Goal: Task Accomplishment & Management: Manage account settings

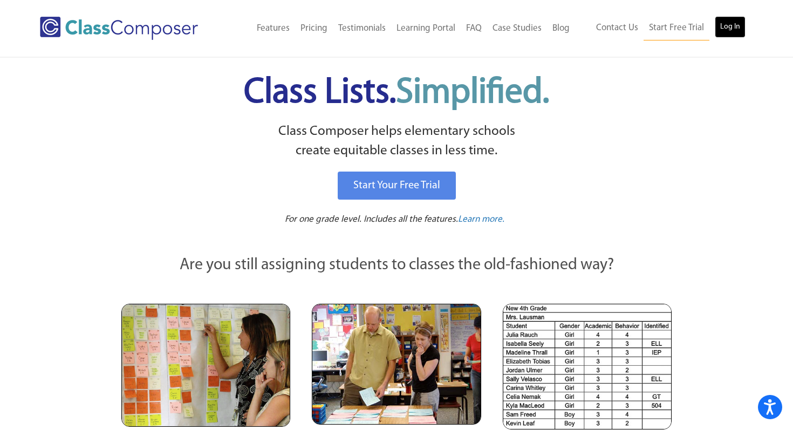
click at [732, 22] on link "Log In" at bounding box center [730, 27] width 31 height 22
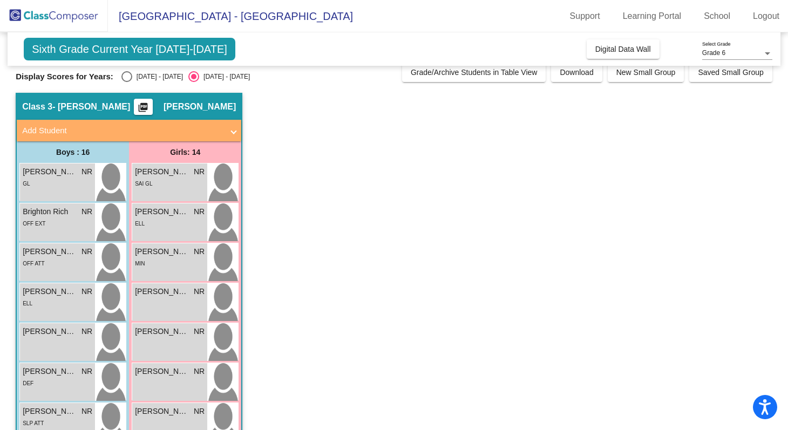
scroll to position [6, 0]
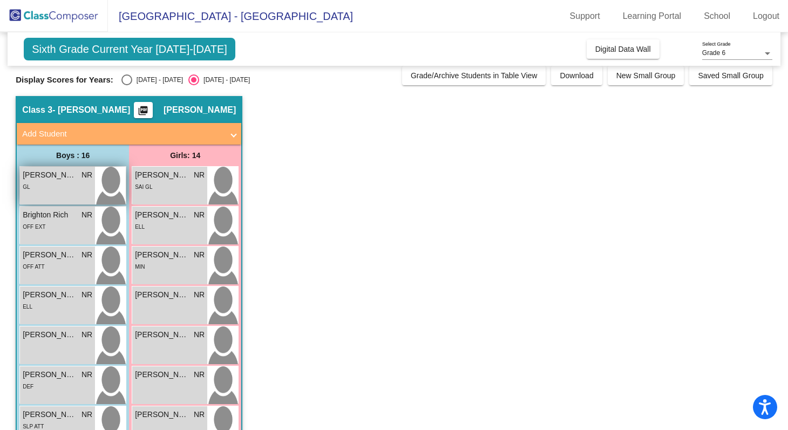
click at [47, 181] on div "GL" at bounding box center [58, 186] width 70 height 11
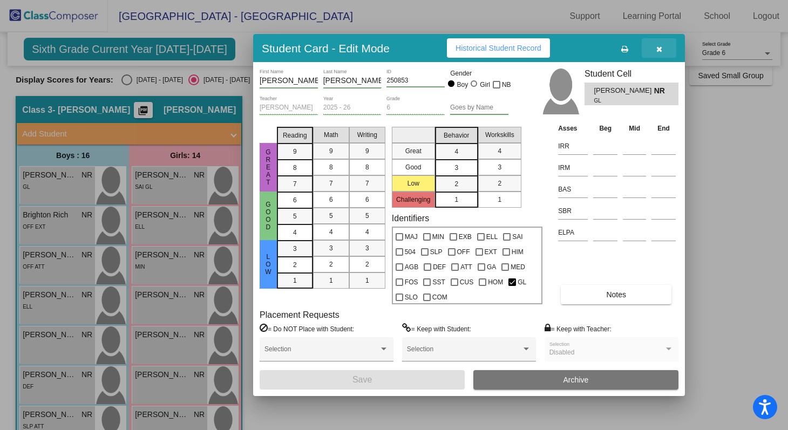
click at [656, 40] on button "button" at bounding box center [658, 47] width 35 height 19
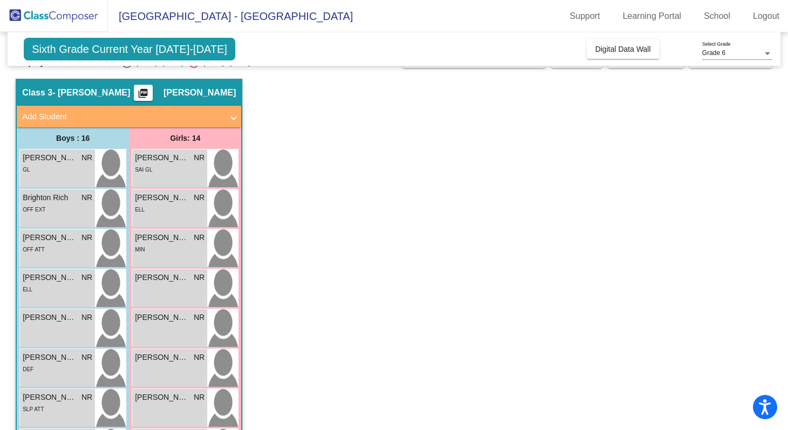
scroll to position [35, 0]
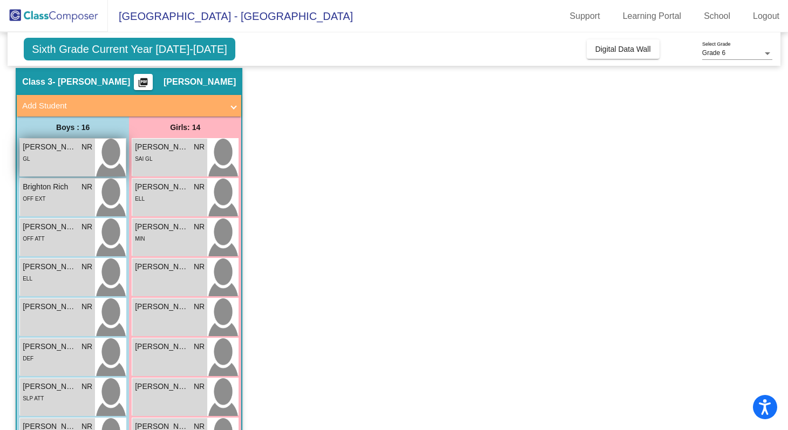
click at [50, 147] on span "[PERSON_NAME]" at bounding box center [50, 146] width 54 height 11
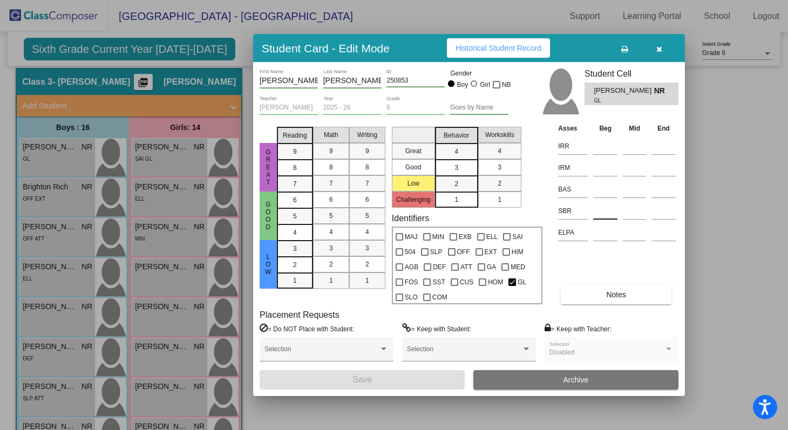
click at [597, 210] on input at bounding box center [605, 211] width 24 height 16
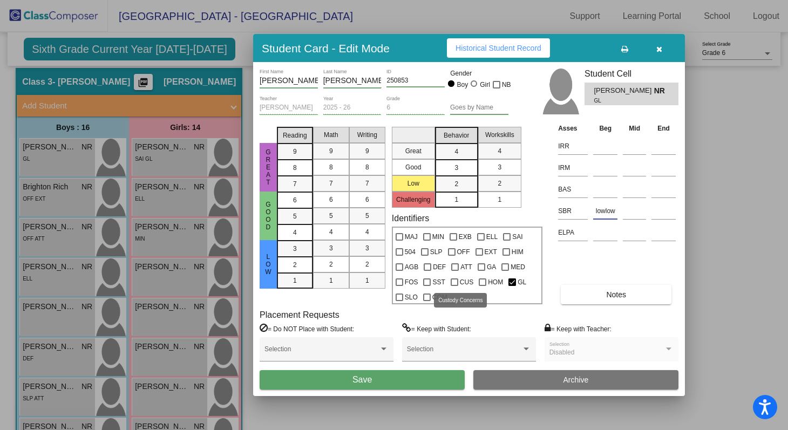
scroll to position [0, 0]
type input "lowlow"
click at [599, 143] on input at bounding box center [605, 146] width 24 height 16
type input "3"
click at [598, 168] on input at bounding box center [605, 168] width 24 height 16
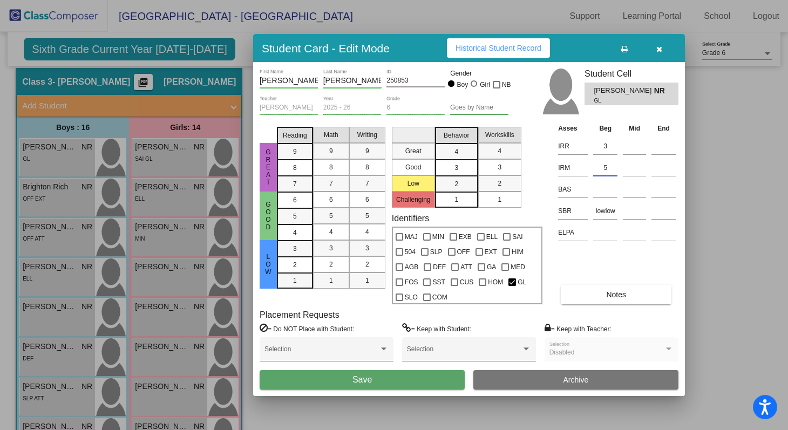
type input "5"
click at [422, 380] on button "Save" at bounding box center [361, 379] width 205 height 19
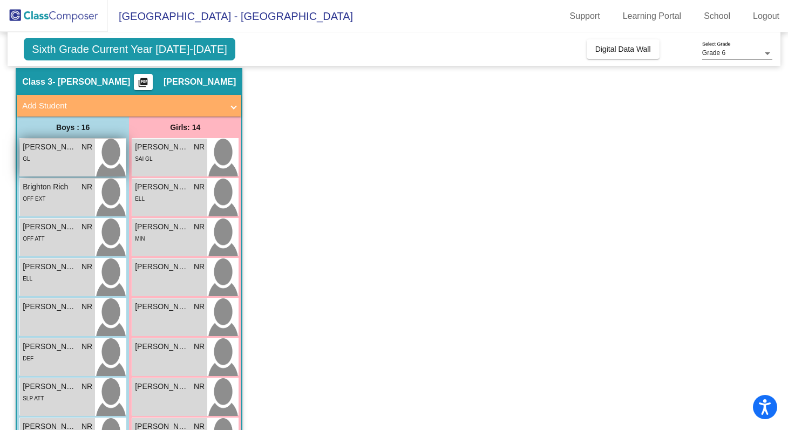
click at [102, 151] on img at bounding box center [110, 158] width 31 height 38
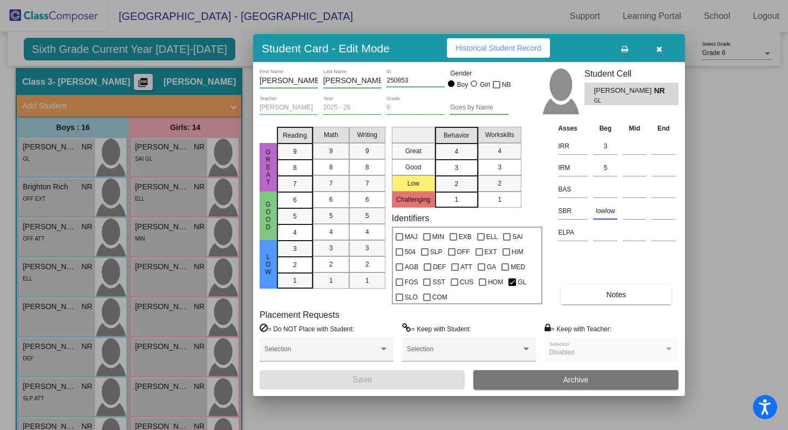
click at [615, 211] on input "lowlow" at bounding box center [605, 211] width 24 height 16
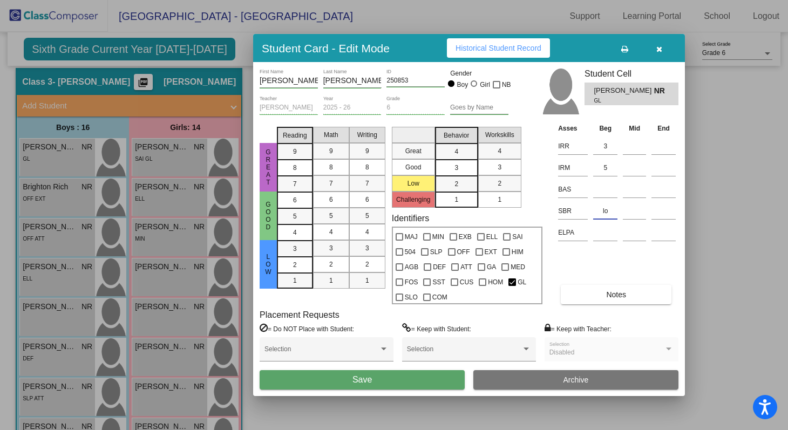
type input "l"
type input "L/L"
click at [434, 381] on button "Save" at bounding box center [361, 379] width 205 height 19
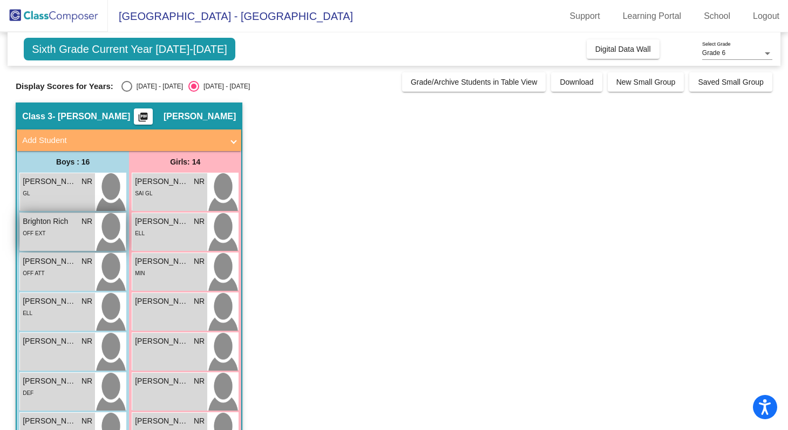
click at [46, 230] on div "OFF EXT" at bounding box center [58, 232] width 70 height 11
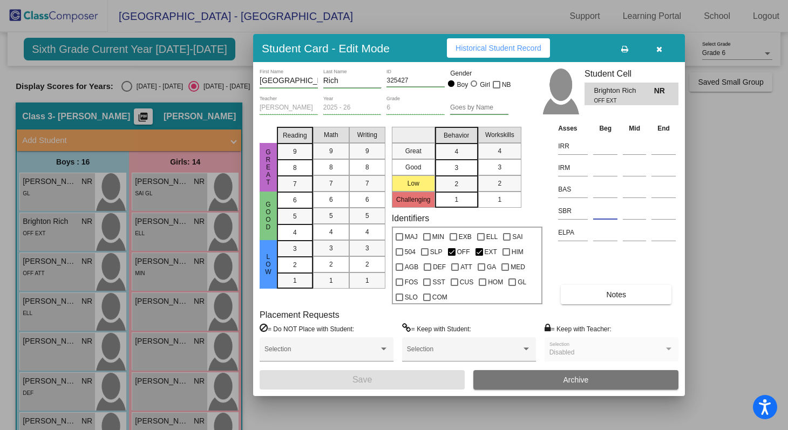
click at [599, 212] on input at bounding box center [605, 211] width 24 height 16
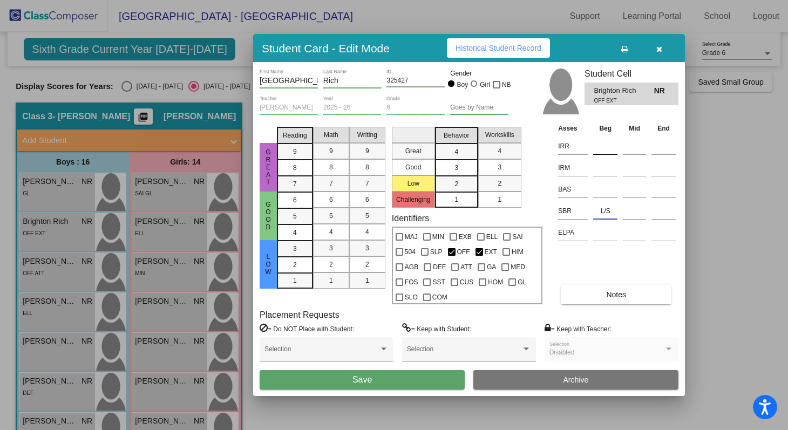
type input "L/S"
click at [600, 147] on input at bounding box center [605, 146] width 24 height 16
type input "3"
click at [604, 169] on input at bounding box center [605, 168] width 24 height 16
type input "3"
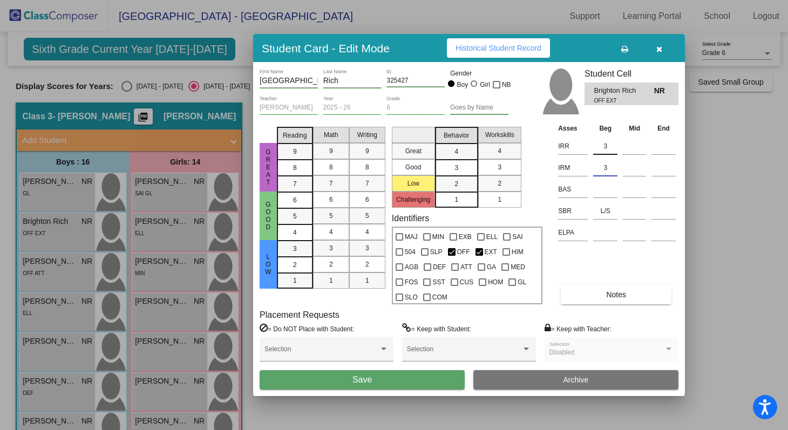
click at [610, 146] on input "3" at bounding box center [605, 146] width 24 height 16
type input "4"
click at [604, 257] on div "Asses Beg Mid End IRR 4 IRM 3 BAS SBR L/S ELPA Notes" at bounding box center [616, 213] width 123 height 182
click at [614, 295] on span "Notes" at bounding box center [616, 294] width 20 height 9
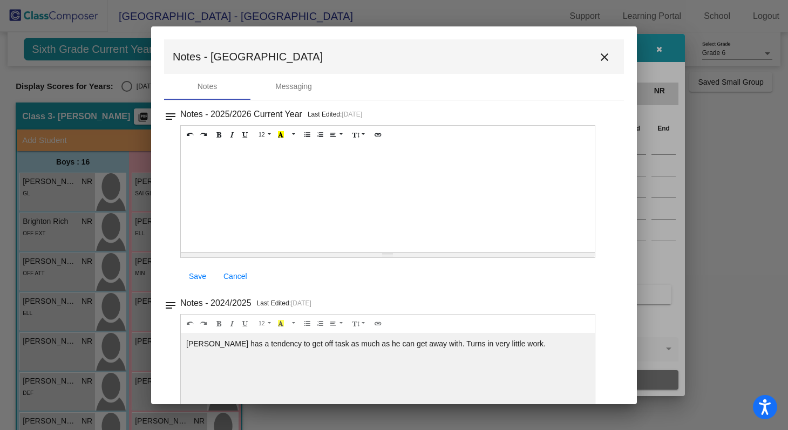
click at [221, 160] on div at bounding box center [388, 198] width 414 height 108
click at [197, 158] on div "DERIVATIONAL" at bounding box center [388, 198] width 414 height 108
click at [204, 279] on span "Save" at bounding box center [197, 276] width 17 height 9
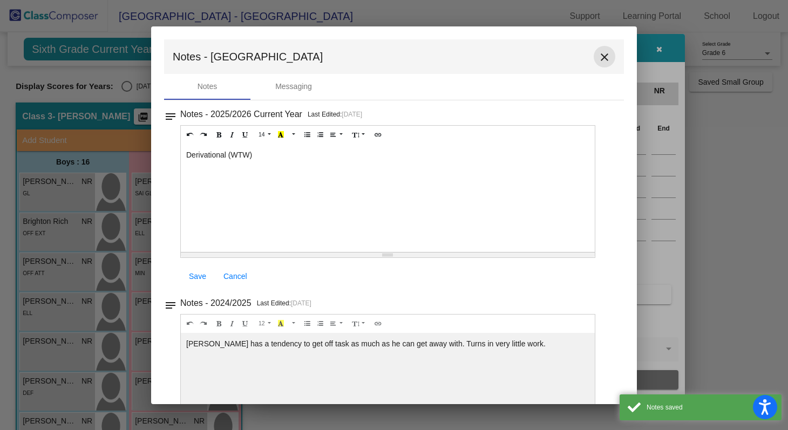
click at [598, 62] on mat-icon "close" at bounding box center [604, 57] width 13 height 13
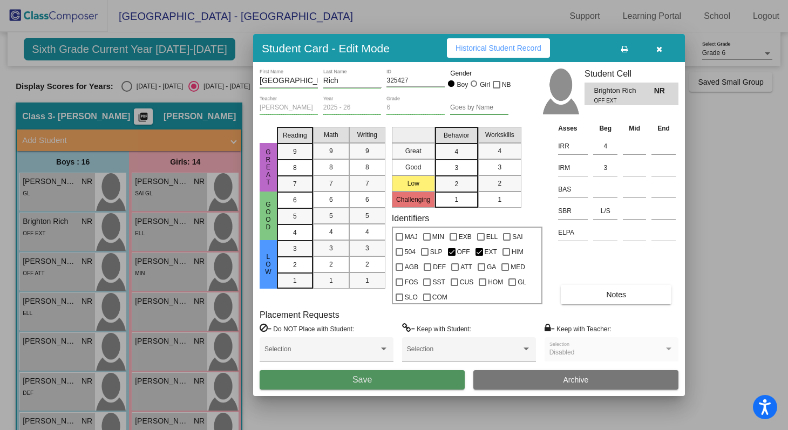
click at [380, 382] on button "Save" at bounding box center [361, 379] width 205 height 19
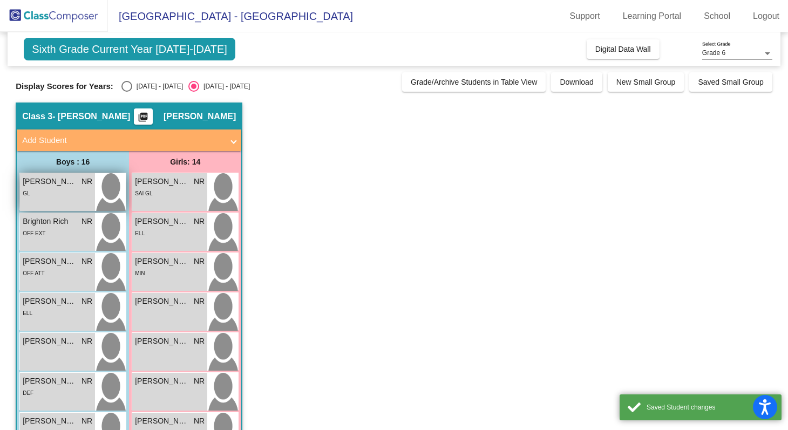
click at [64, 186] on span "[PERSON_NAME]" at bounding box center [50, 181] width 54 height 11
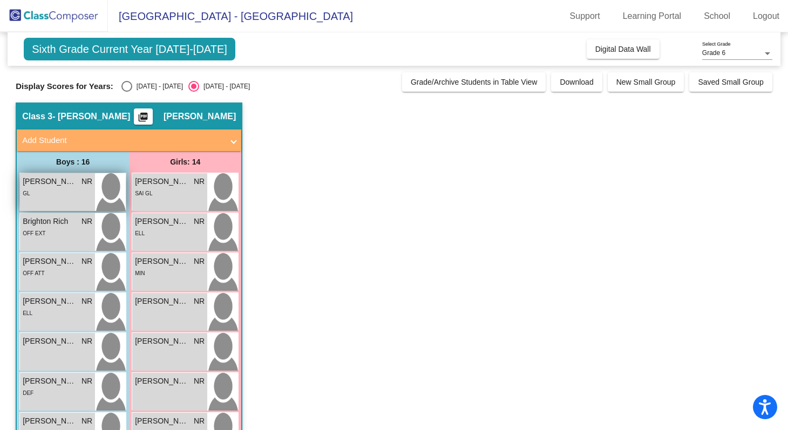
click at [61, 183] on span "[PERSON_NAME]" at bounding box center [50, 181] width 54 height 11
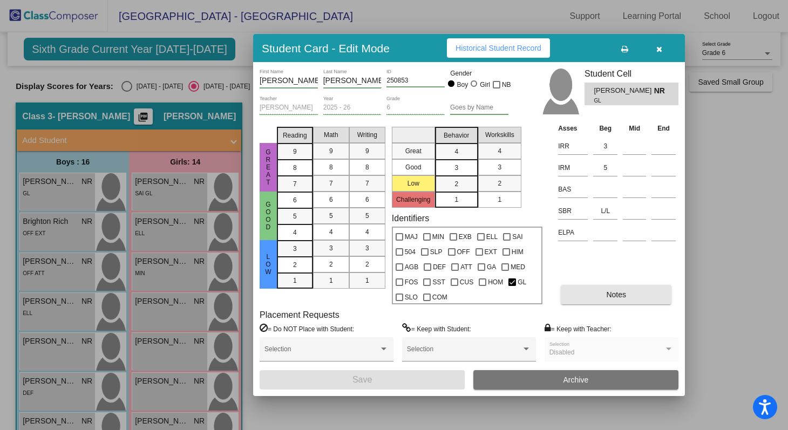
click at [599, 295] on button "Notes" at bounding box center [615, 294] width 111 height 19
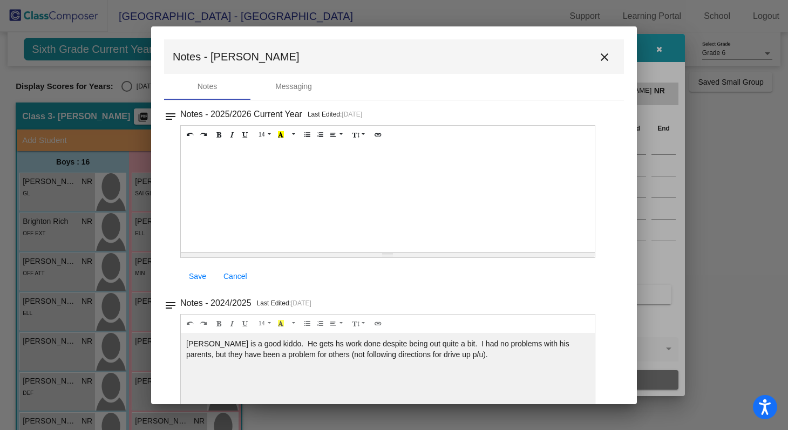
click at [260, 174] on div at bounding box center [388, 198] width 414 height 108
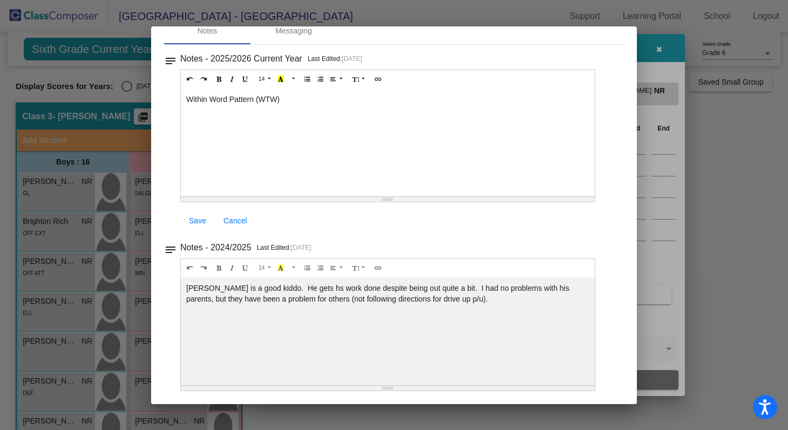
click at [200, 218] on span "Save" at bounding box center [197, 220] width 17 height 9
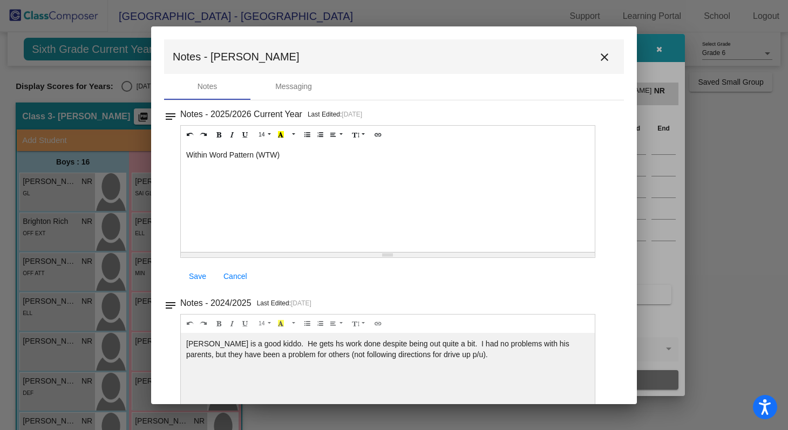
click at [600, 53] on mat-icon "close" at bounding box center [604, 57] width 13 height 13
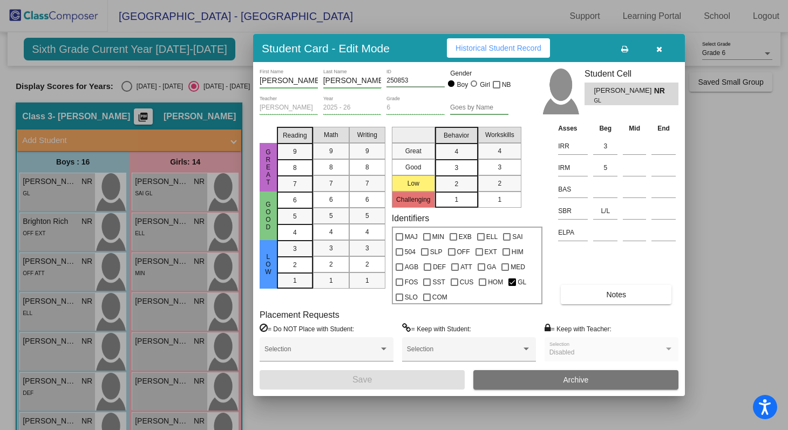
click at [666, 49] on button "button" at bounding box center [658, 47] width 35 height 19
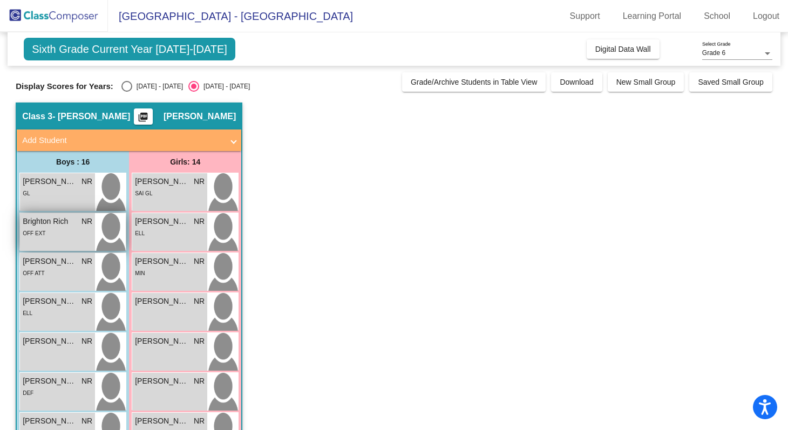
click at [51, 227] on div "OFF EXT" at bounding box center [58, 232] width 70 height 11
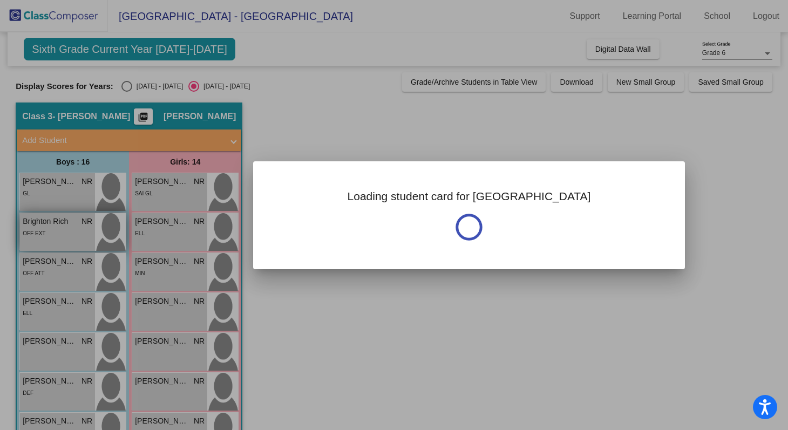
click at [51, 227] on div at bounding box center [394, 215] width 788 height 430
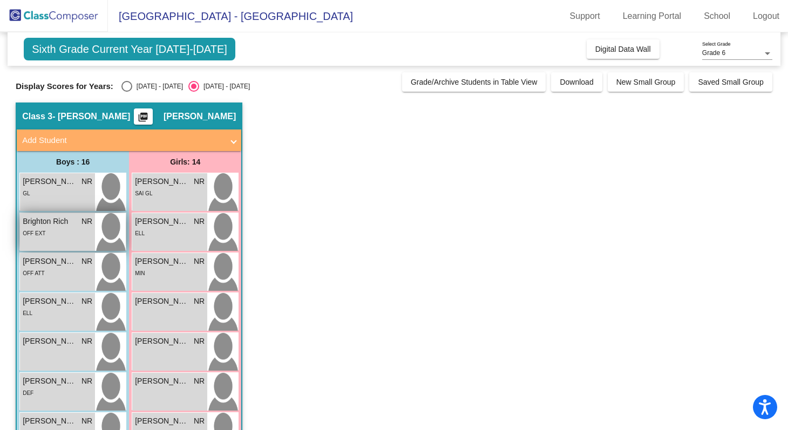
click at [51, 227] on div "OFF EXT" at bounding box center [58, 232] width 70 height 11
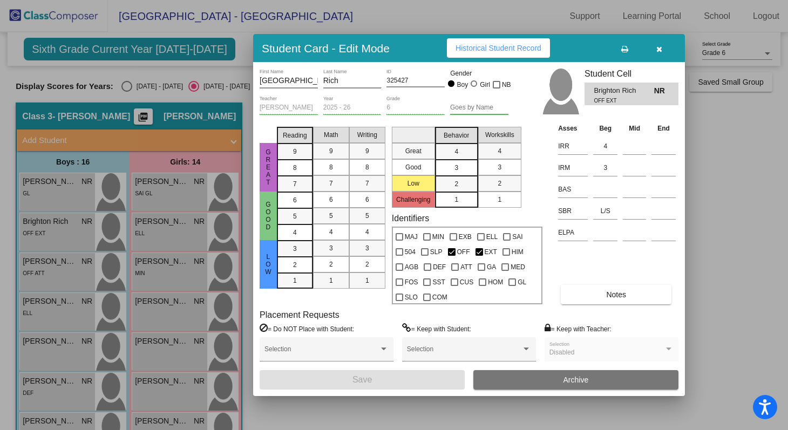
click at [661, 56] on button "button" at bounding box center [658, 47] width 35 height 19
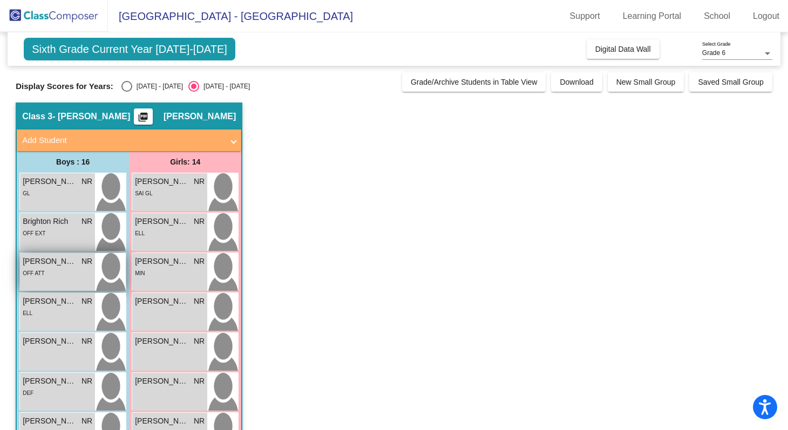
click at [49, 265] on span "[PERSON_NAME]" at bounding box center [50, 261] width 54 height 11
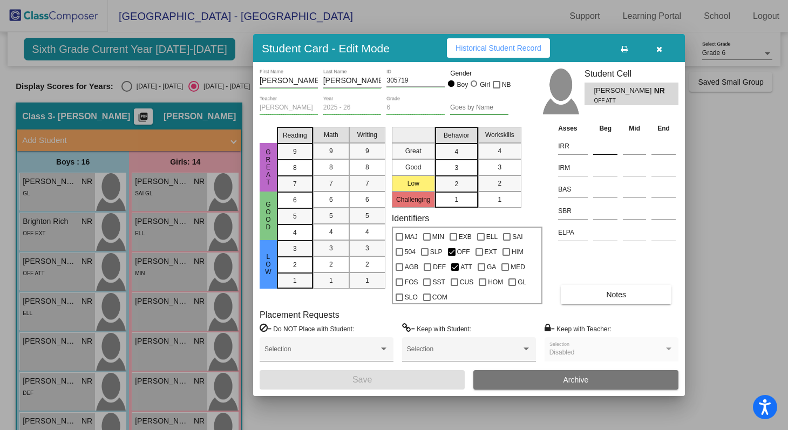
click at [598, 147] on input at bounding box center [605, 146] width 24 height 16
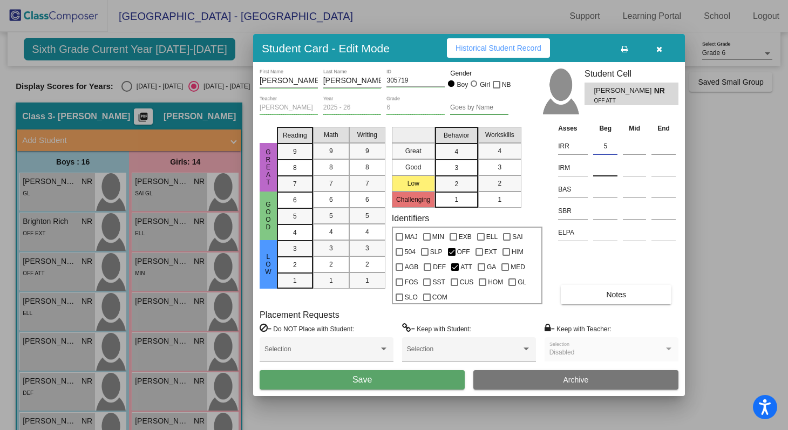
type input "5"
click at [601, 162] on input at bounding box center [605, 168] width 24 height 16
type input "5"
click at [600, 211] on input at bounding box center [605, 211] width 24 height 16
type input "l"
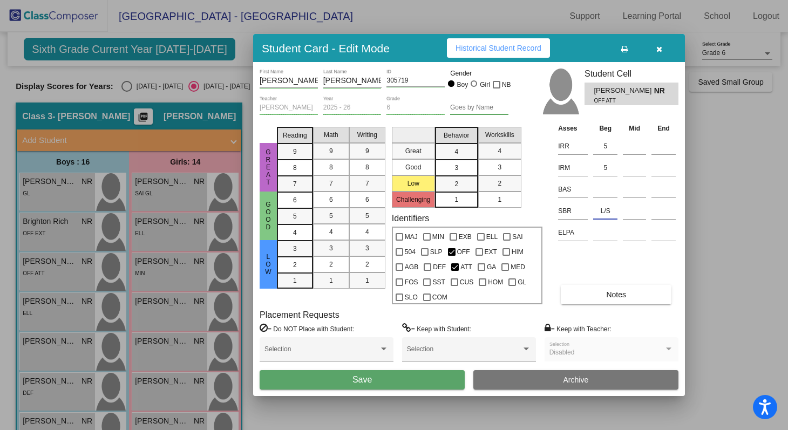
type input "L/S"
click at [609, 297] on span "Notes" at bounding box center [616, 294] width 20 height 9
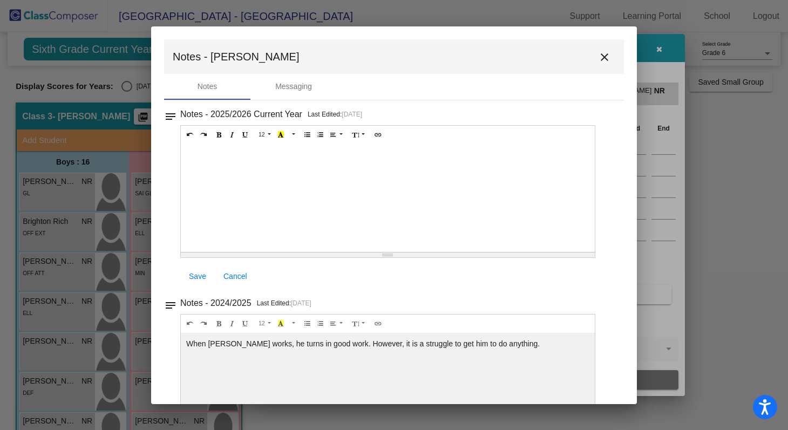
click at [345, 180] on div at bounding box center [388, 198] width 414 height 108
click at [200, 278] on span "Save" at bounding box center [197, 276] width 17 height 9
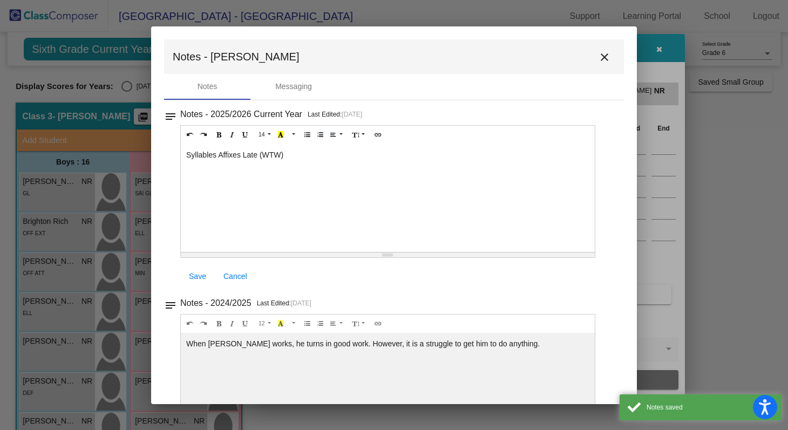
click at [598, 58] on mat-icon "close" at bounding box center [604, 57] width 13 height 13
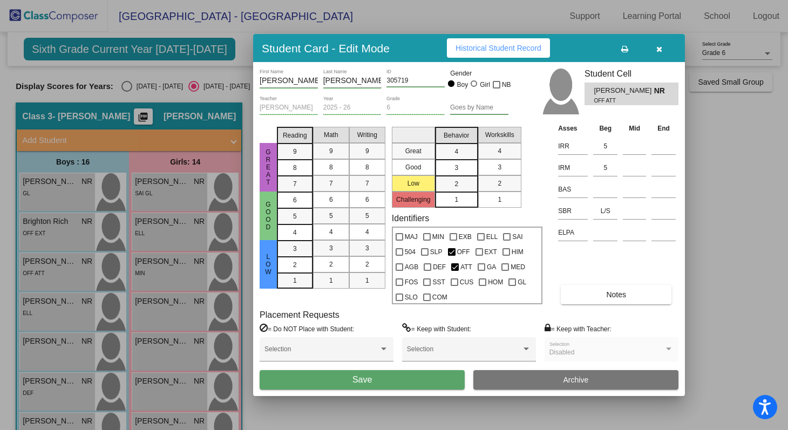
click at [402, 381] on button "Save" at bounding box center [361, 379] width 205 height 19
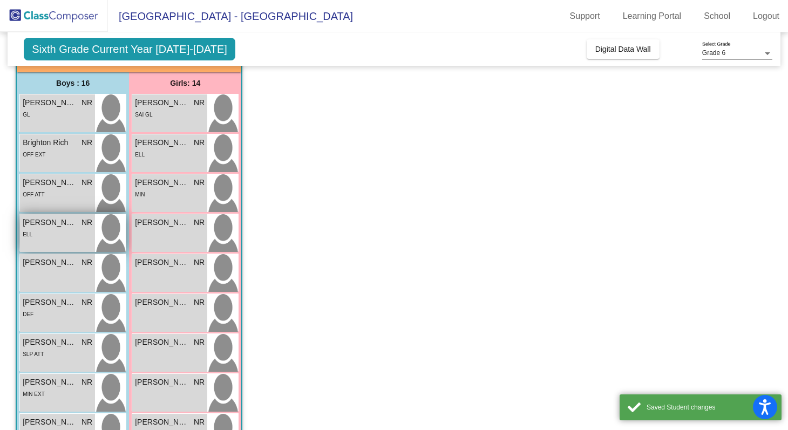
scroll to position [84, 0]
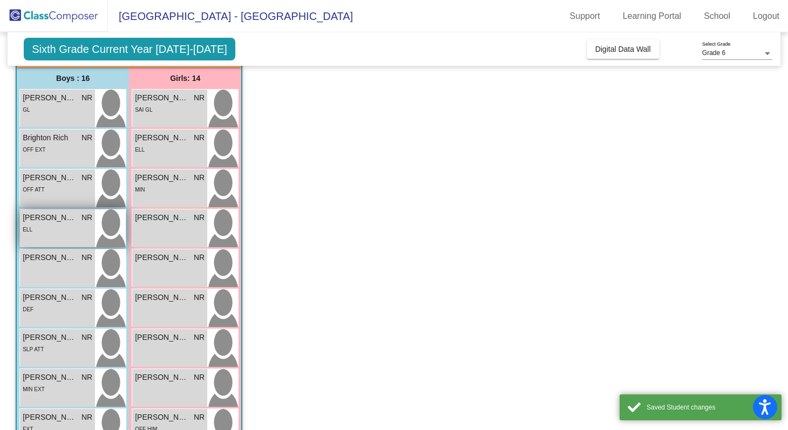
click at [46, 226] on div "ELL" at bounding box center [58, 228] width 70 height 11
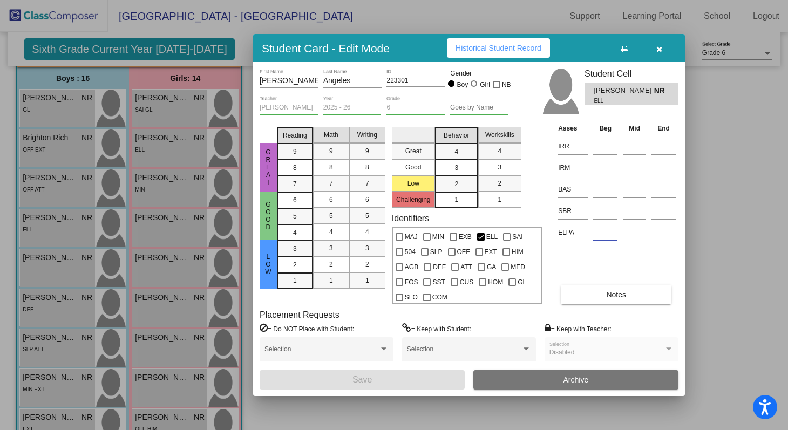
click at [602, 232] on input at bounding box center [605, 232] width 24 height 16
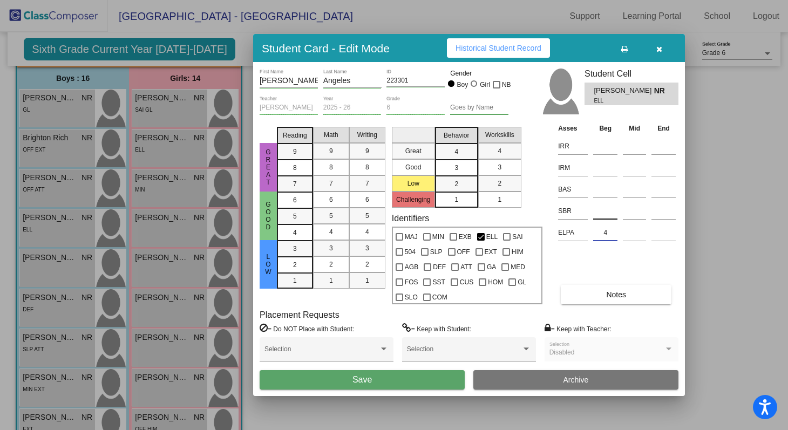
type input "4"
click at [600, 212] on input at bounding box center [605, 211] width 24 height 16
type input "L/L"
click at [599, 146] on input at bounding box center [605, 146] width 24 height 16
type input "5"
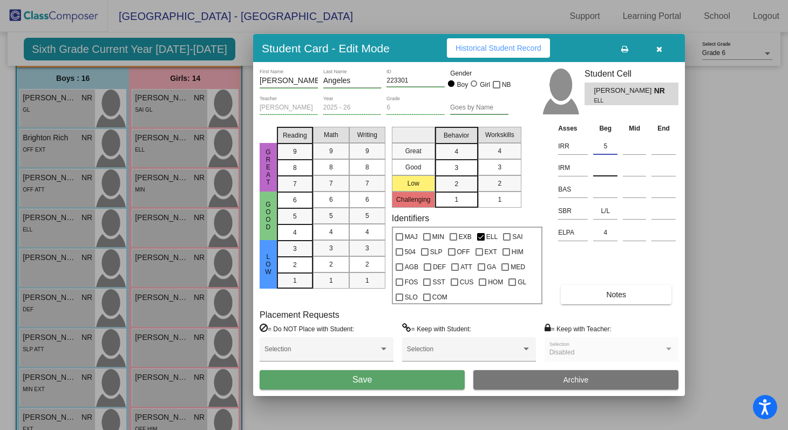
click at [602, 170] on input at bounding box center [605, 168] width 24 height 16
type input "5"
click at [601, 193] on input at bounding box center [605, 189] width 24 height 16
click at [600, 295] on button "Notes" at bounding box center [615, 294] width 111 height 19
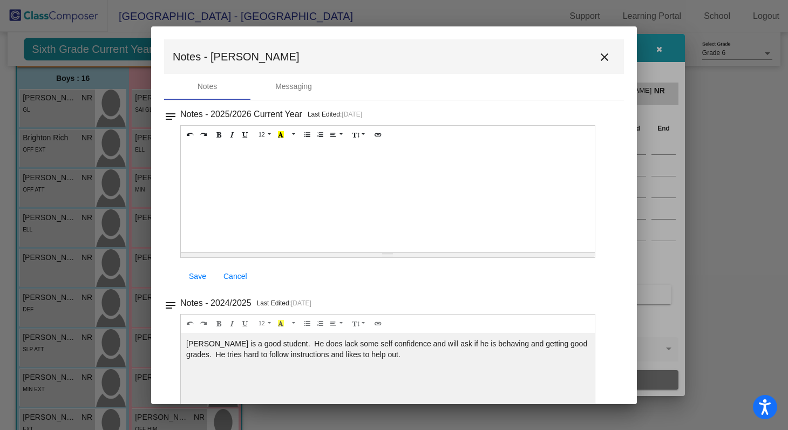
click at [217, 193] on div at bounding box center [388, 198] width 414 height 108
click at [201, 268] on link "Save" at bounding box center [197, 275] width 35 height 19
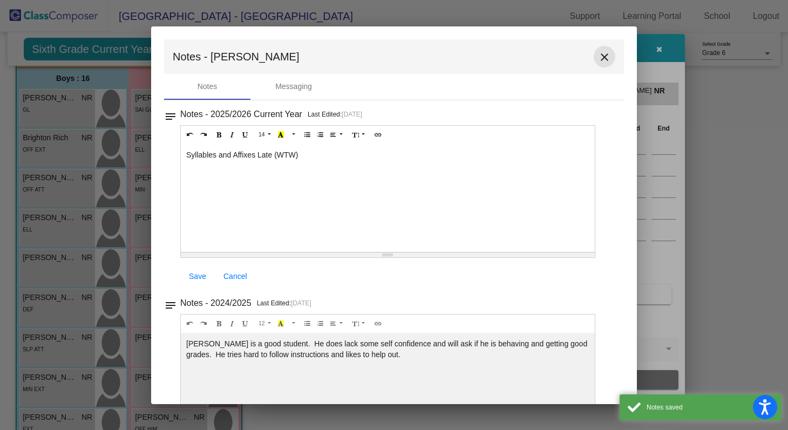
click at [598, 61] on mat-icon "close" at bounding box center [604, 57] width 13 height 13
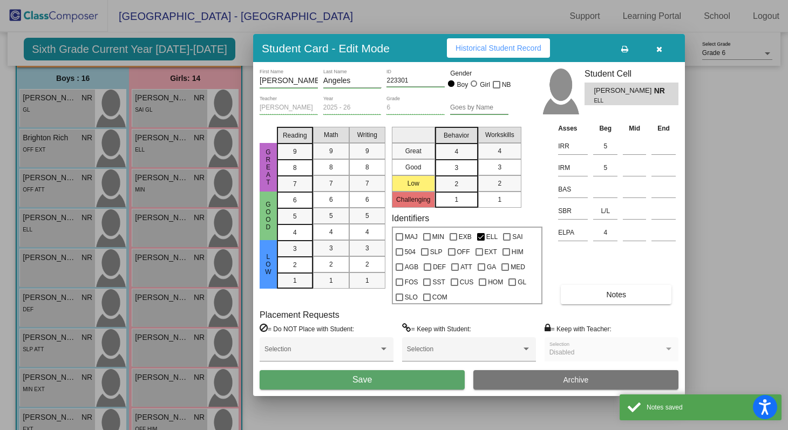
click at [366, 382] on span "Save" at bounding box center [361, 379] width 19 height 9
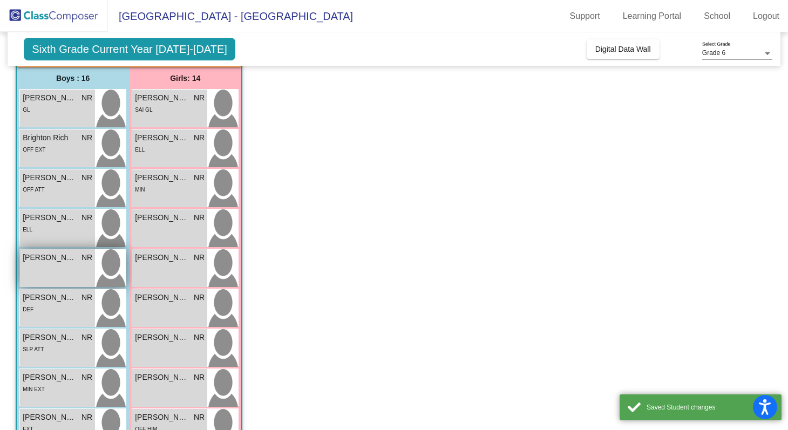
click at [46, 264] on div "[PERSON_NAME] NR lock do_not_disturb_alt" at bounding box center [57, 268] width 75 height 38
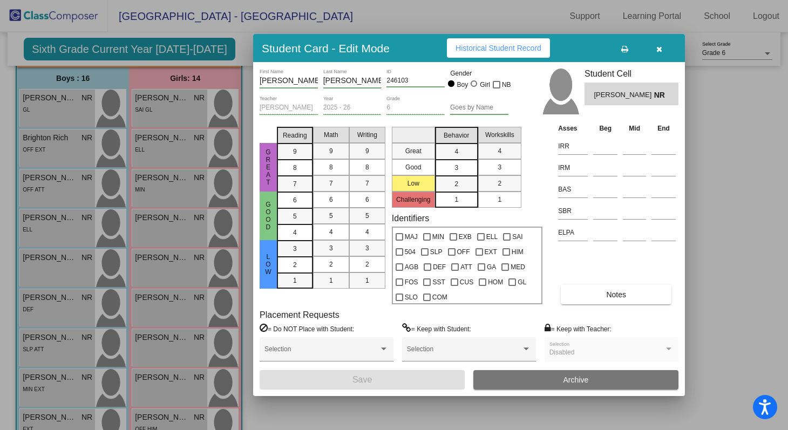
click at [507, 56] on button "Historical Student Record" at bounding box center [498, 47] width 103 height 19
click at [561, 376] on button "Archive" at bounding box center [575, 379] width 205 height 19
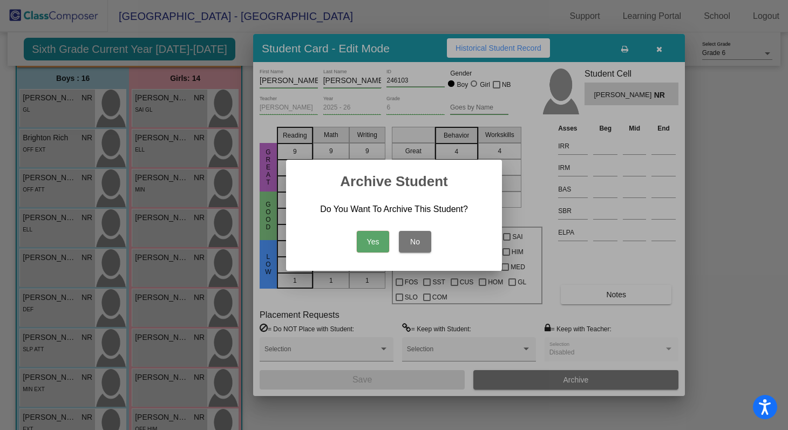
click at [381, 238] on button "Yes" at bounding box center [373, 242] width 32 height 22
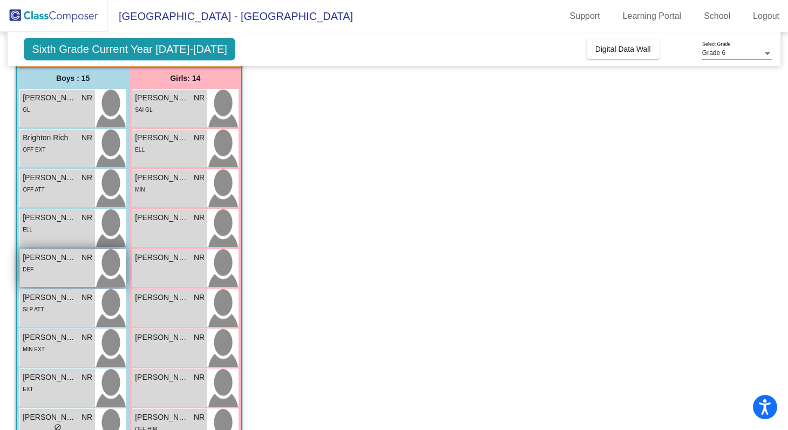
click at [45, 269] on div "DEF" at bounding box center [58, 268] width 70 height 11
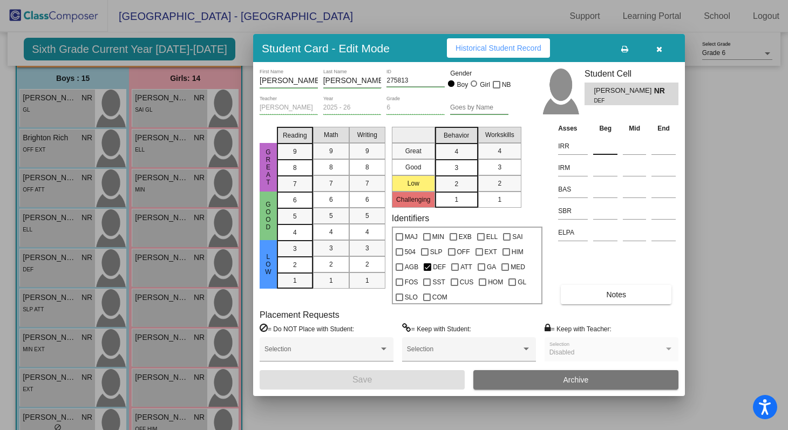
click at [598, 143] on input at bounding box center [605, 146] width 24 height 16
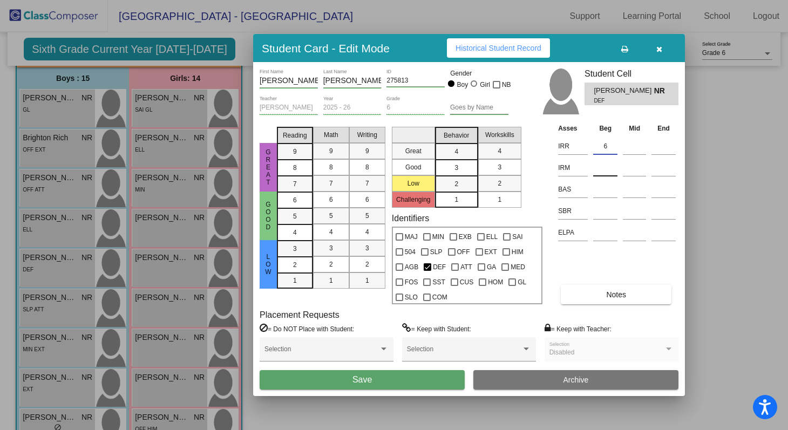
type input "6"
click at [606, 168] on input at bounding box center [605, 168] width 24 height 16
type input "6"
click at [601, 213] on input at bounding box center [605, 211] width 24 height 16
type input "l"
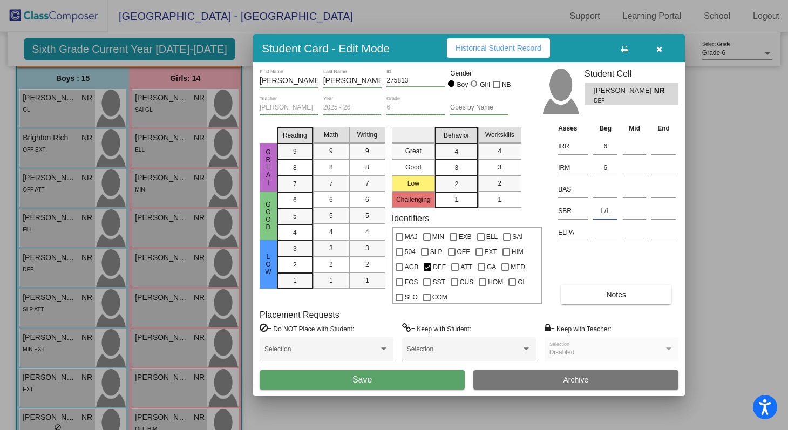
type input "L/L"
click at [593, 292] on button "Notes" at bounding box center [615, 294] width 111 height 19
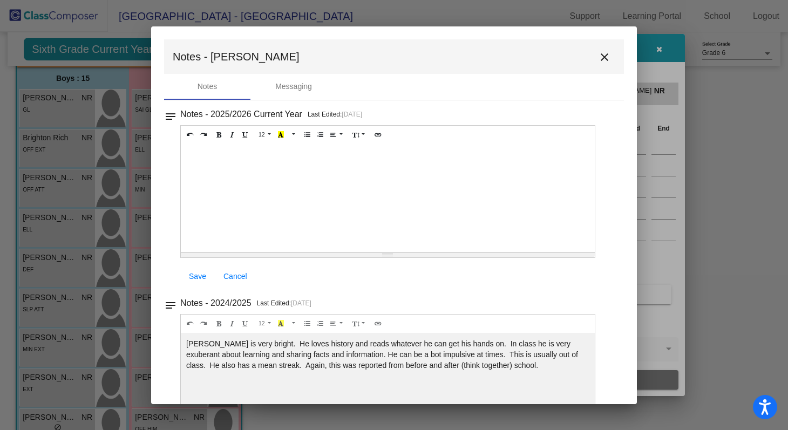
click at [357, 201] on div at bounding box center [388, 198] width 414 height 108
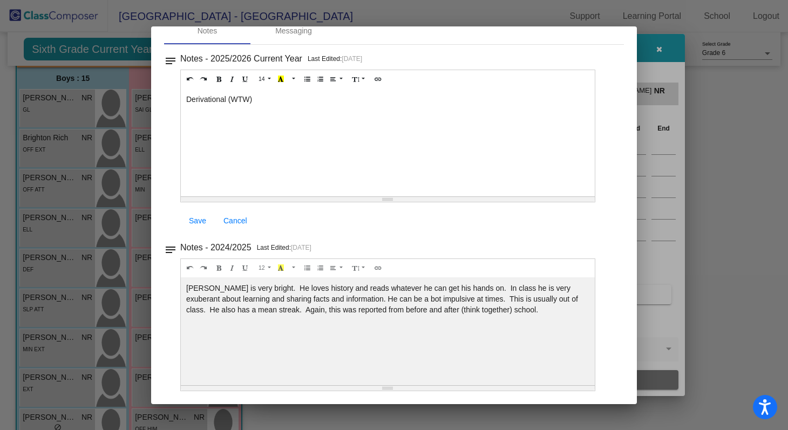
scroll to position [0, 0]
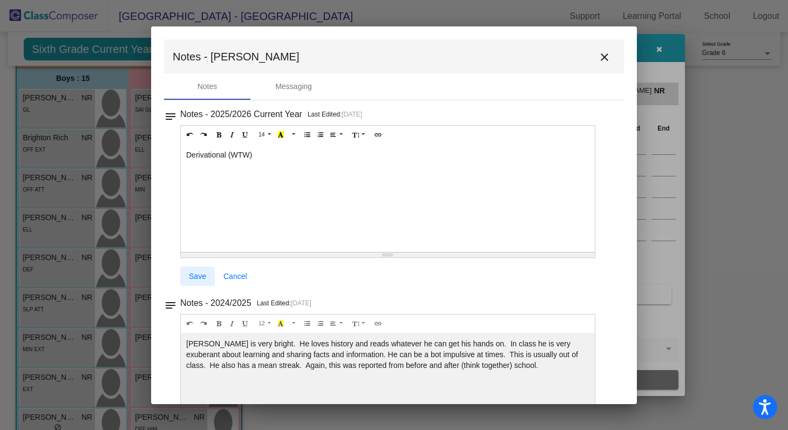
click at [201, 276] on span "Save" at bounding box center [197, 276] width 17 height 9
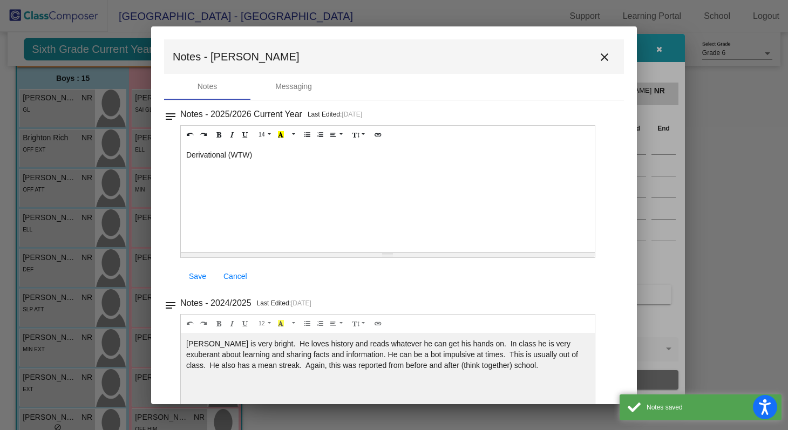
click at [599, 56] on mat-icon "close" at bounding box center [604, 57] width 13 height 13
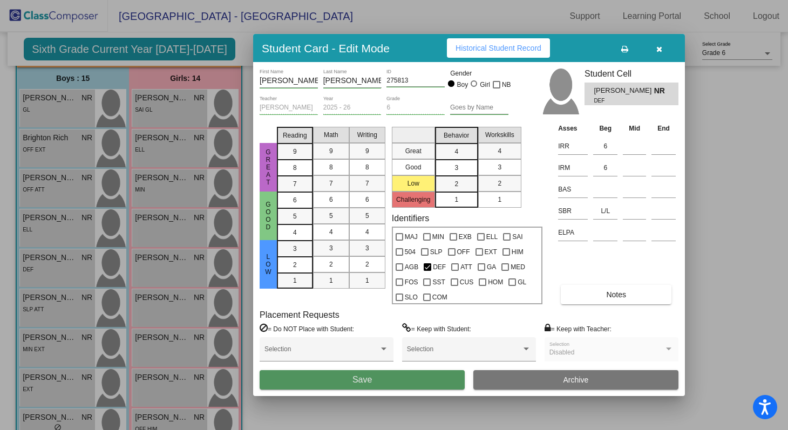
click at [376, 384] on button "Save" at bounding box center [361, 379] width 205 height 19
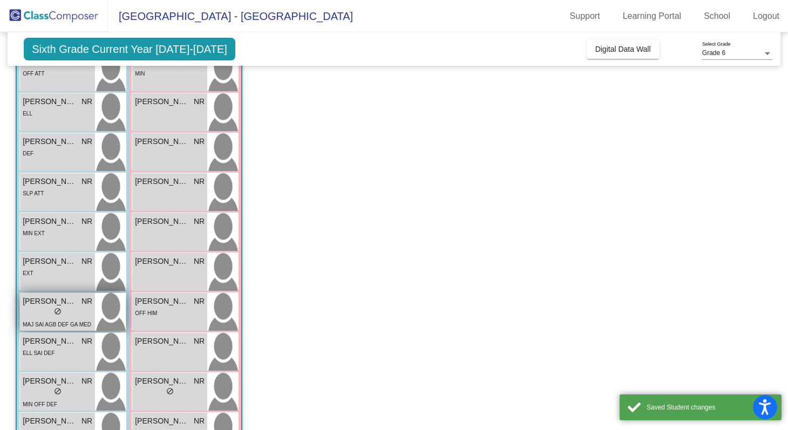
scroll to position [210, 0]
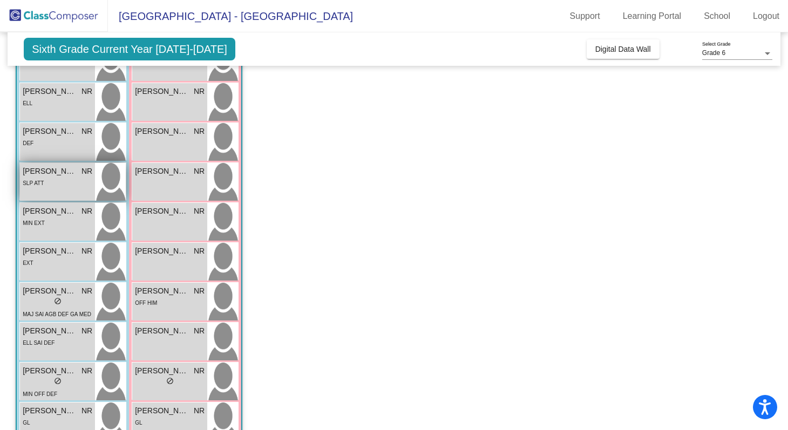
click at [56, 174] on span "[PERSON_NAME]" at bounding box center [50, 171] width 54 height 11
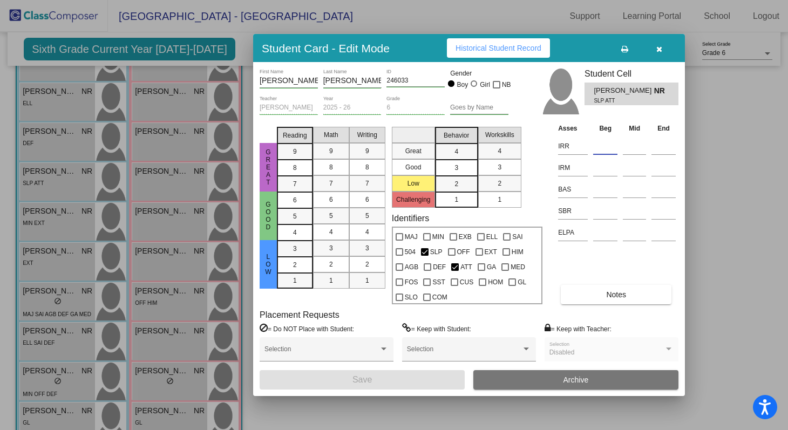
click at [596, 143] on input at bounding box center [605, 146] width 24 height 16
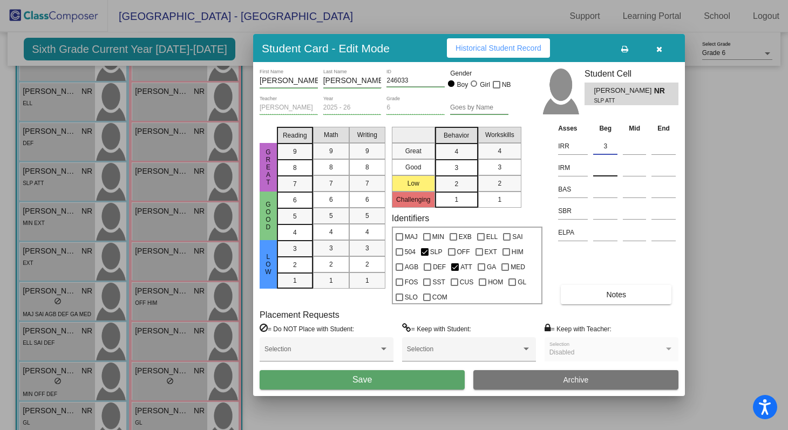
type input "3"
click at [605, 166] on input at bounding box center [605, 168] width 24 height 16
type input "3"
click at [599, 209] on input at bounding box center [605, 211] width 24 height 16
type input "L/S"
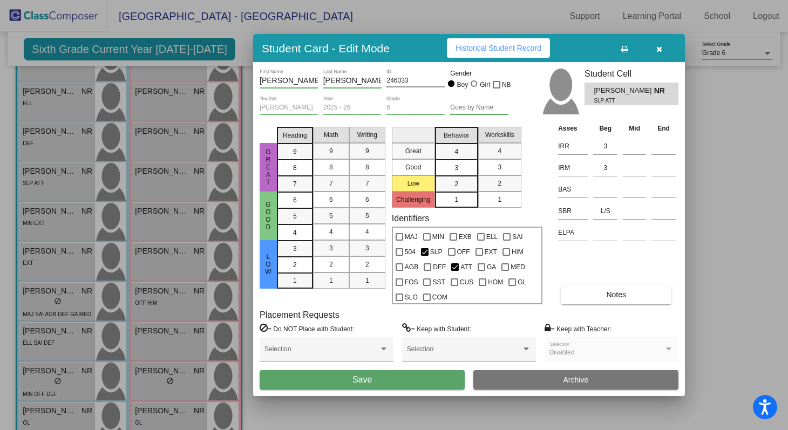
click at [588, 255] on div "Asses Beg Mid End IRR 3 IRM 3 BAS SBR L/S ELPA Notes" at bounding box center [616, 213] width 123 height 182
click at [598, 299] on button "Notes" at bounding box center [615, 294] width 111 height 19
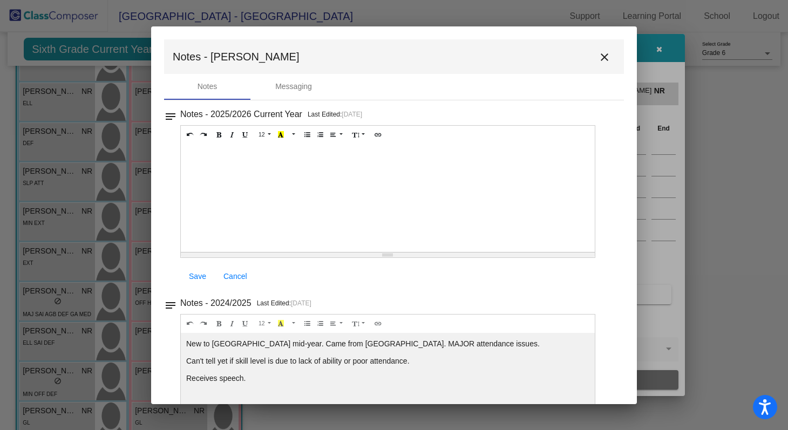
click at [234, 194] on div at bounding box center [388, 198] width 414 height 108
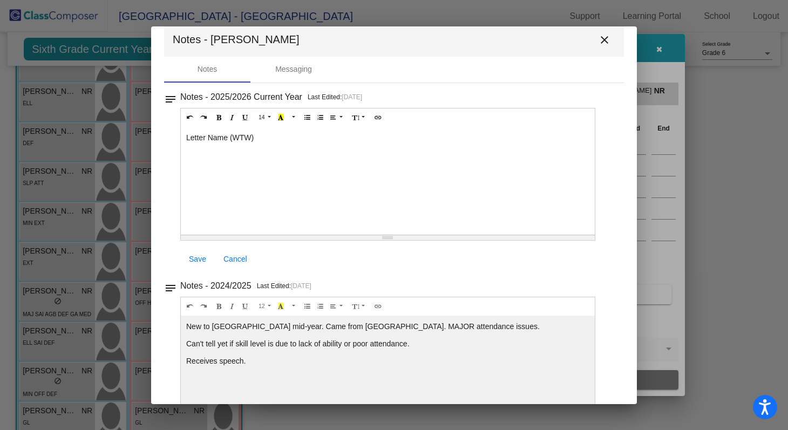
scroll to position [0, 0]
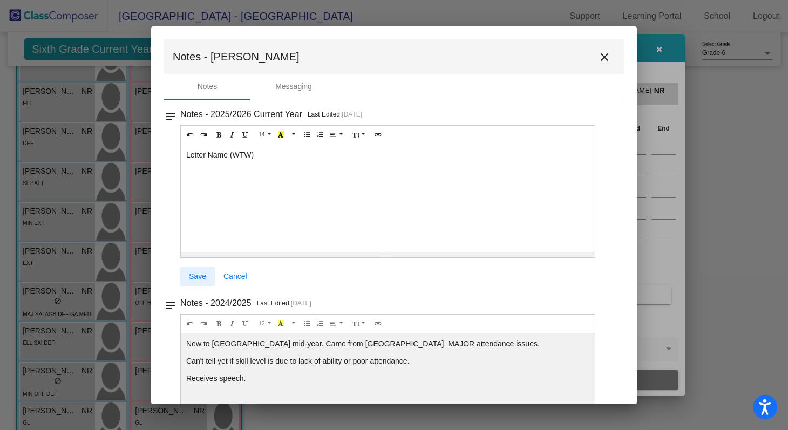
click at [202, 279] on span "Save" at bounding box center [197, 276] width 17 height 9
click at [598, 61] on mat-icon "close" at bounding box center [604, 57] width 13 height 13
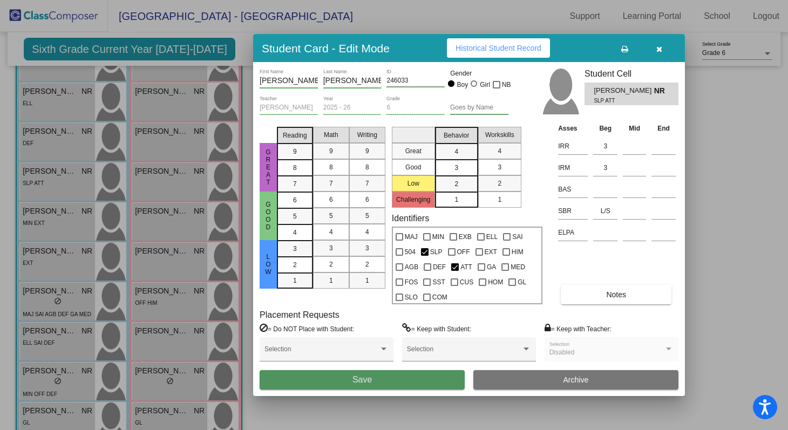
click at [358, 375] on span "Save" at bounding box center [361, 379] width 19 height 9
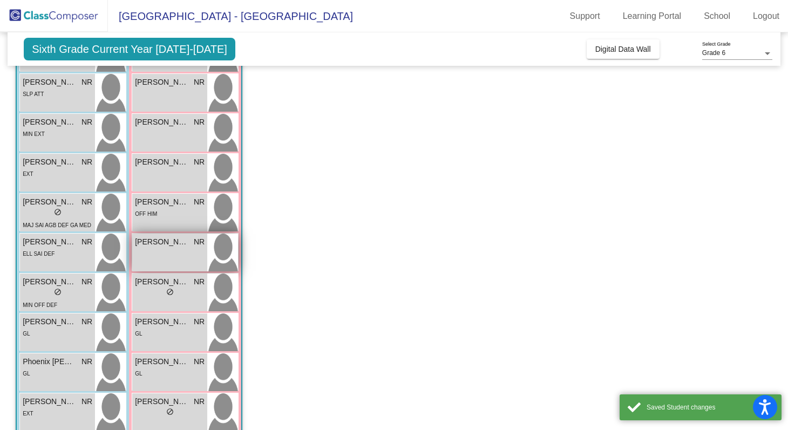
scroll to position [308, 0]
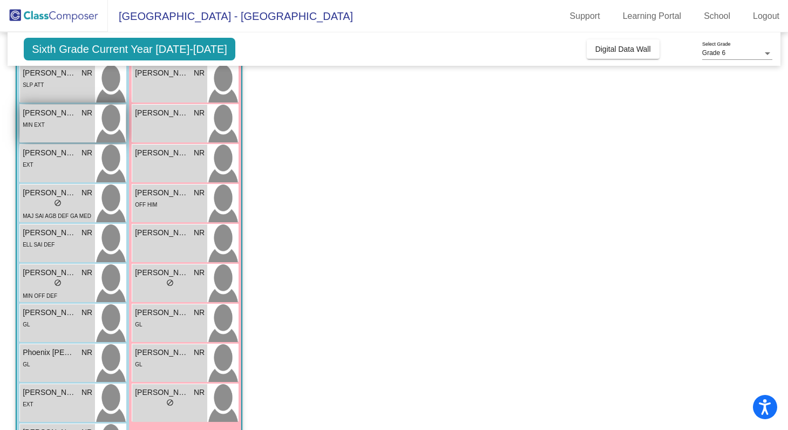
click at [64, 121] on div "MIN EXT" at bounding box center [58, 124] width 70 height 11
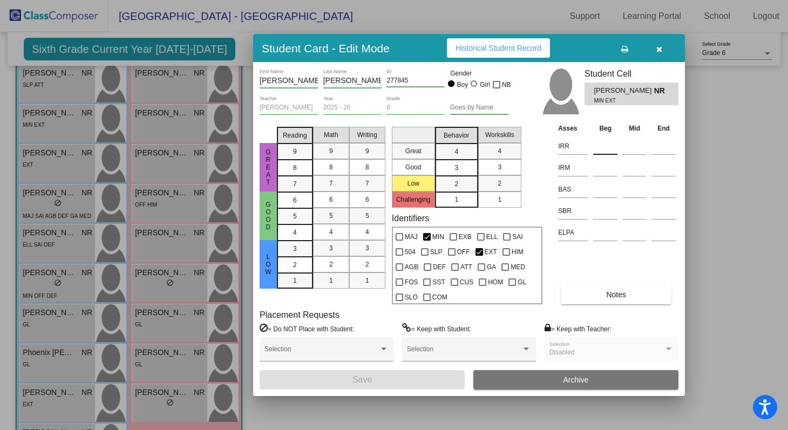
click at [601, 148] on input at bounding box center [605, 146] width 24 height 16
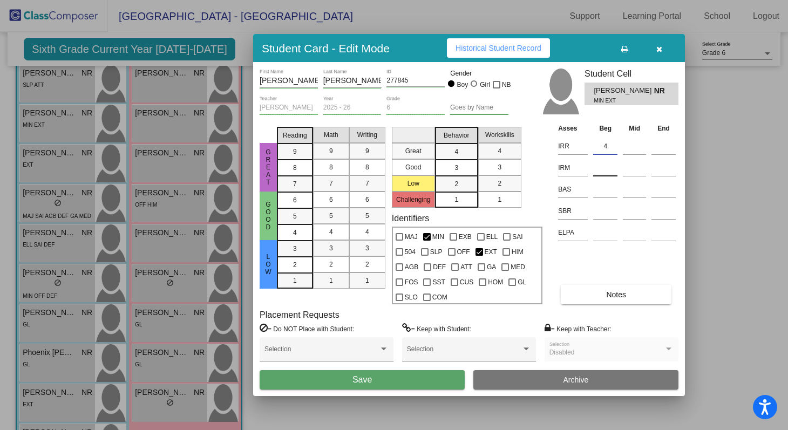
type input "4"
click at [604, 165] on input at bounding box center [605, 168] width 24 height 16
type input "4"
click at [602, 213] on input at bounding box center [605, 211] width 24 height 16
type input "s"
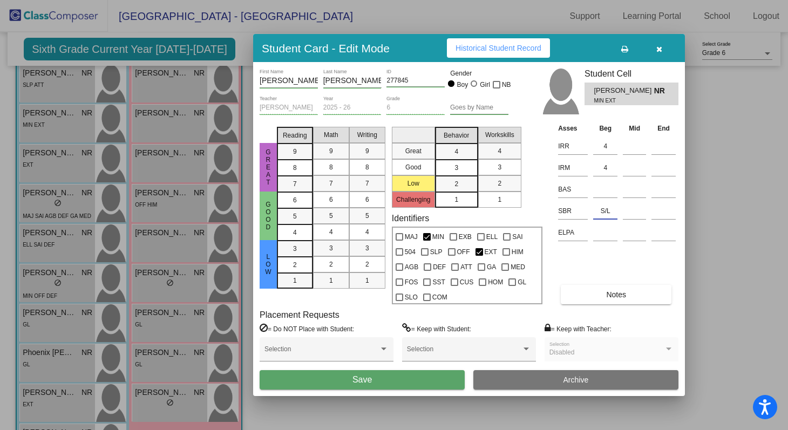
type input "S/L"
click at [599, 244] on div "Asses Beg Mid End IRR 4 IRM 4 BAS SBR S/L ELPA Notes" at bounding box center [616, 213] width 123 height 182
click at [613, 290] on span "Notes" at bounding box center [616, 294] width 20 height 9
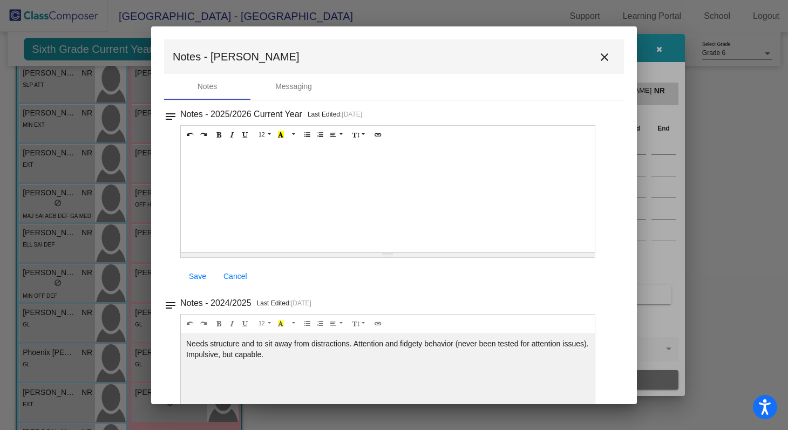
click at [248, 188] on div at bounding box center [388, 198] width 414 height 108
click at [200, 279] on span "Save" at bounding box center [197, 276] width 17 height 9
click at [598, 53] on mat-icon "close" at bounding box center [604, 57] width 13 height 13
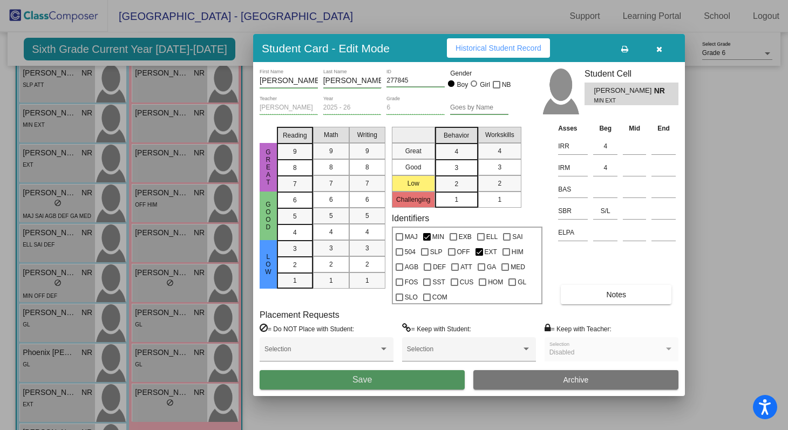
click at [366, 376] on span "Save" at bounding box center [361, 379] width 19 height 9
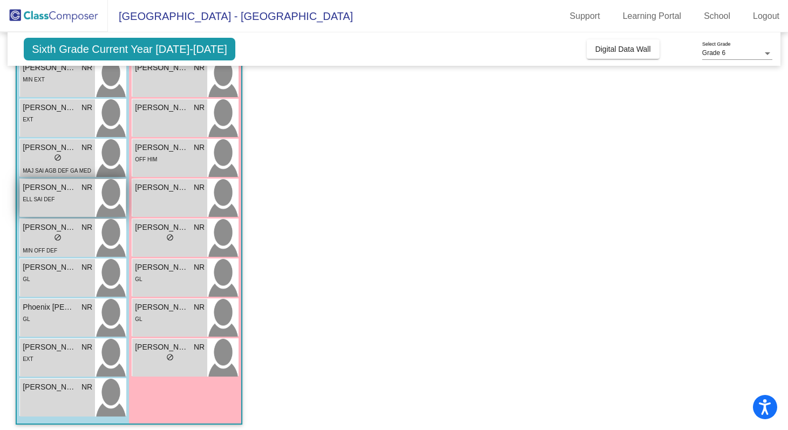
scroll to position [331, 0]
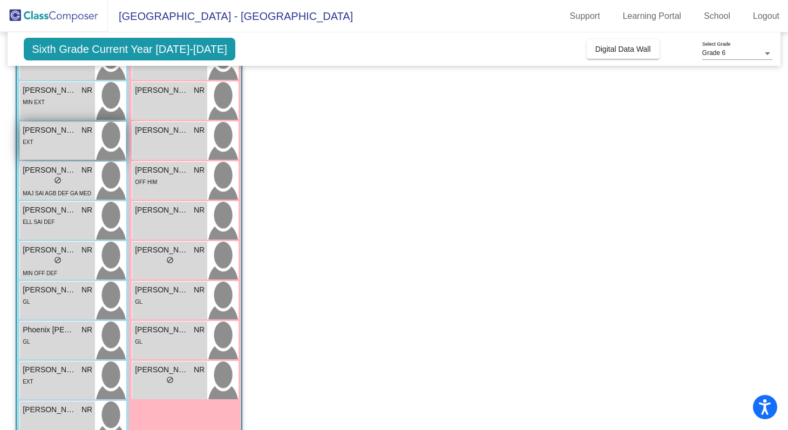
click at [49, 133] on span "[PERSON_NAME]" at bounding box center [50, 130] width 54 height 11
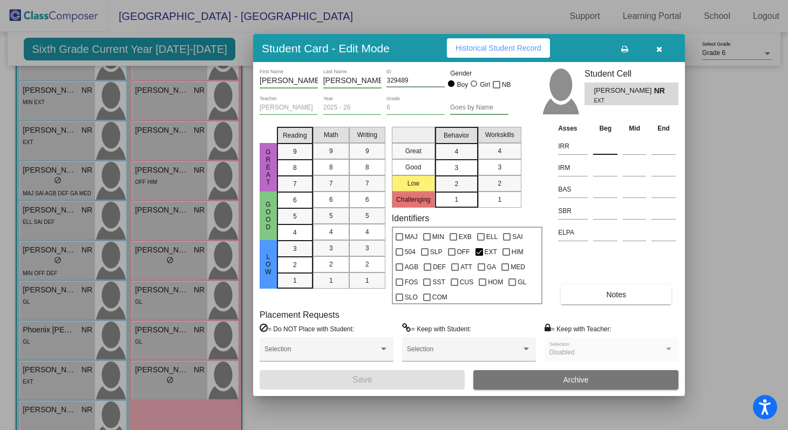
click at [598, 147] on input at bounding box center [605, 146] width 24 height 16
click at [597, 146] on input at bounding box center [605, 146] width 24 height 16
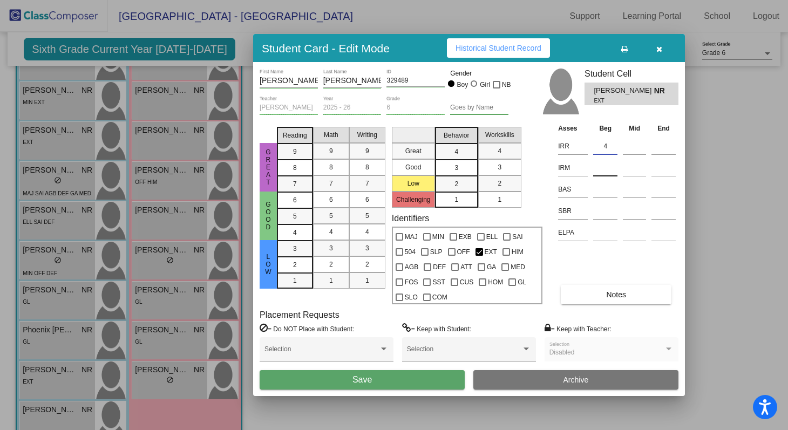
type input "4"
click at [606, 167] on input at bounding box center [605, 168] width 24 height 16
type input "5"
click at [595, 211] on input at bounding box center [605, 211] width 24 height 16
type input "L/L"
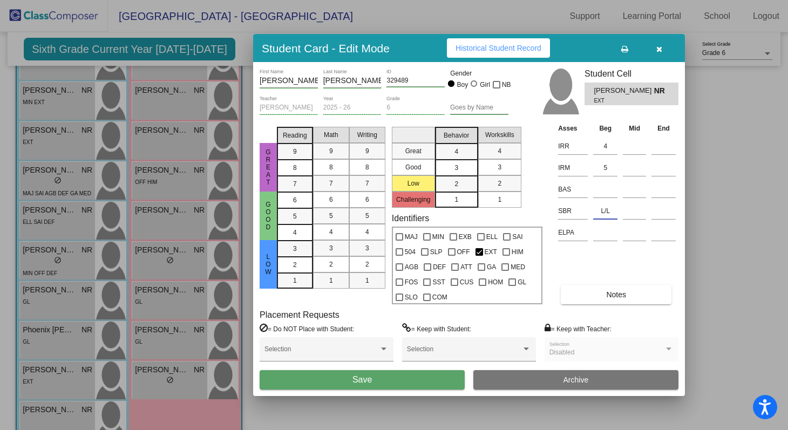
click at [602, 293] on button "Notes" at bounding box center [615, 294] width 111 height 19
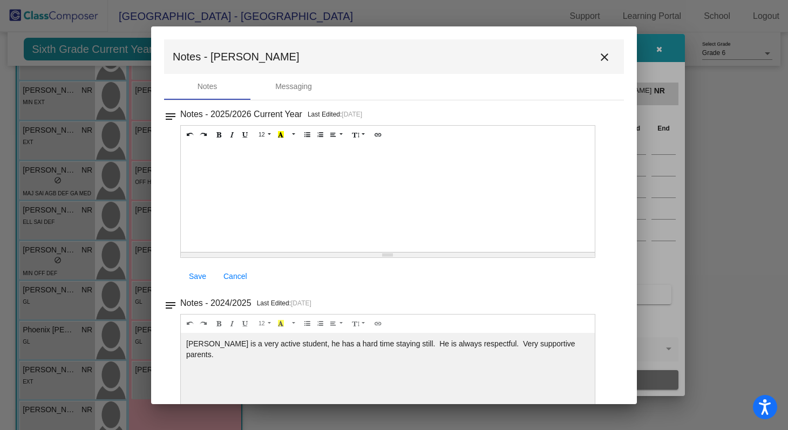
click at [291, 160] on div at bounding box center [388, 198] width 414 height 108
click at [197, 277] on span "Save" at bounding box center [197, 276] width 17 height 9
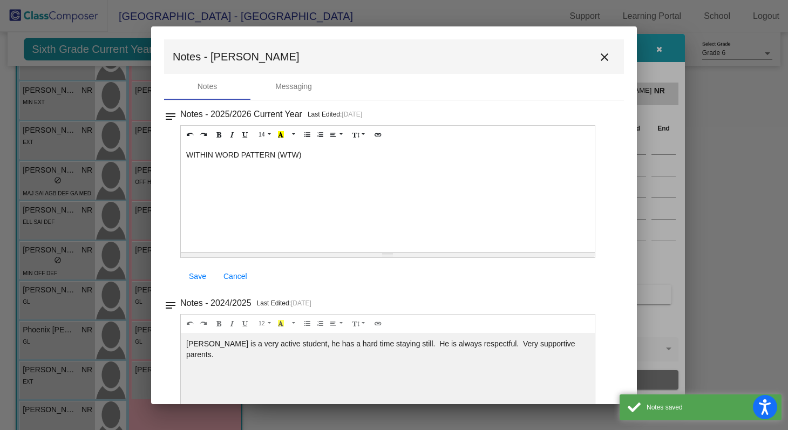
click at [604, 56] on mat-icon "close" at bounding box center [604, 57] width 13 height 13
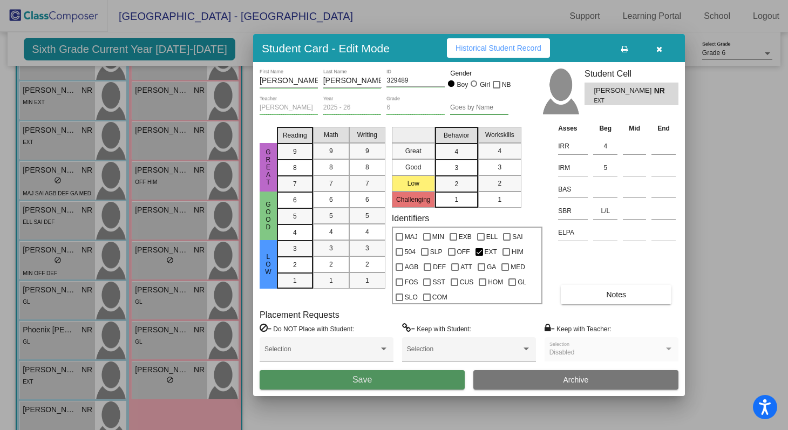
click at [400, 384] on button "Save" at bounding box center [361, 379] width 205 height 19
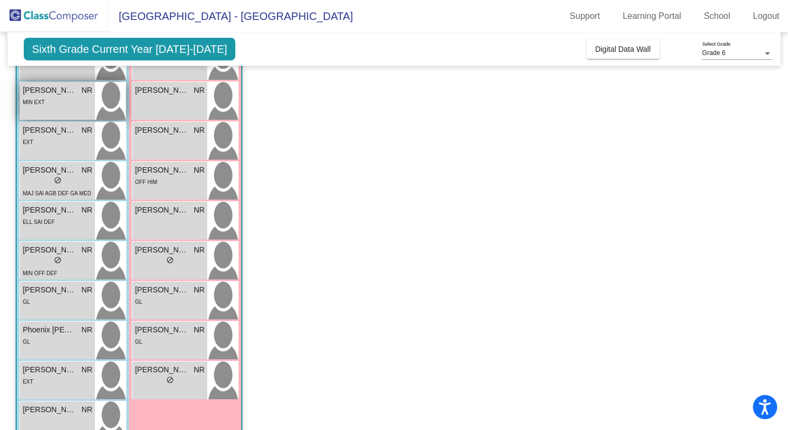
click at [51, 107] on div "MIN EXT" at bounding box center [58, 101] width 70 height 11
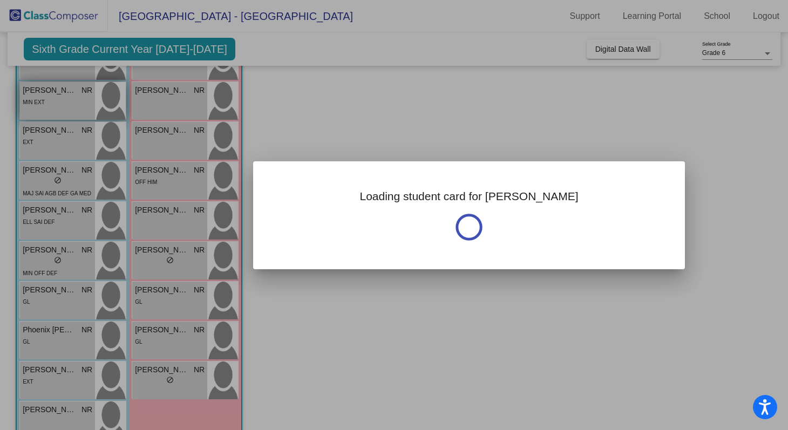
click at [51, 107] on div at bounding box center [394, 215] width 788 height 430
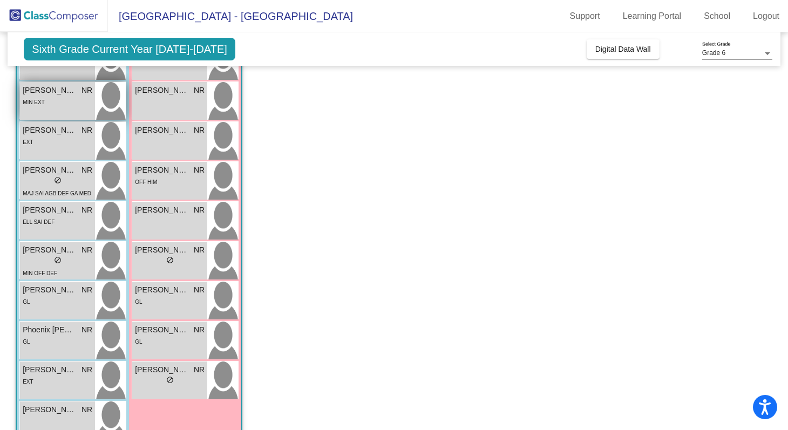
click at [51, 107] on div "MIN EXT" at bounding box center [58, 101] width 70 height 11
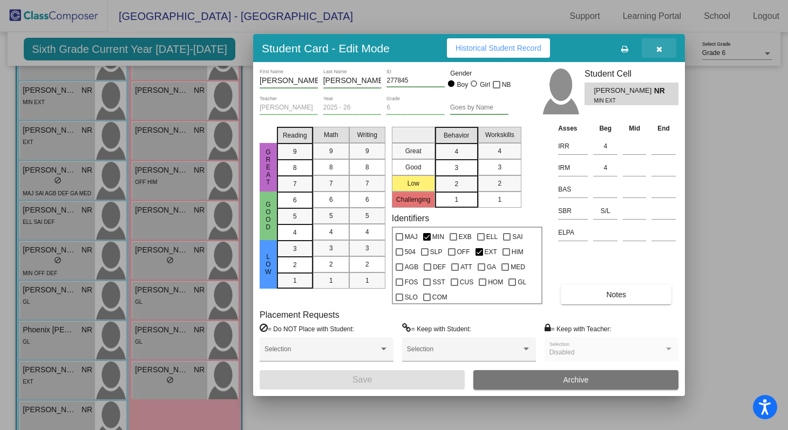
click at [659, 47] on icon "button" at bounding box center [659, 49] width 6 height 8
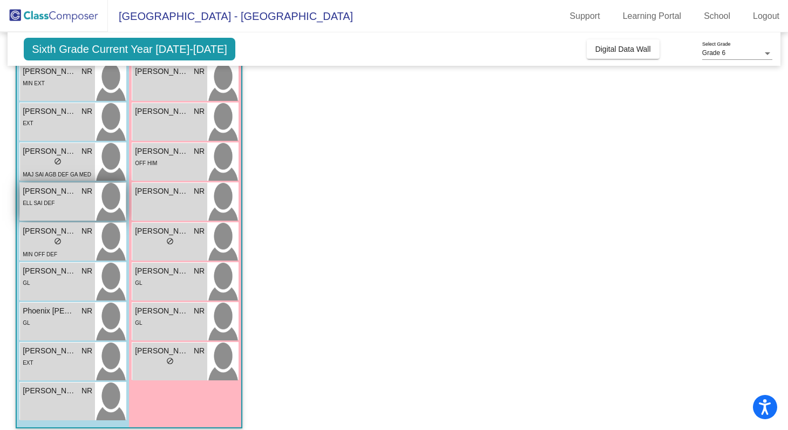
scroll to position [357, 0]
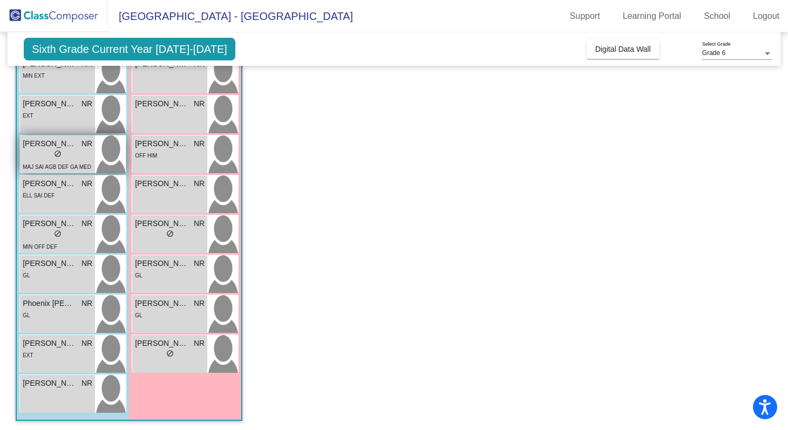
click at [42, 144] on span "[PERSON_NAME]" at bounding box center [50, 143] width 54 height 11
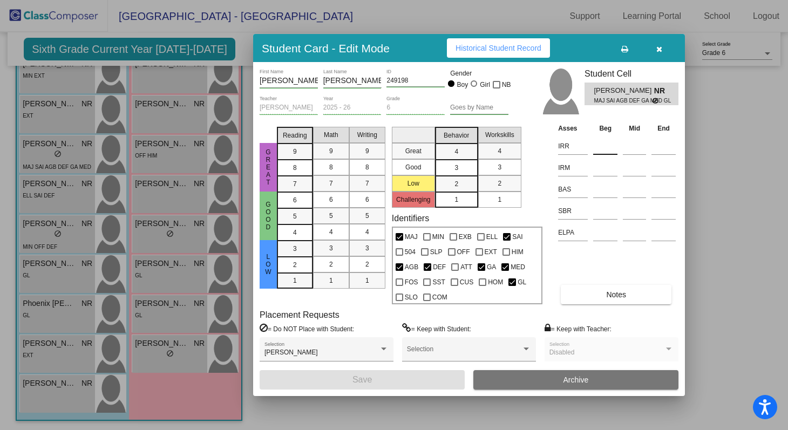
click at [605, 146] on input at bounding box center [605, 146] width 24 height 16
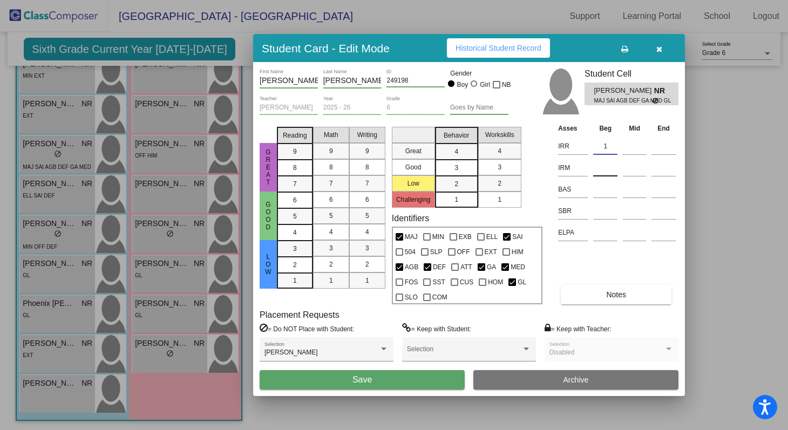
type input "1"
click at [608, 165] on input at bounding box center [605, 168] width 24 height 16
type input "2"
click at [604, 211] on input at bounding box center [605, 211] width 24 height 16
click at [602, 212] on input at bounding box center [605, 211] width 24 height 16
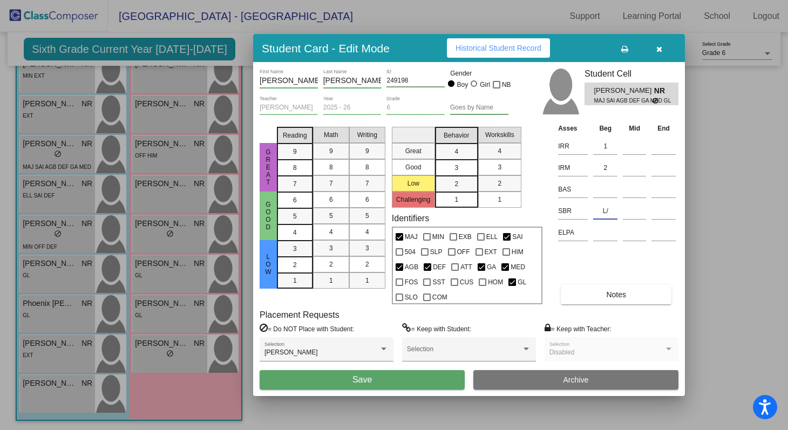
type input "L"
type input "S/S"
click at [608, 292] on span "Notes" at bounding box center [616, 294] width 20 height 9
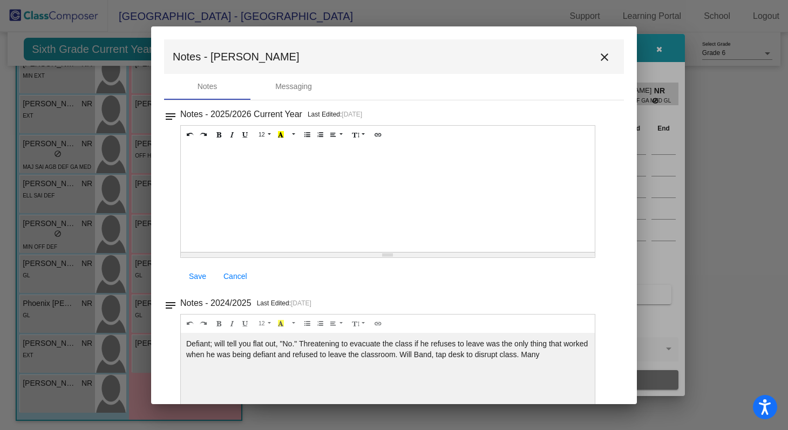
click at [329, 166] on div at bounding box center [388, 198] width 414 height 108
click at [193, 278] on span "Save" at bounding box center [197, 276] width 17 height 9
click at [201, 275] on span "Save" at bounding box center [197, 276] width 17 height 9
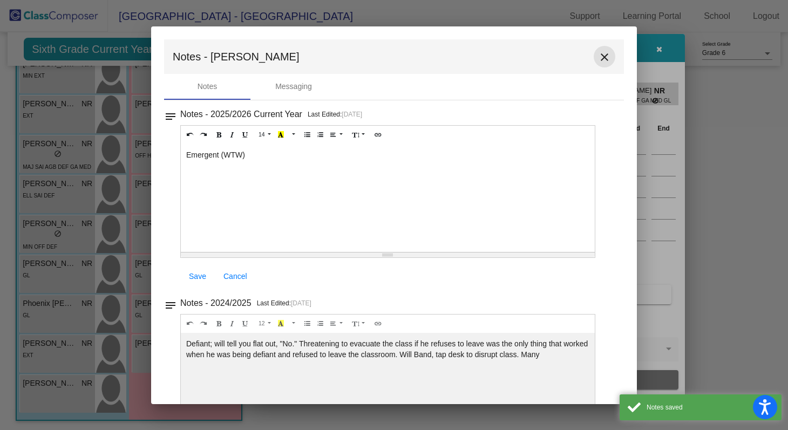
click at [598, 56] on mat-icon "close" at bounding box center [604, 57] width 13 height 13
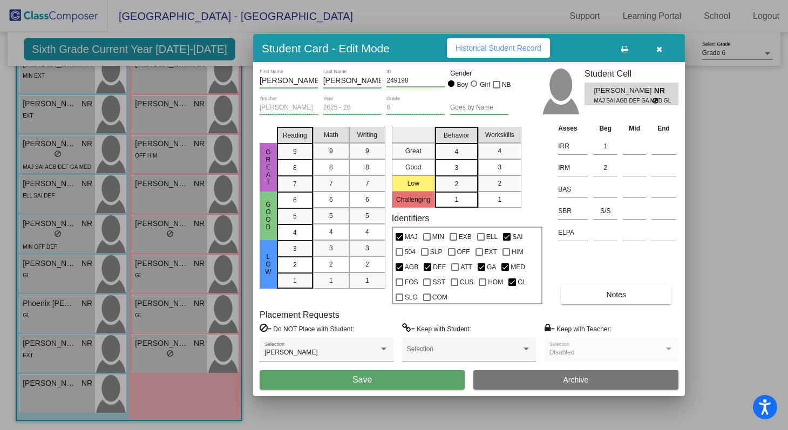
click at [405, 377] on button "Save" at bounding box center [361, 379] width 205 height 19
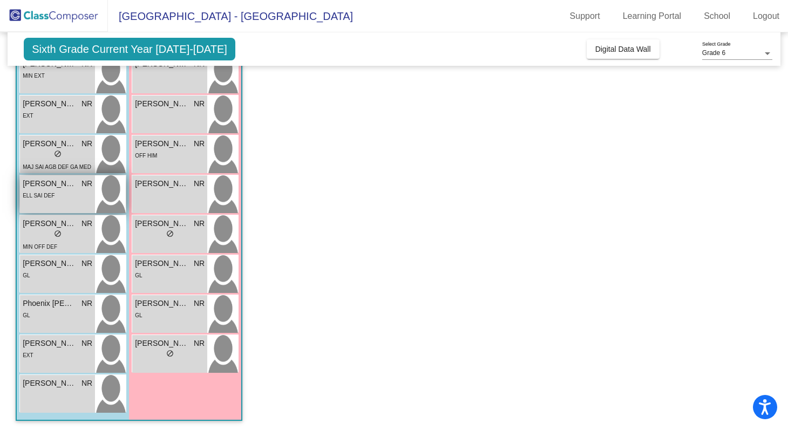
click at [57, 193] on div "ELL SAI DEF" at bounding box center [58, 194] width 70 height 11
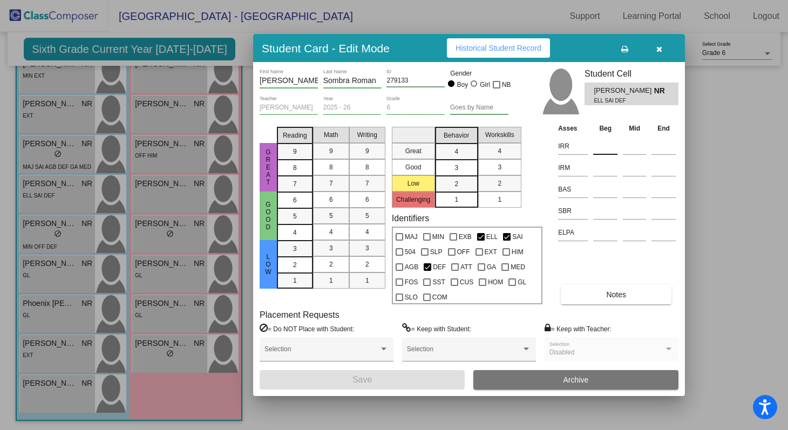
click at [605, 150] on input at bounding box center [605, 146] width 24 height 16
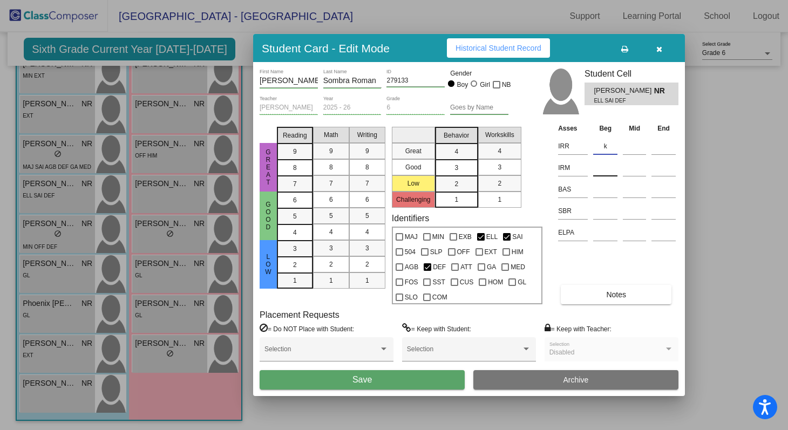
type input "k"
click at [611, 163] on input at bounding box center [605, 168] width 24 height 16
type input "1"
click at [599, 211] on input at bounding box center [605, 211] width 24 height 16
type input "L/L"
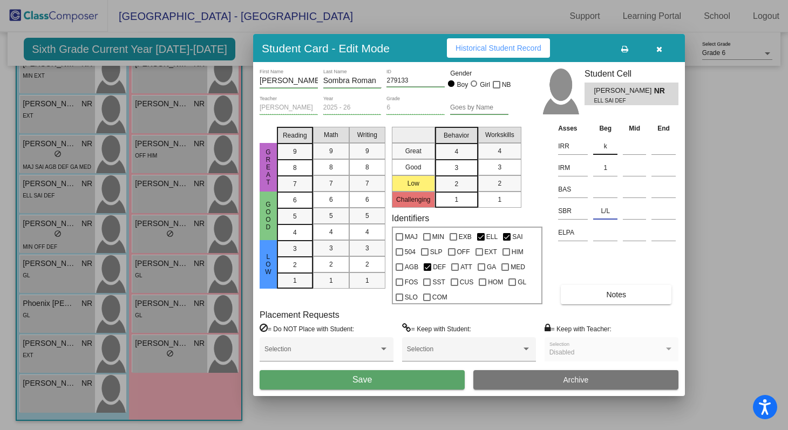
click at [608, 147] on input "k" at bounding box center [605, 146] width 24 height 16
type input "K"
click at [601, 235] on input at bounding box center [605, 232] width 24 height 16
type input "1"
click at [600, 303] on button "Notes" at bounding box center [615, 294] width 111 height 19
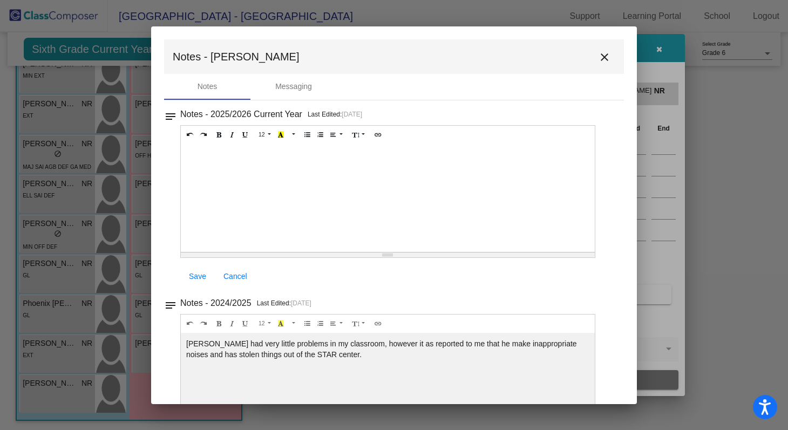
click at [355, 186] on div at bounding box center [388, 198] width 414 height 108
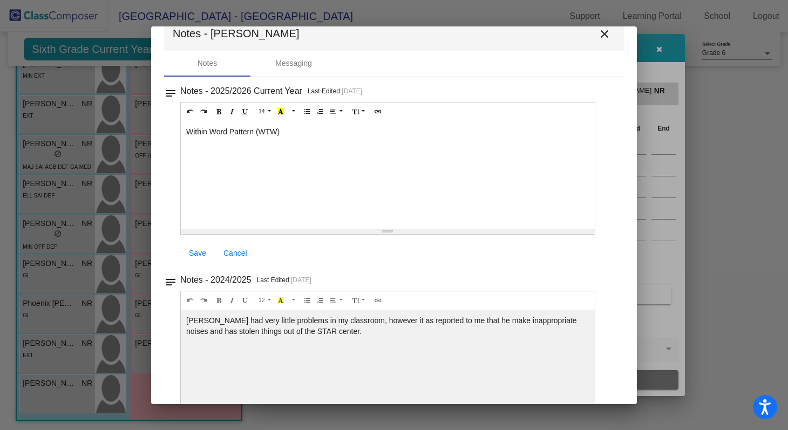
scroll to position [29, 0]
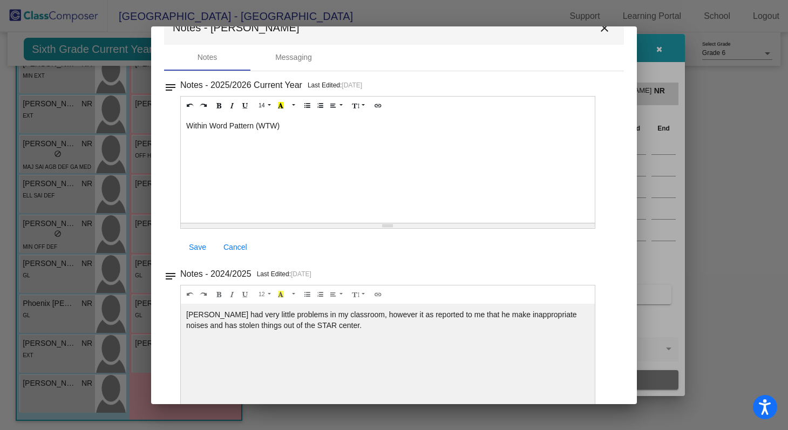
click at [196, 243] on span "Save" at bounding box center [197, 247] width 17 height 9
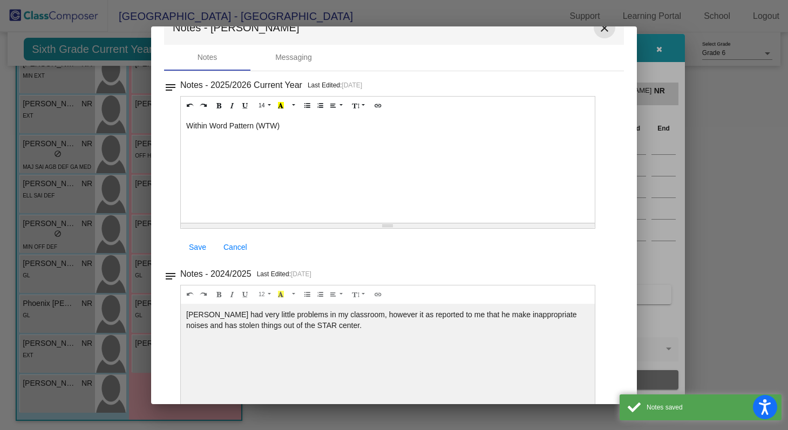
click at [601, 33] on mat-icon "close" at bounding box center [604, 28] width 13 height 13
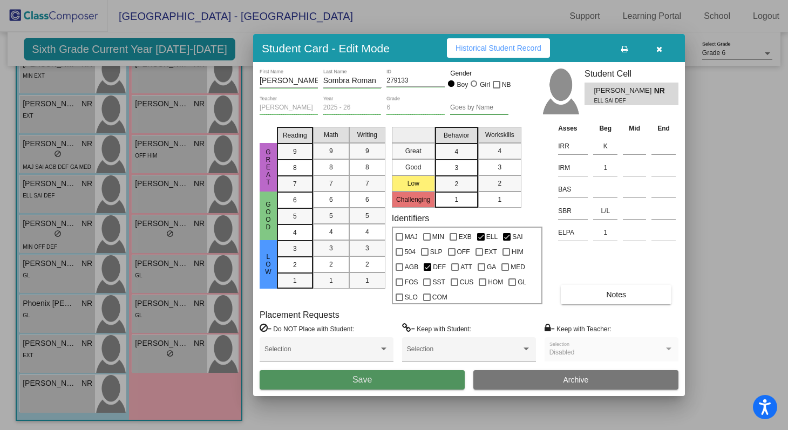
click at [416, 380] on button "Save" at bounding box center [361, 379] width 205 height 19
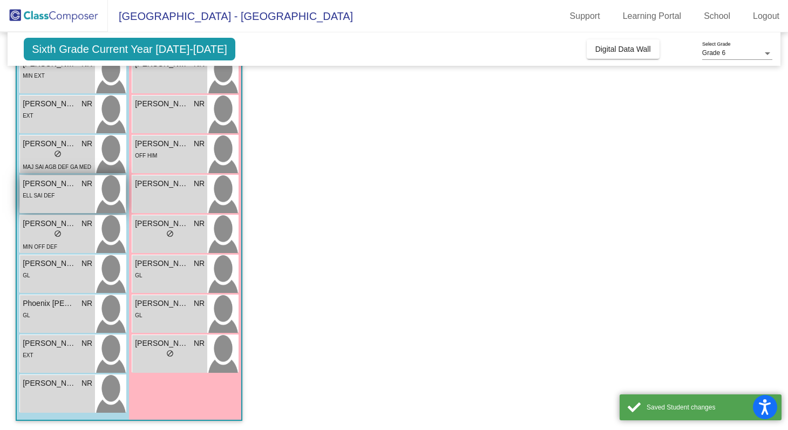
scroll to position [359, 0]
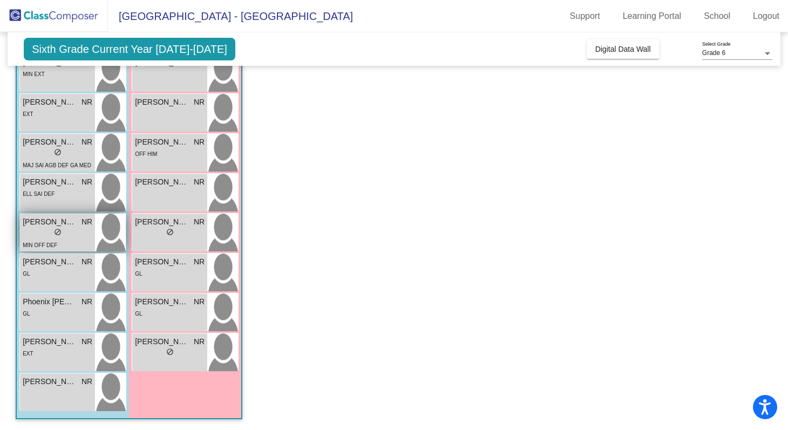
click at [48, 224] on span "[PERSON_NAME] De La [PERSON_NAME]" at bounding box center [50, 221] width 54 height 11
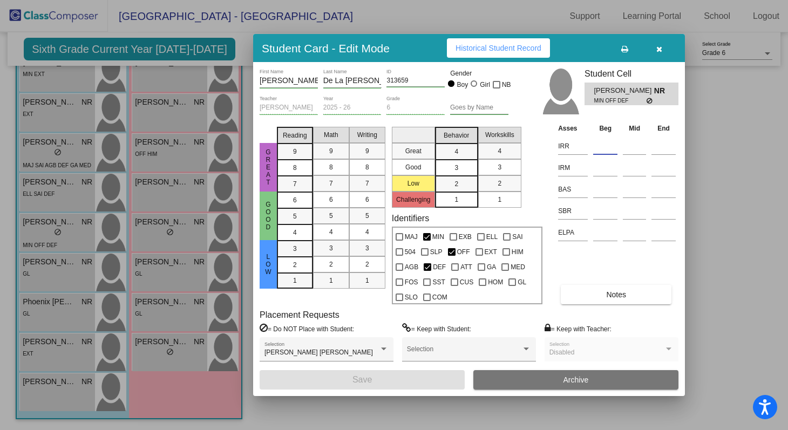
click at [606, 147] on input at bounding box center [605, 146] width 24 height 16
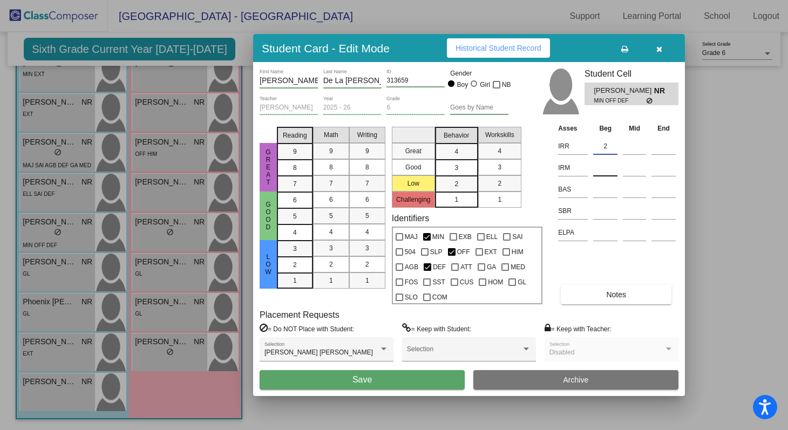
type input "2"
click at [600, 166] on input at bounding box center [605, 168] width 24 height 16
type input "4"
click at [611, 145] on input "2" at bounding box center [605, 146] width 24 height 16
type input "3"
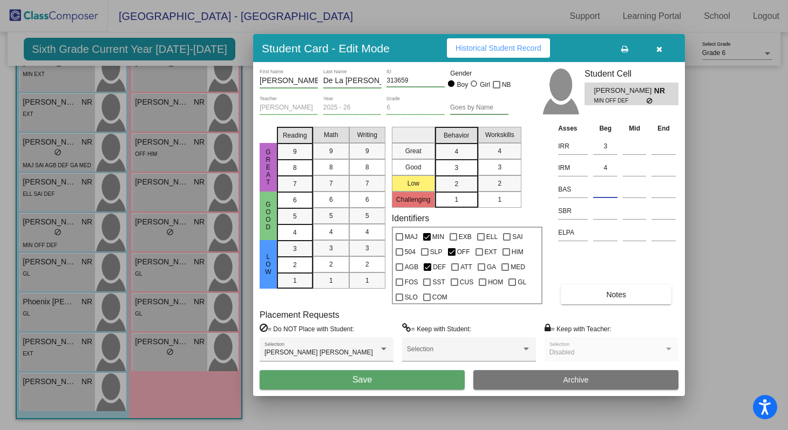
click at [598, 192] on input at bounding box center [605, 189] width 24 height 16
click at [599, 213] on input at bounding box center [605, 211] width 24 height 16
type input "S/H"
click at [600, 235] on input at bounding box center [605, 232] width 24 height 16
type input "4"
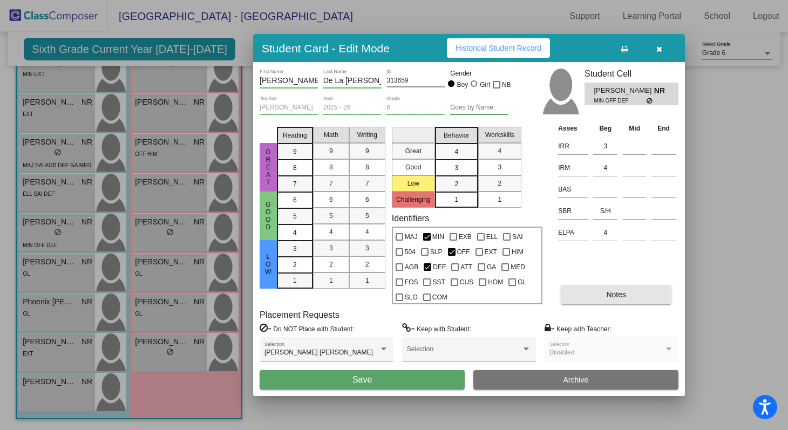
click at [599, 296] on button "Notes" at bounding box center [615, 294] width 111 height 19
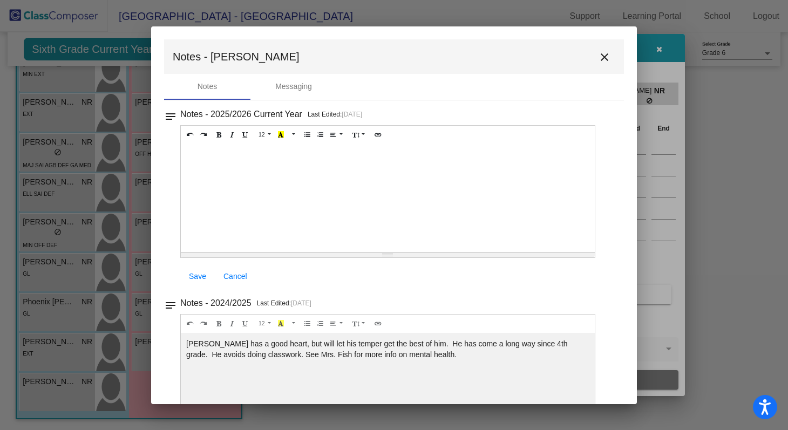
click at [355, 198] on div at bounding box center [388, 198] width 414 height 108
click at [206, 274] on link "Save" at bounding box center [197, 275] width 35 height 19
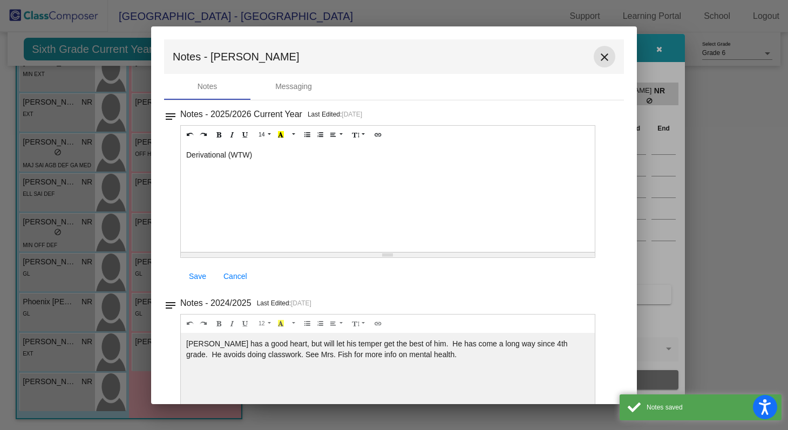
click at [601, 58] on mat-icon "close" at bounding box center [604, 57] width 13 height 13
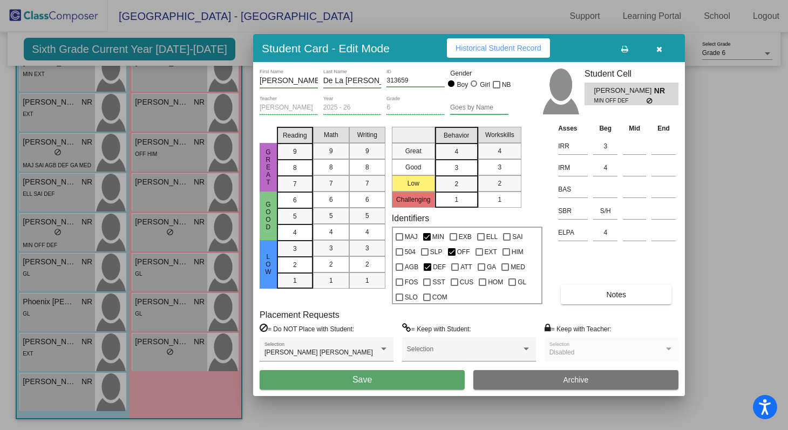
click at [365, 380] on span "Save" at bounding box center [361, 379] width 19 height 9
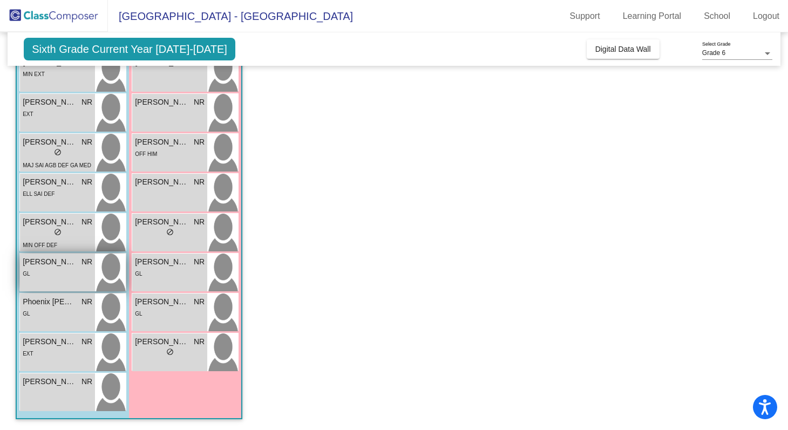
click at [51, 269] on div "GL" at bounding box center [58, 273] width 70 height 11
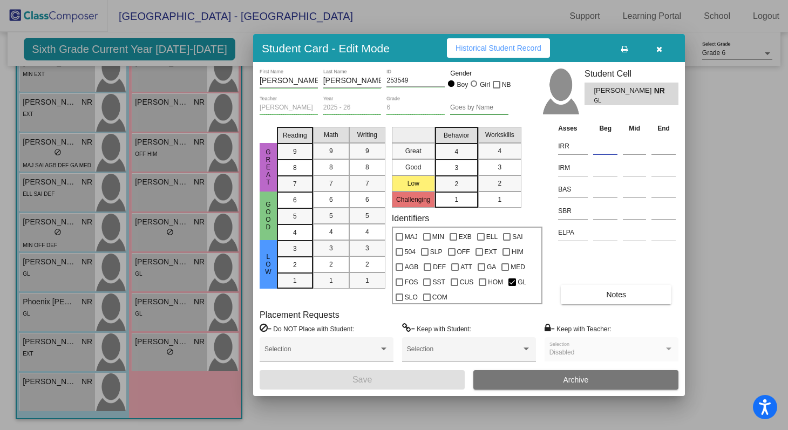
click at [607, 141] on input at bounding box center [605, 146] width 24 height 16
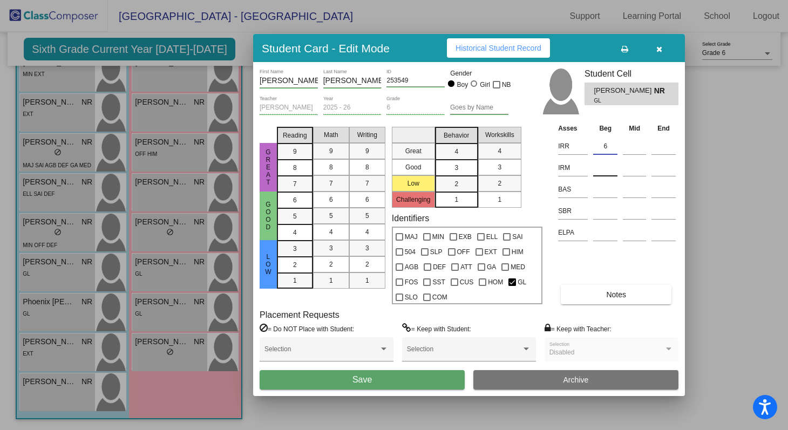
type input "6"
click at [607, 167] on input at bounding box center [605, 168] width 24 height 16
type input "5"
click at [602, 206] on input at bounding box center [605, 211] width 24 height 16
type input "l"
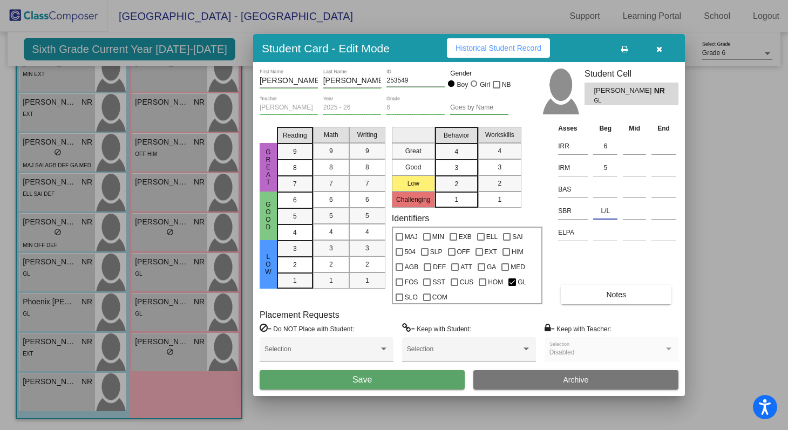
type input "L/L"
click at [604, 292] on button "Notes" at bounding box center [615, 294] width 111 height 19
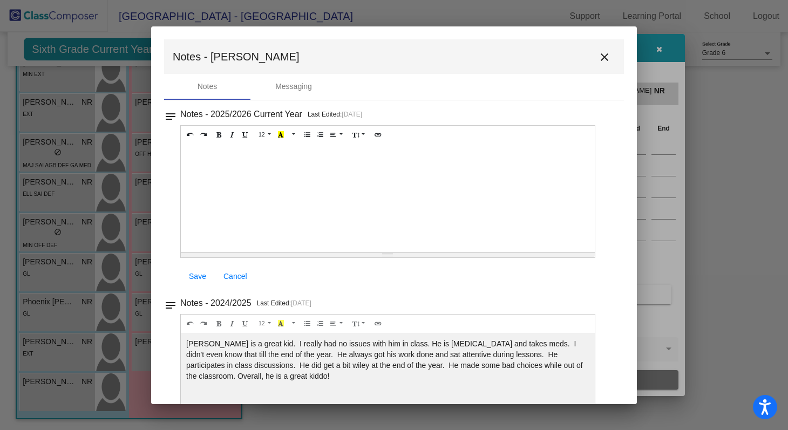
click at [277, 165] on div at bounding box center [388, 198] width 414 height 108
click at [258, 156] on div "Syllables and Affixes (WTW)" at bounding box center [388, 198] width 414 height 108
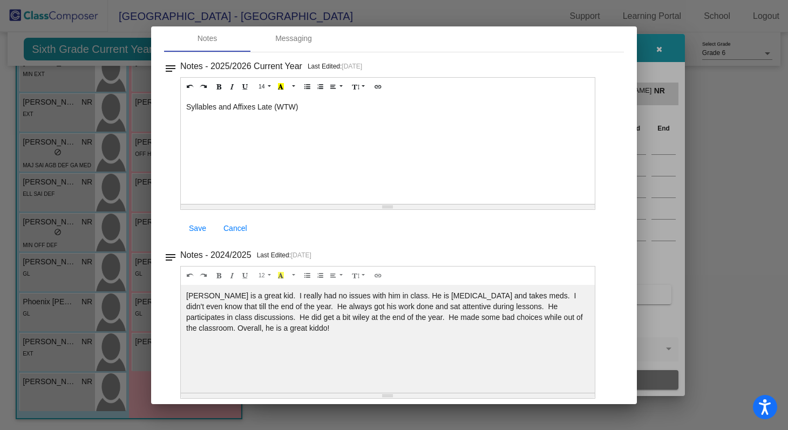
scroll to position [56, 0]
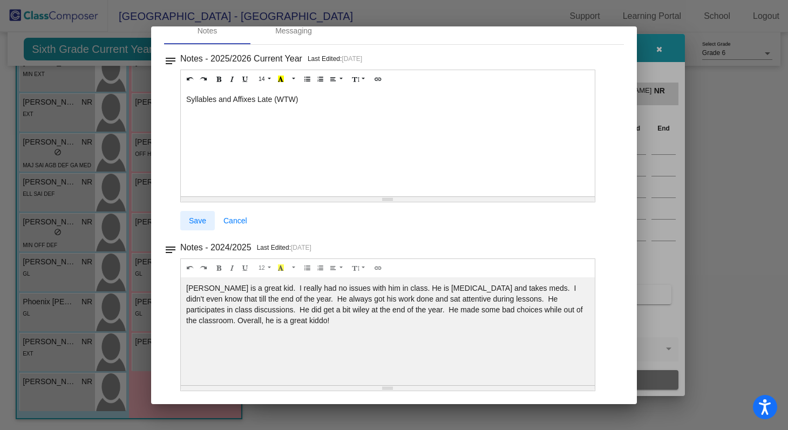
click at [197, 220] on span "Save" at bounding box center [197, 220] width 17 height 9
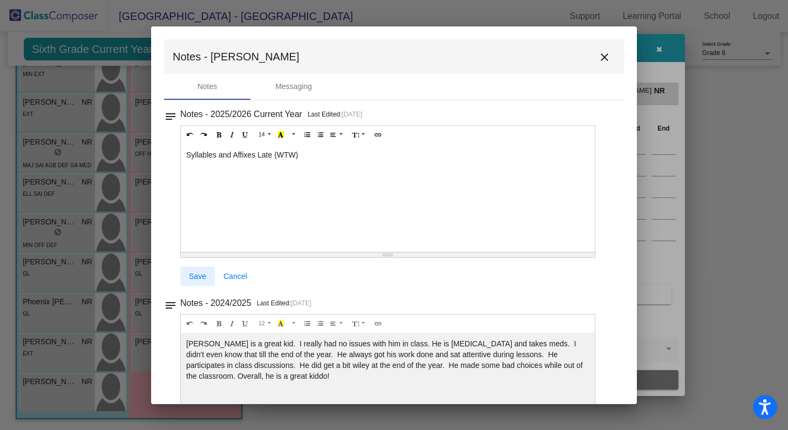
click at [194, 276] on span "Save" at bounding box center [197, 276] width 17 height 9
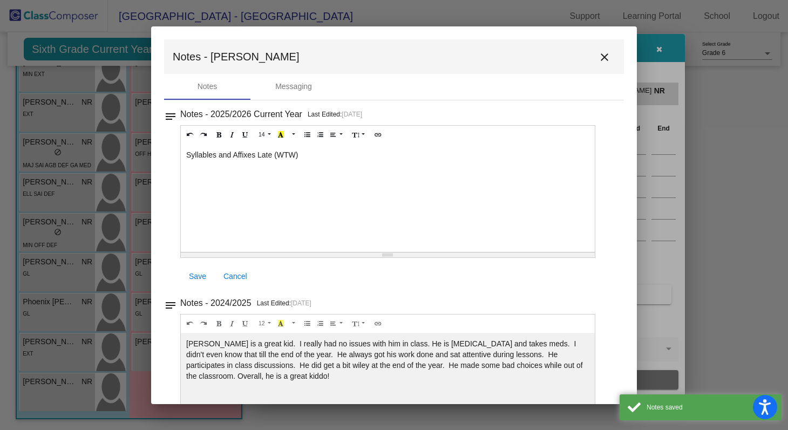
click at [602, 57] on mat-icon "close" at bounding box center [604, 57] width 13 height 13
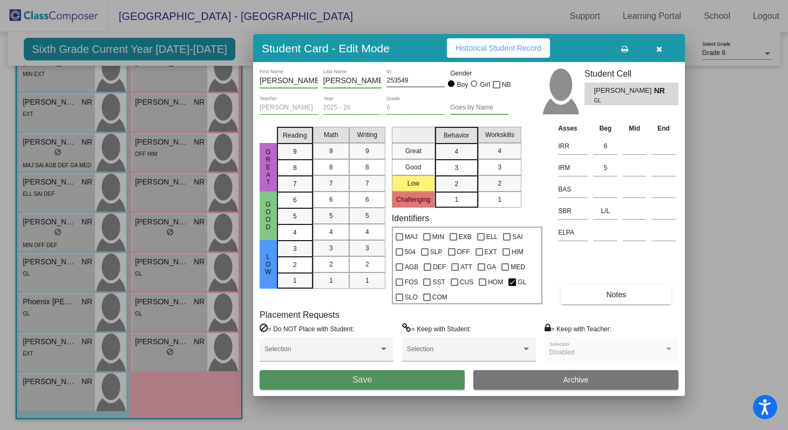
click at [409, 381] on button "Save" at bounding box center [361, 379] width 205 height 19
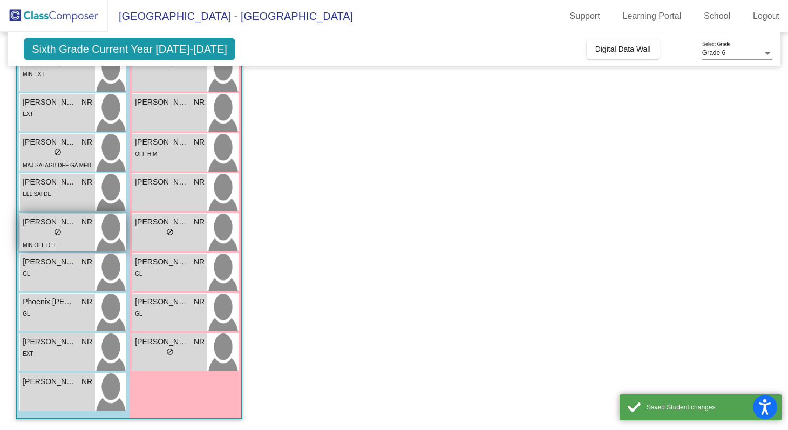
click at [47, 221] on span "[PERSON_NAME] De La [PERSON_NAME]" at bounding box center [50, 221] width 54 height 11
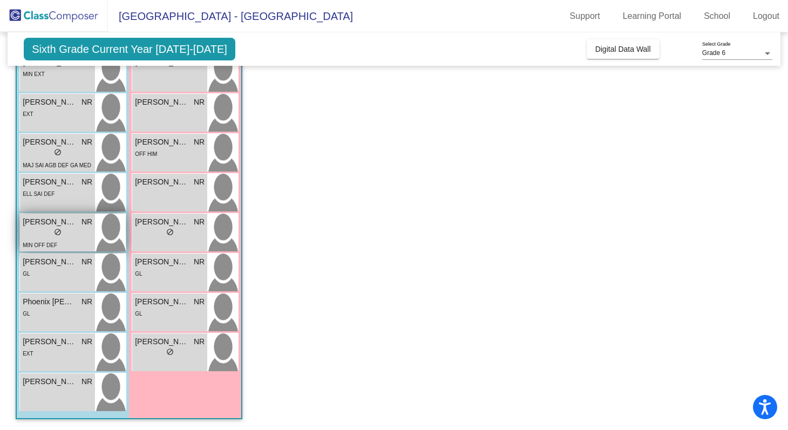
click at [47, 221] on span "[PERSON_NAME] De La [PERSON_NAME]" at bounding box center [50, 221] width 54 height 11
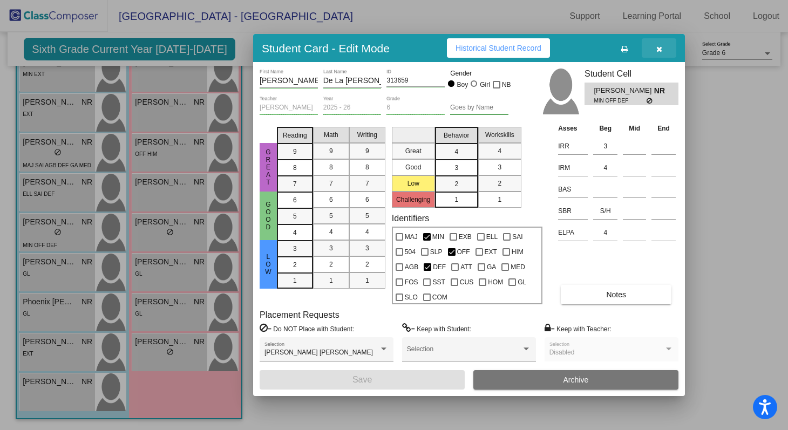
click at [659, 52] on button "button" at bounding box center [658, 47] width 35 height 19
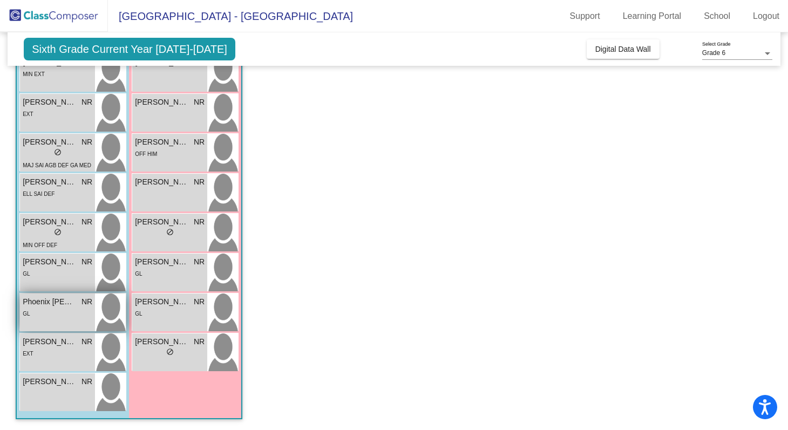
click at [52, 304] on span "Phoenix [PERSON_NAME]" at bounding box center [50, 301] width 54 height 11
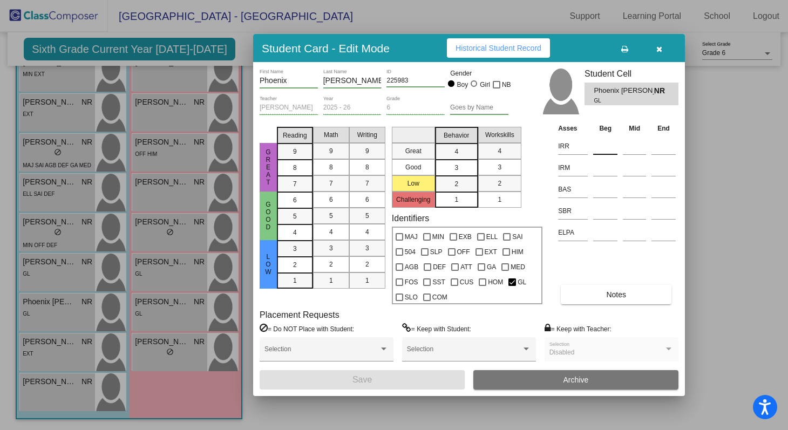
click at [599, 145] on input at bounding box center [605, 146] width 24 height 16
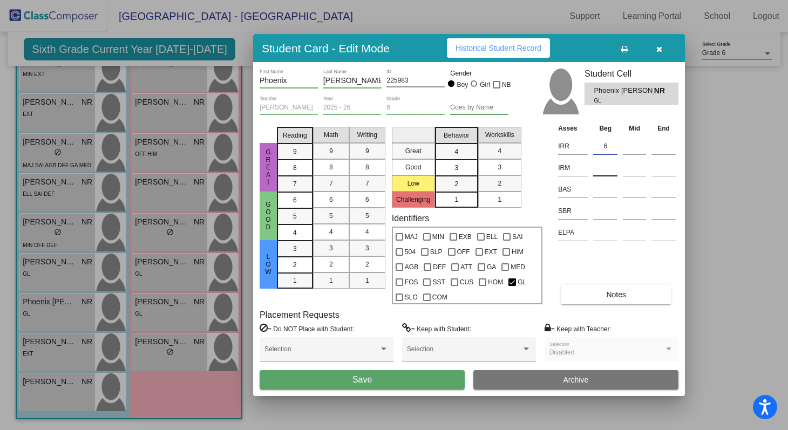
type input "6"
click at [607, 162] on input at bounding box center [605, 168] width 24 height 16
type input "6"
click at [597, 213] on input at bounding box center [605, 211] width 24 height 16
type input "L/L"
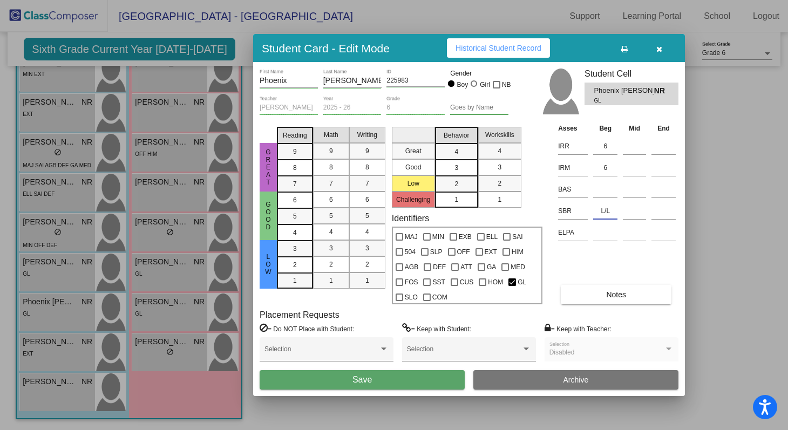
click at [602, 298] on button "Notes" at bounding box center [615, 294] width 111 height 19
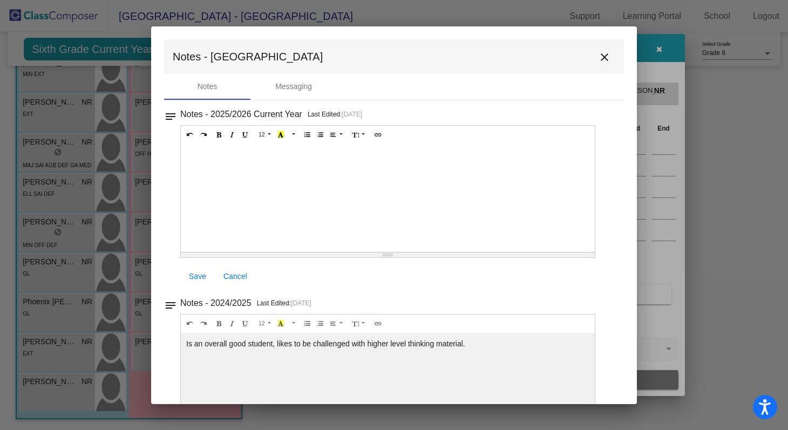
click at [427, 211] on div at bounding box center [388, 198] width 414 height 108
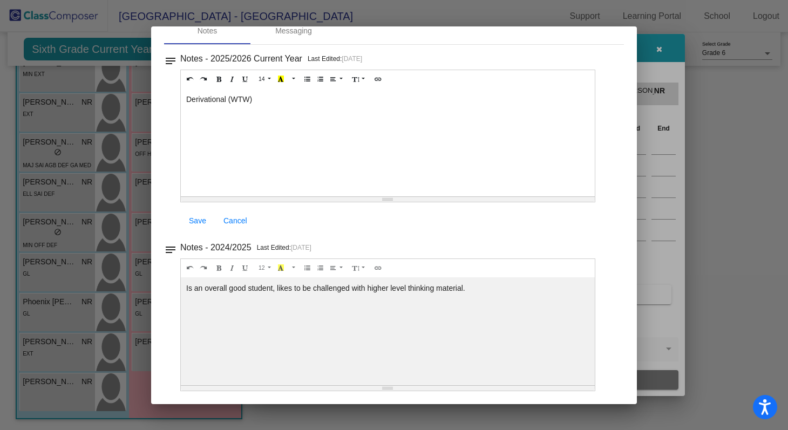
click at [193, 220] on span "Save" at bounding box center [197, 220] width 17 height 9
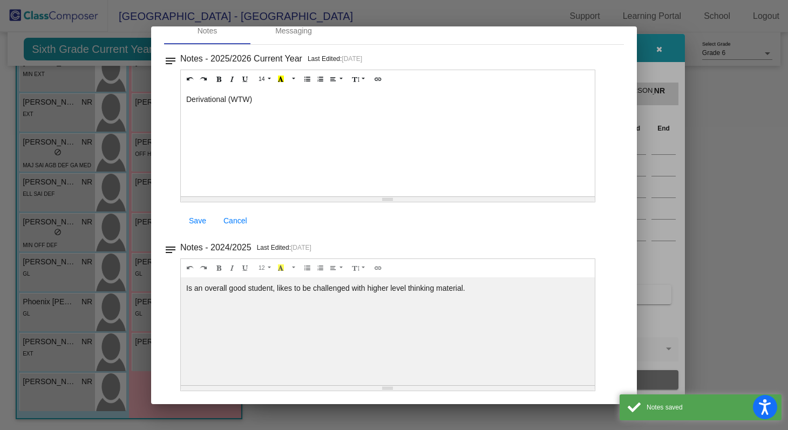
scroll to position [0, 0]
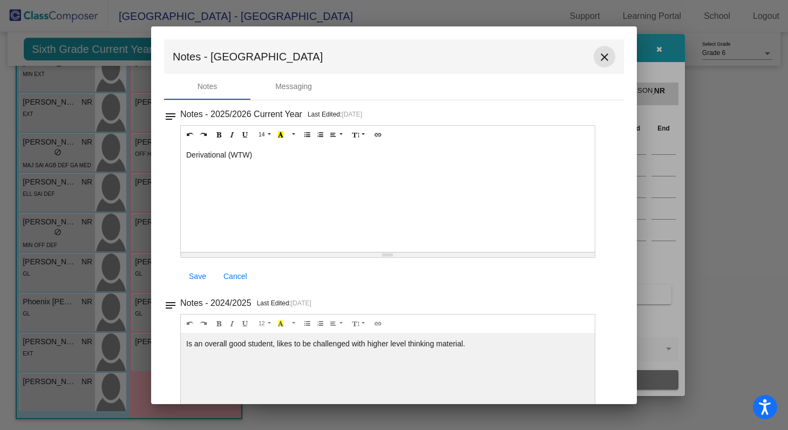
click at [598, 59] on mat-icon "close" at bounding box center [604, 57] width 13 height 13
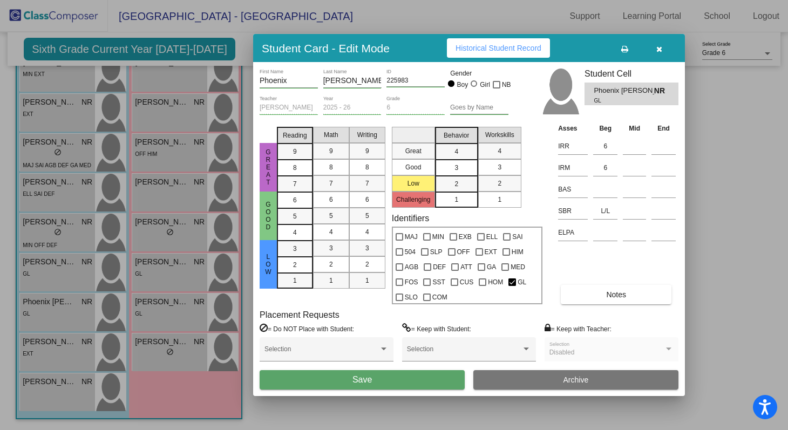
click at [388, 385] on button "Save" at bounding box center [361, 379] width 205 height 19
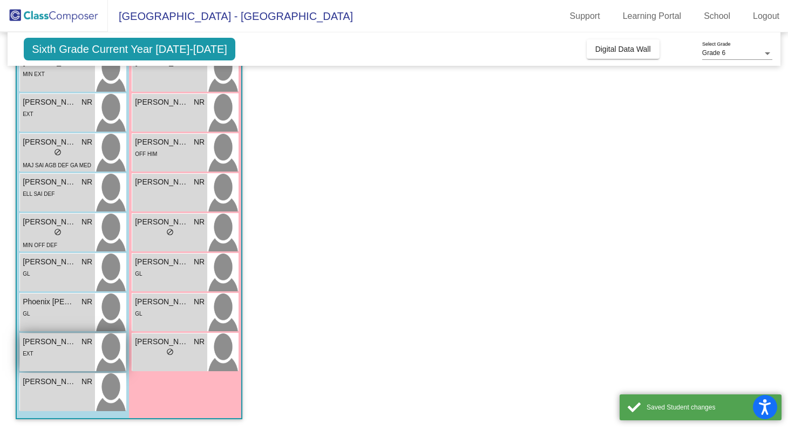
click at [57, 344] on span "[PERSON_NAME]" at bounding box center [50, 341] width 54 height 11
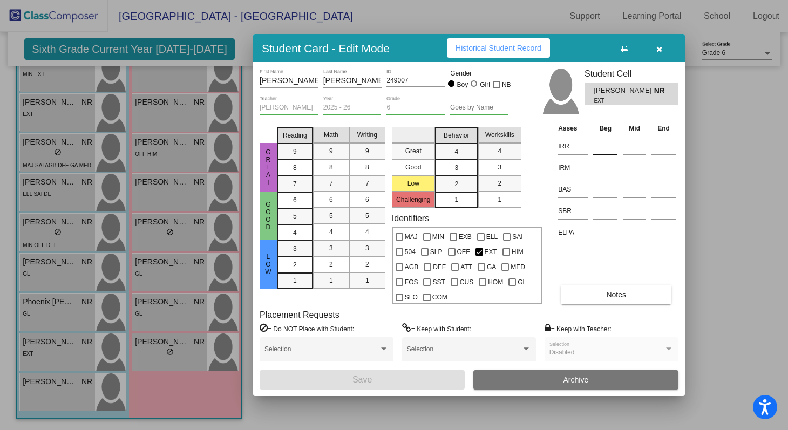
click at [602, 147] on input at bounding box center [605, 146] width 24 height 16
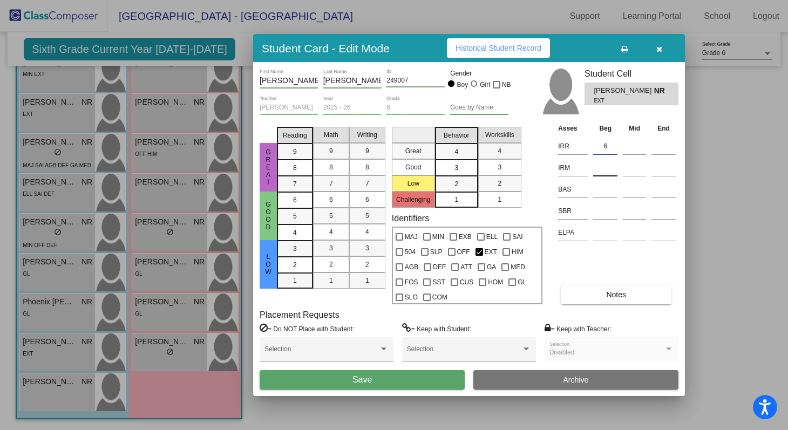
type input "6"
click at [605, 166] on input at bounding box center [605, 168] width 24 height 16
type input "6"
click at [602, 214] on input at bounding box center [605, 211] width 24 height 16
type input "L/L"
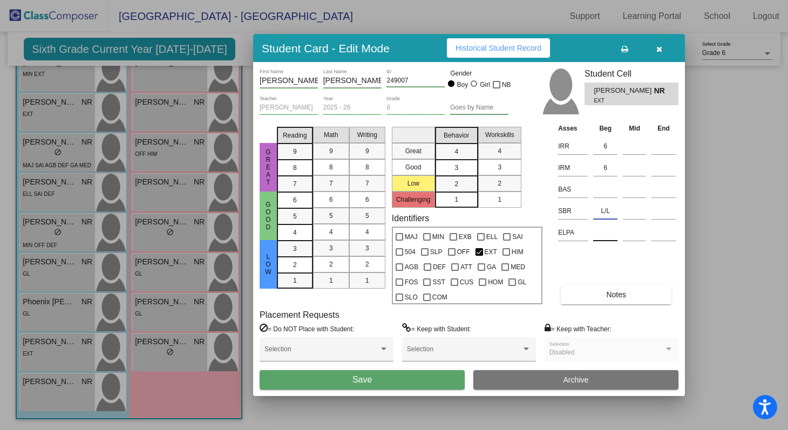
click at [606, 235] on input at bounding box center [605, 232] width 24 height 16
type input "4"
click at [611, 292] on span "Notes" at bounding box center [616, 294] width 20 height 9
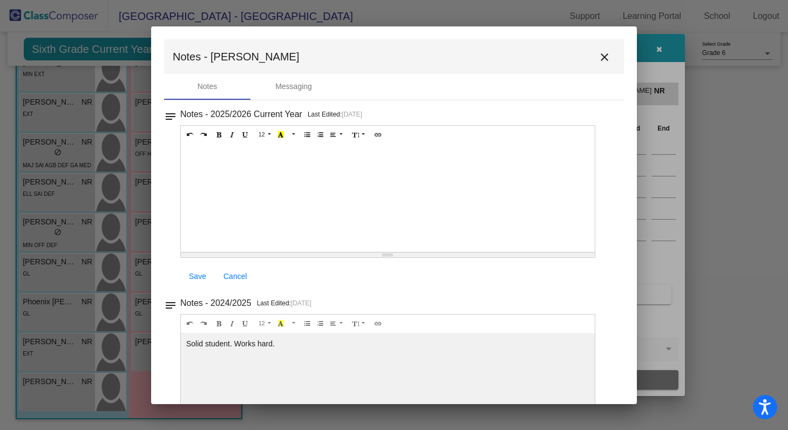
click at [221, 172] on div at bounding box center [388, 198] width 414 height 108
click at [198, 276] on span "Save" at bounding box center [197, 276] width 17 height 9
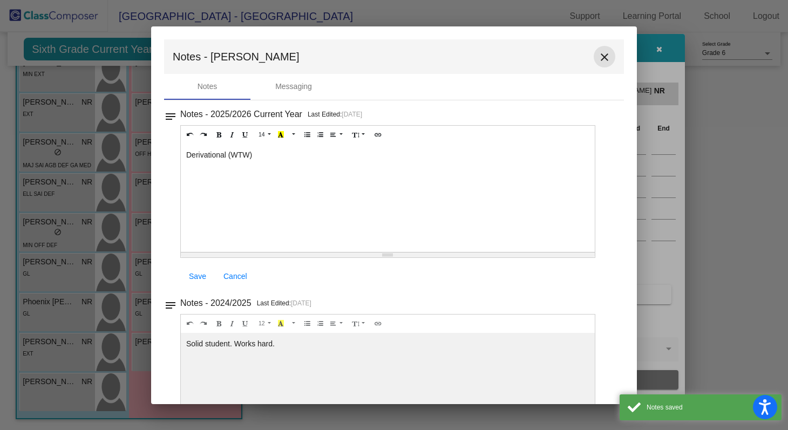
click at [599, 58] on mat-icon "close" at bounding box center [604, 57] width 13 height 13
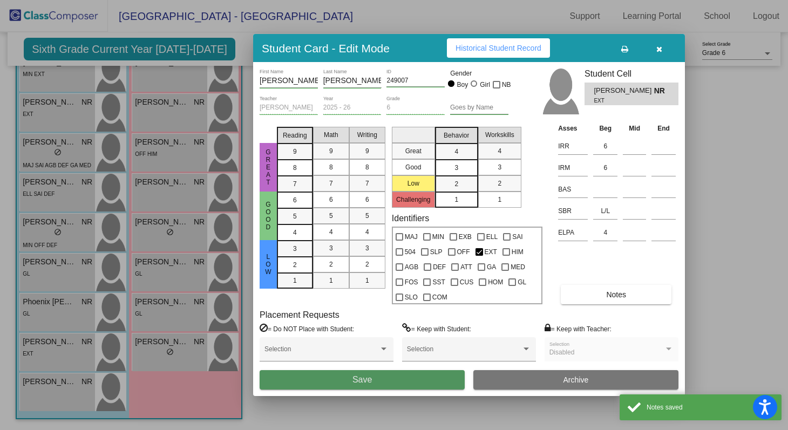
click at [433, 386] on button "Save" at bounding box center [361, 379] width 205 height 19
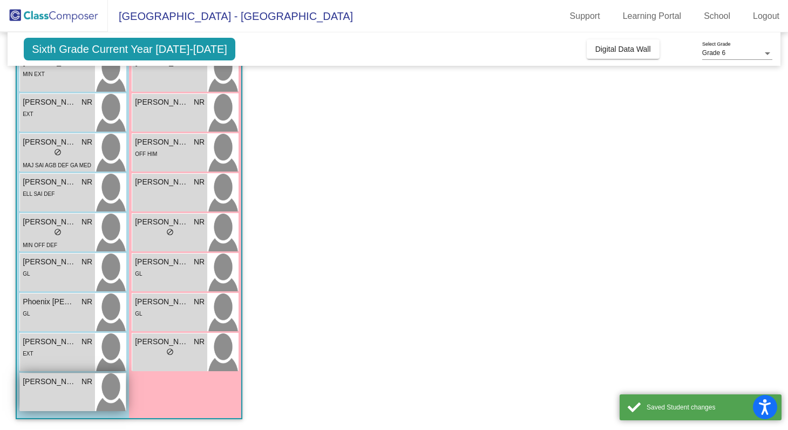
click at [54, 390] on div "[PERSON_NAME] NR lock do_not_disturb_alt" at bounding box center [57, 392] width 75 height 38
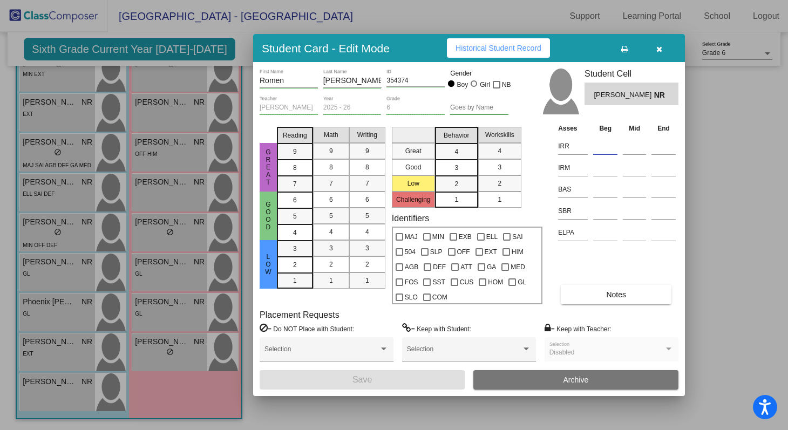
click at [606, 149] on input at bounding box center [605, 146] width 24 height 16
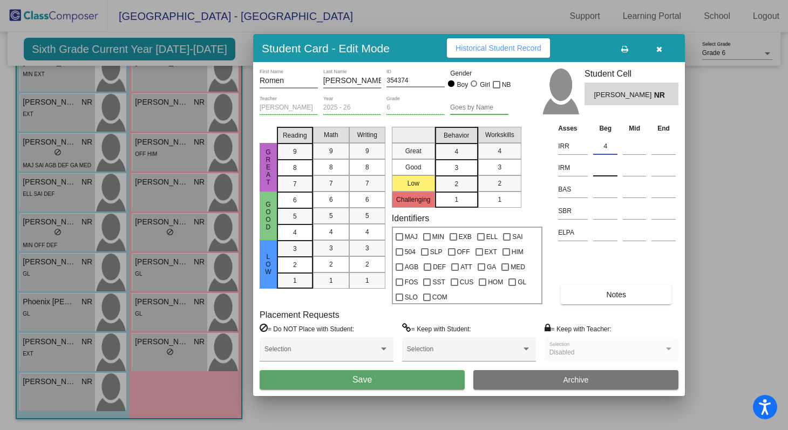
type input "4"
click at [603, 161] on input at bounding box center [605, 168] width 24 height 16
type input "2"
click at [599, 212] on input at bounding box center [605, 211] width 24 height 16
type input "L/L"
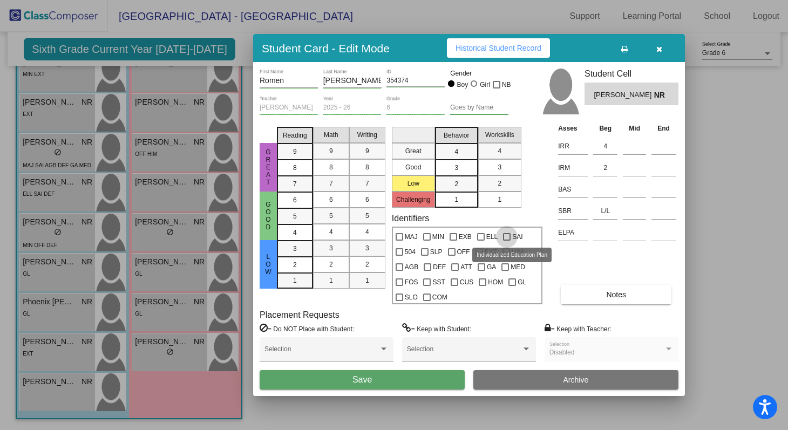
click at [506, 235] on div at bounding box center [507, 237] width 8 height 8
click at [506, 241] on input "SAI" at bounding box center [506, 241] width 1 height 1
checkbox input "true"
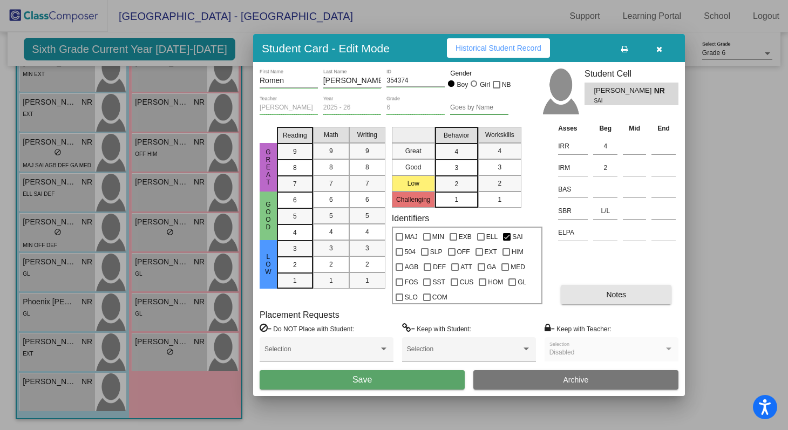
click at [602, 295] on button "Notes" at bounding box center [615, 294] width 111 height 19
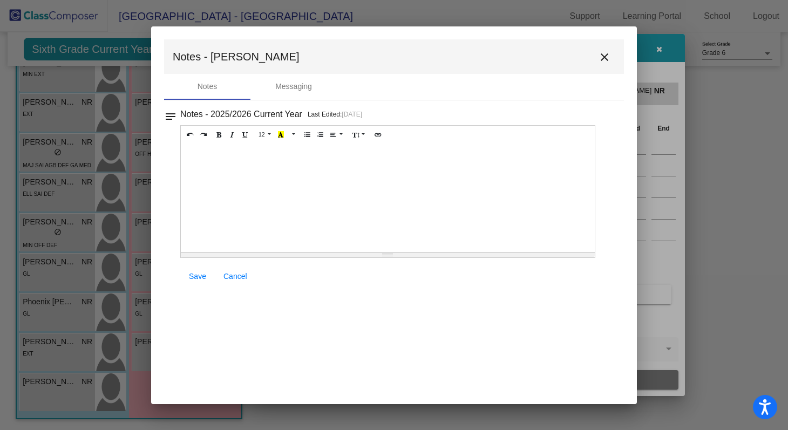
click at [222, 174] on div at bounding box center [388, 198] width 414 height 108
click at [194, 275] on span "Save" at bounding box center [197, 276] width 17 height 9
click at [599, 57] on mat-icon "close" at bounding box center [604, 57] width 13 height 13
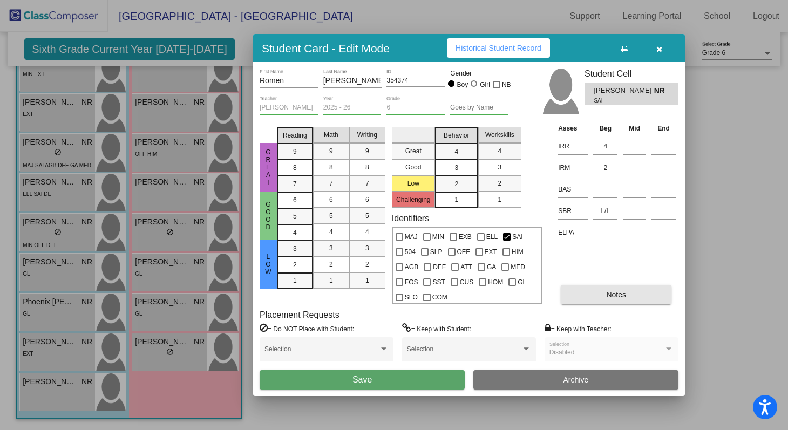
click at [621, 290] on span "Notes" at bounding box center [616, 294] width 20 height 9
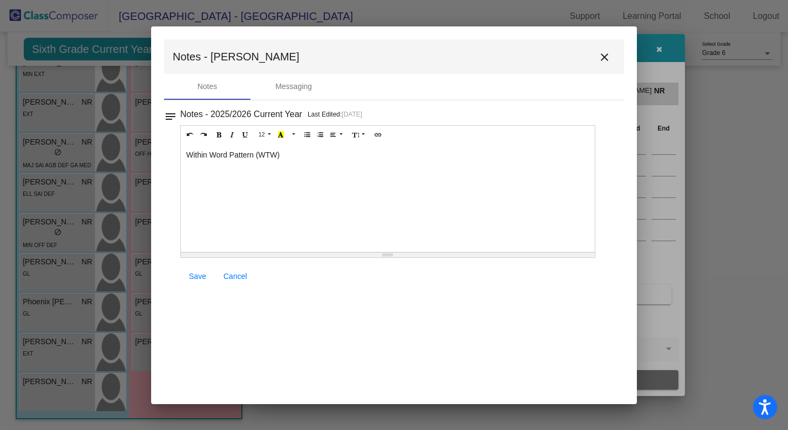
click at [408, 182] on div "Within Word Pattern (WTW)" at bounding box center [388, 198] width 414 height 108
click at [194, 278] on span "Save" at bounding box center [197, 276] width 17 height 9
click at [609, 57] on mat-icon "close" at bounding box center [604, 57] width 13 height 13
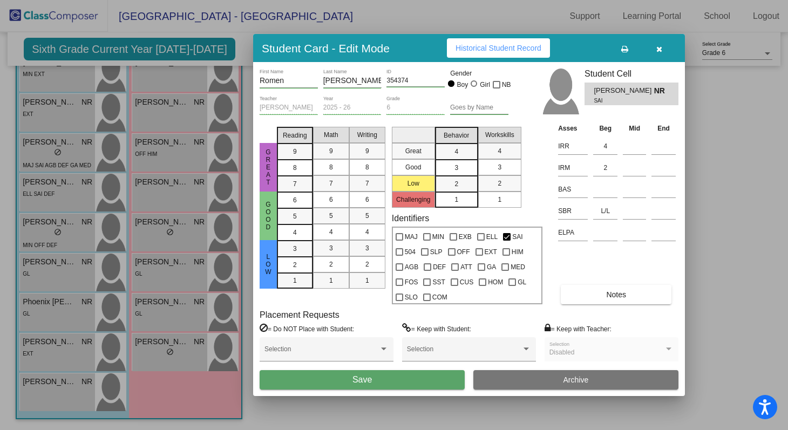
click at [413, 374] on button "Save" at bounding box center [361, 379] width 205 height 19
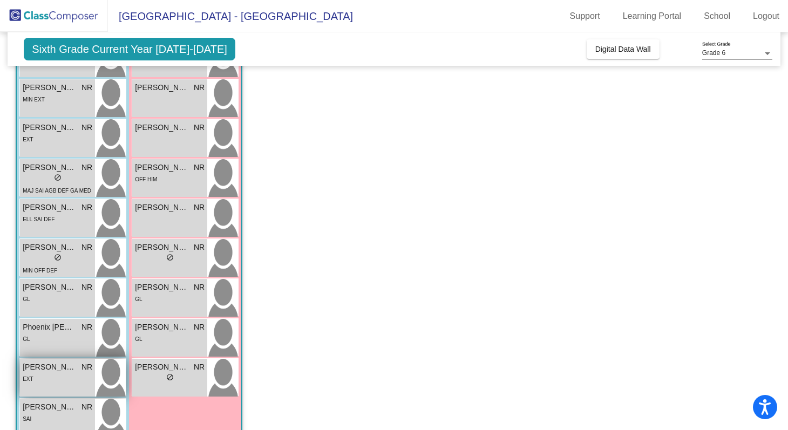
scroll to position [344, 0]
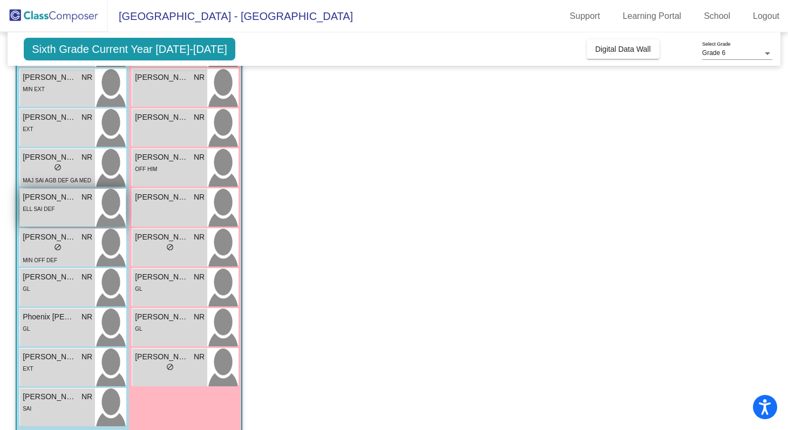
click at [60, 213] on div "ELL SAI DEF" at bounding box center [58, 208] width 70 height 11
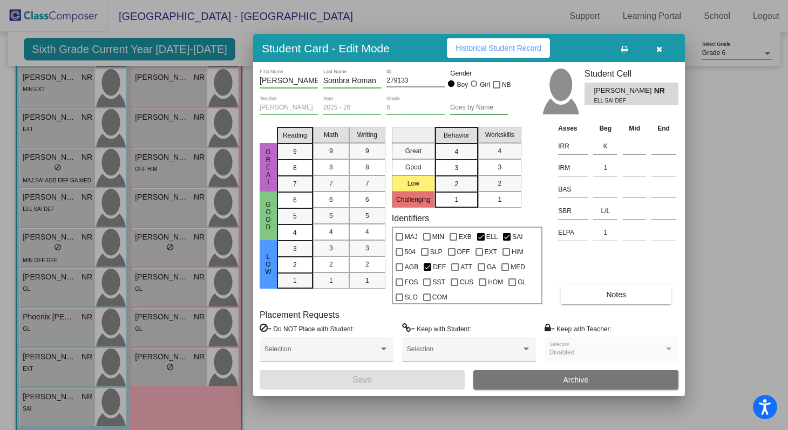
click at [659, 51] on icon "button" at bounding box center [659, 49] width 6 height 8
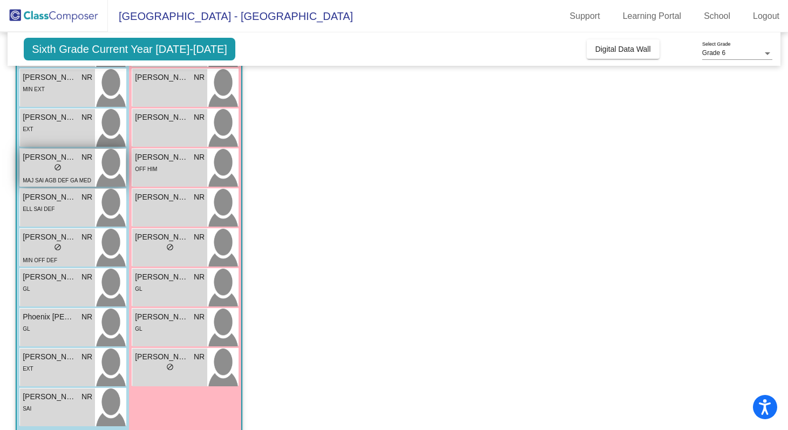
click at [49, 166] on div "lock do_not_disturb_alt" at bounding box center [58, 168] width 70 height 11
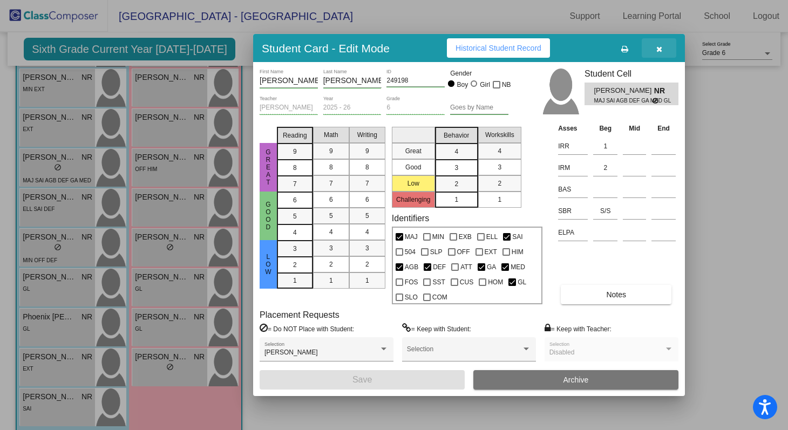
click at [658, 45] on icon "button" at bounding box center [659, 49] width 6 height 8
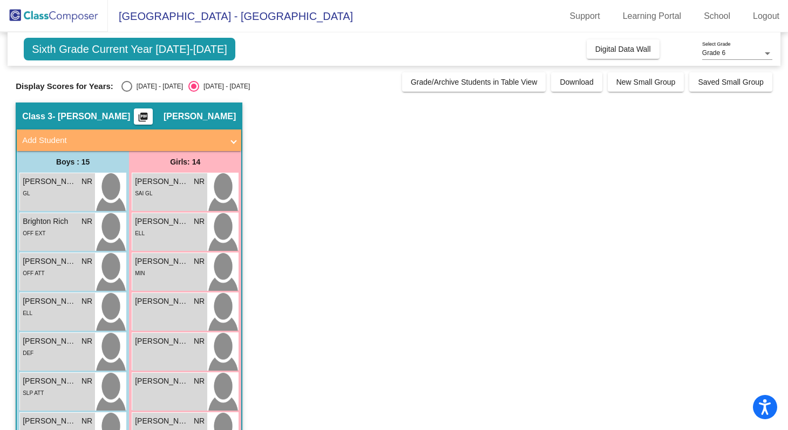
scroll to position [0, 0]
click at [165, 180] on span "[PERSON_NAME]" at bounding box center [162, 181] width 54 height 11
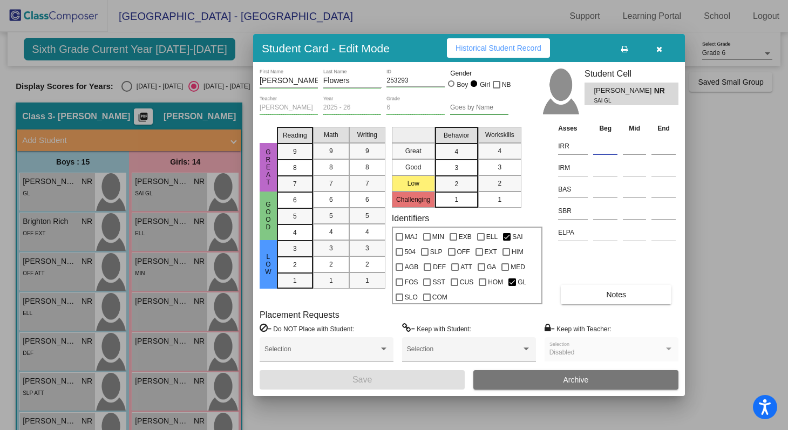
click at [607, 146] on input at bounding box center [605, 146] width 24 height 16
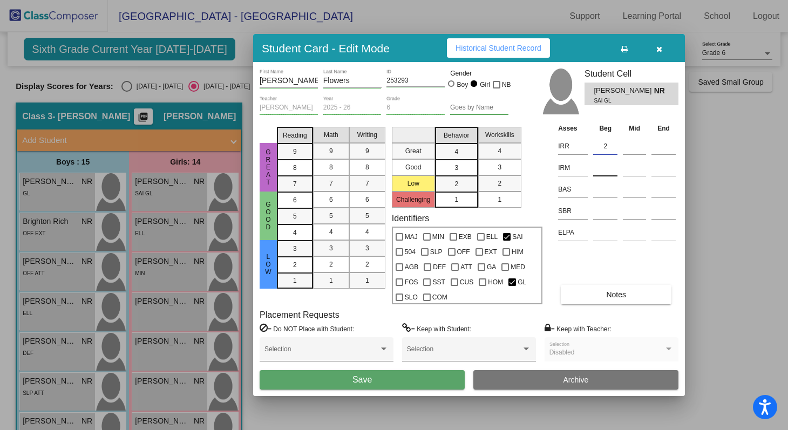
type input "2"
click at [610, 167] on input at bounding box center [605, 168] width 24 height 16
type input "1"
click at [599, 206] on input at bounding box center [605, 211] width 24 height 16
type input "L/L"
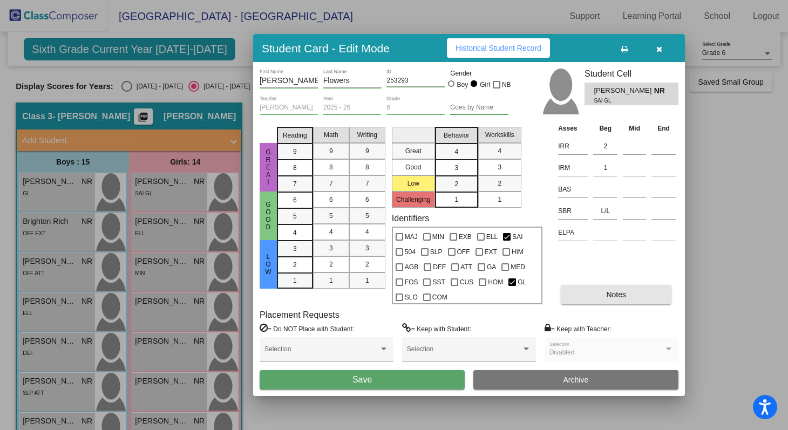
click at [607, 293] on span "Notes" at bounding box center [616, 294] width 20 height 9
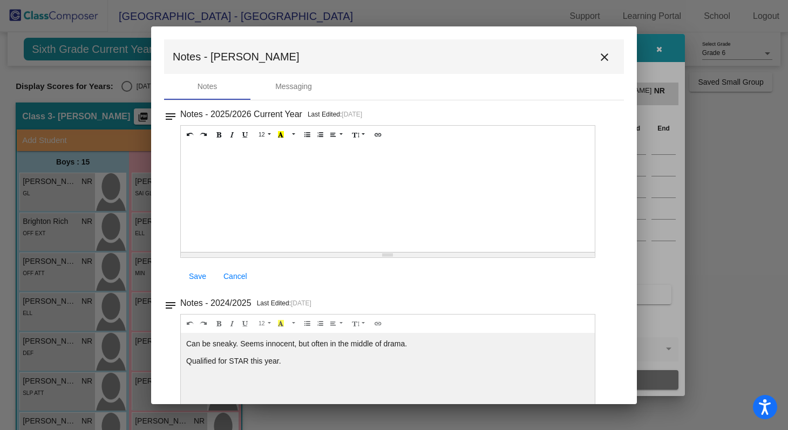
click at [218, 173] on div at bounding box center [388, 198] width 414 height 108
click at [187, 168] on p "Multiplication Facts" at bounding box center [387, 172] width 403 height 11
click at [194, 274] on span "Save" at bounding box center [197, 276] width 17 height 9
click at [598, 55] on mat-icon "close" at bounding box center [604, 57] width 13 height 13
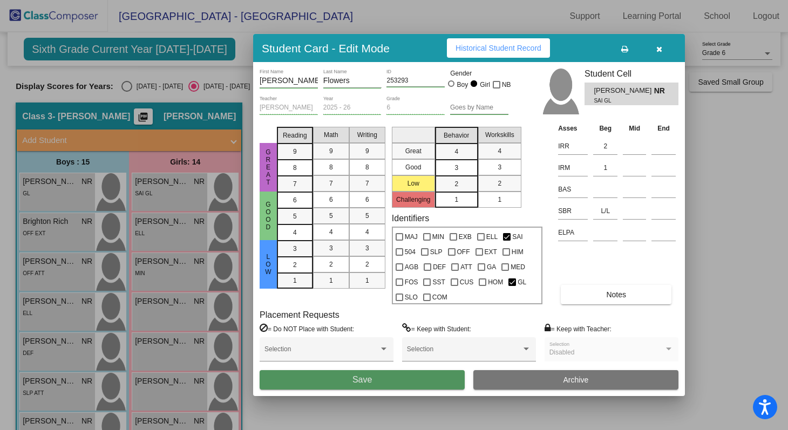
click at [422, 374] on button "Save" at bounding box center [361, 379] width 205 height 19
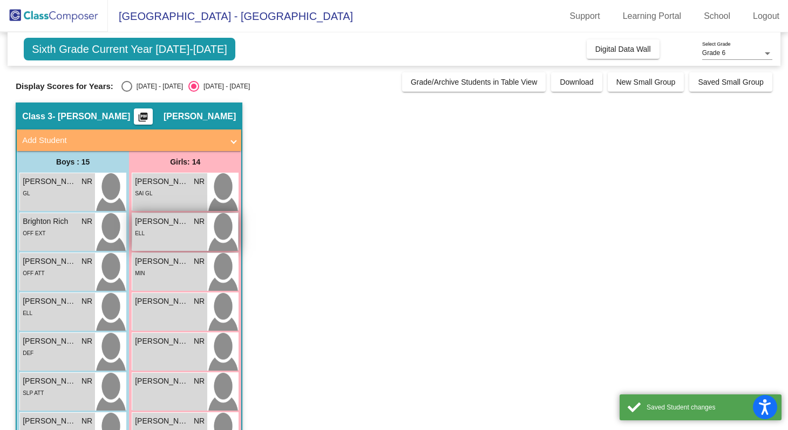
click at [167, 222] on span "[PERSON_NAME]" at bounding box center [162, 221] width 54 height 11
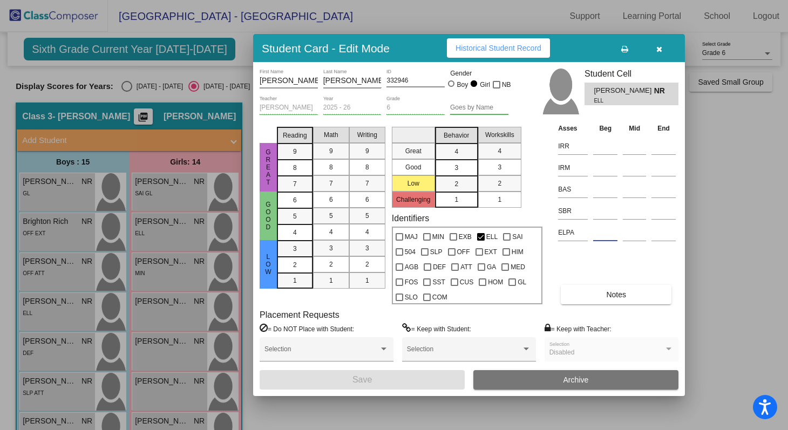
click at [604, 238] on input at bounding box center [605, 232] width 24 height 16
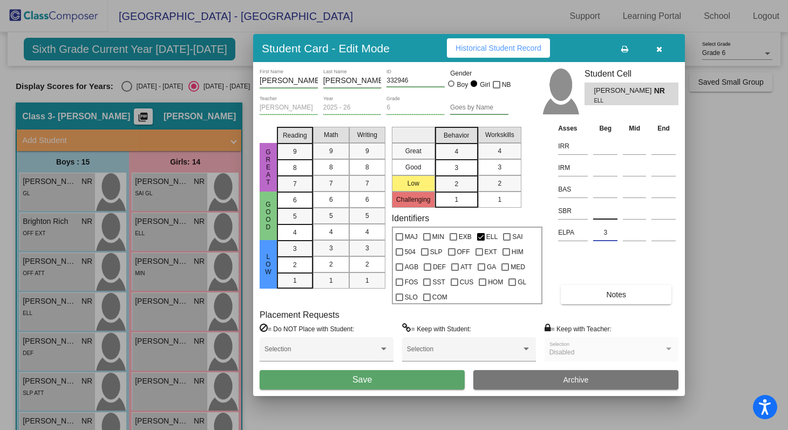
type input "3"
click at [603, 215] on input at bounding box center [605, 211] width 24 height 16
type input "l"
type input "L/L"
click at [600, 169] on input at bounding box center [605, 168] width 24 height 16
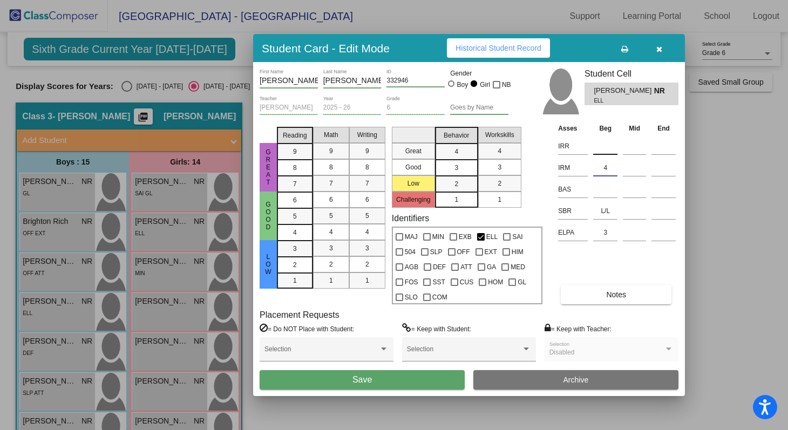
type input "4"
click at [605, 146] on input at bounding box center [605, 146] width 24 height 16
type input "5"
click at [595, 295] on button "Notes" at bounding box center [615, 294] width 111 height 19
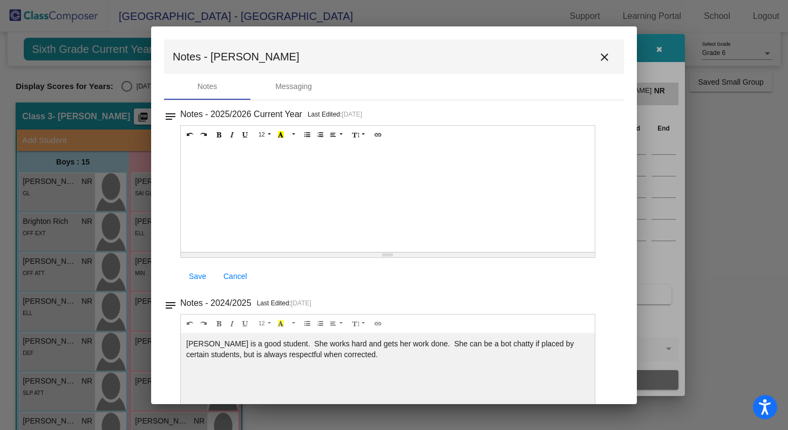
click at [255, 168] on div at bounding box center [388, 198] width 414 height 108
click at [200, 277] on span "Save" at bounding box center [197, 276] width 17 height 9
click at [598, 59] on mat-icon "close" at bounding box center [604, 57] width 13 height 13
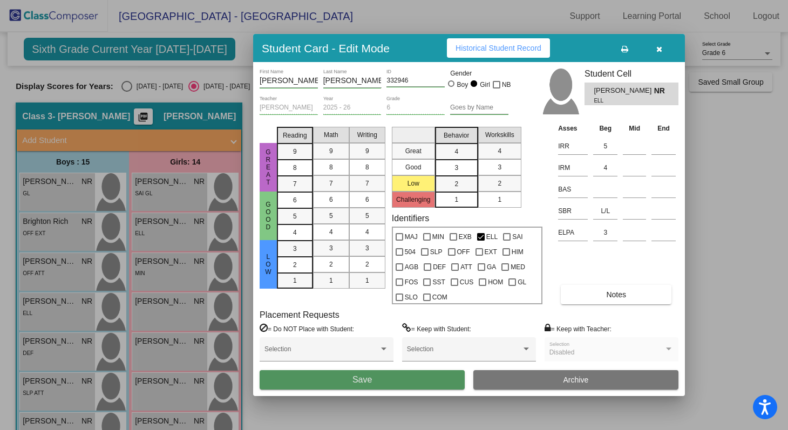
click at [365, 382] on span "Save" at bounding box center [361, 379] width 19 height 9
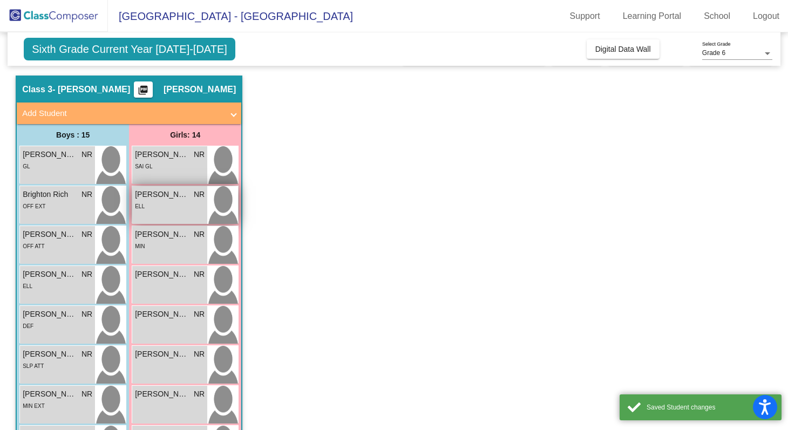
scroll to position [47, 0]
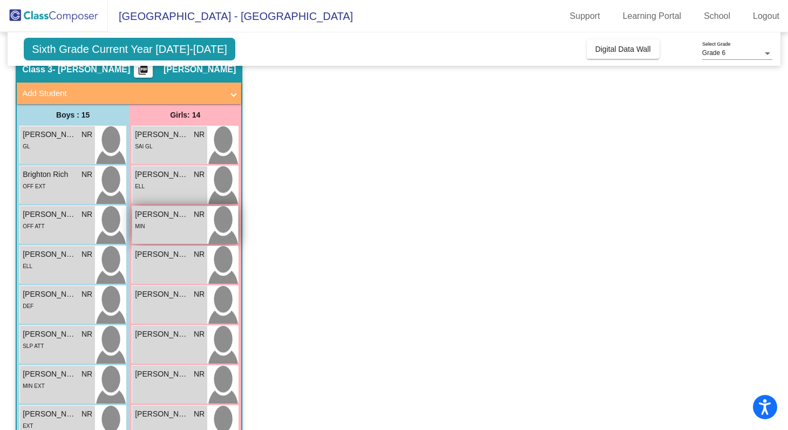
click at [171, 221] on div "MIN" at bounding box center [170, 225] width 70 height 11
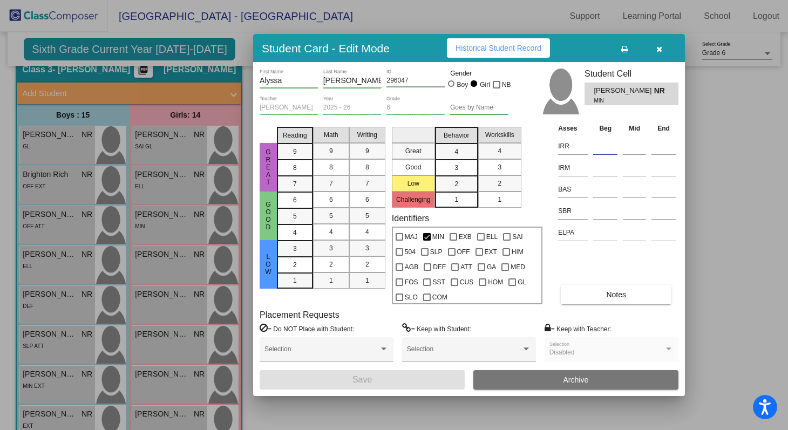
click at [614, 145] on input at bounding box center [605, 146] width 24 height 16
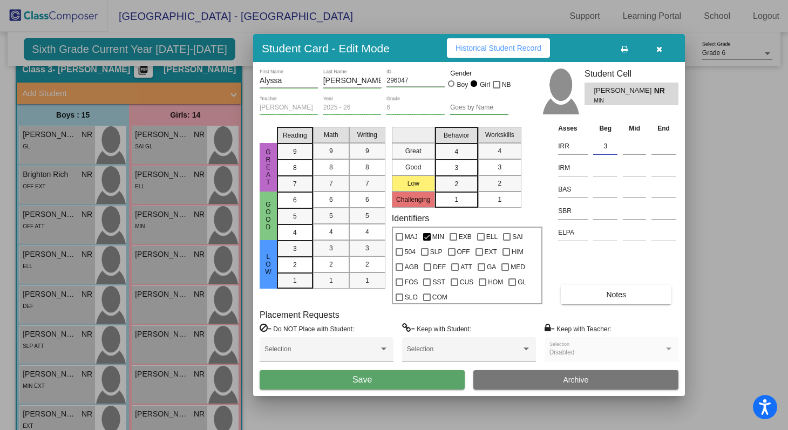
type input "3"
click at [600, 176] on td at bounding box center [605, 167] width 30 height 22
click at [604, 170] on input at bounding box center [605, 168] width 24 height 16
type input "2"
click at [602, 217] on input at bounding box center [605, 211] width 24 height 16
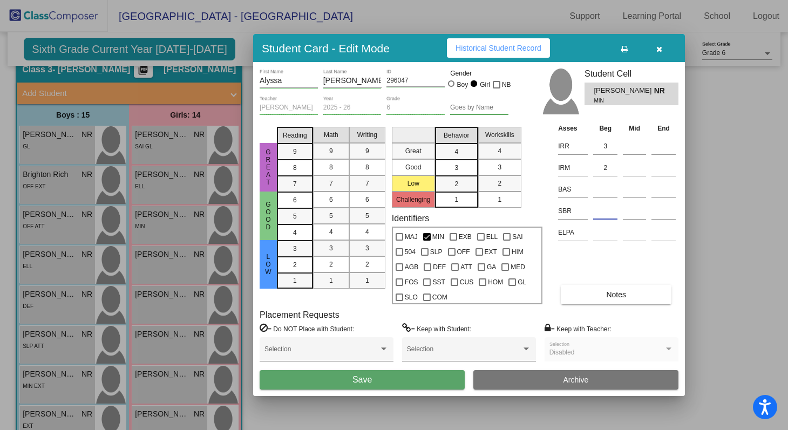
type input "l"
type input "L/H"
click at [605, 234] on input at bounding box center [605, 232] width 24 height 16
click at [628, 300] on button "Notes" at bounding box center [615, 294] width 111 height 19
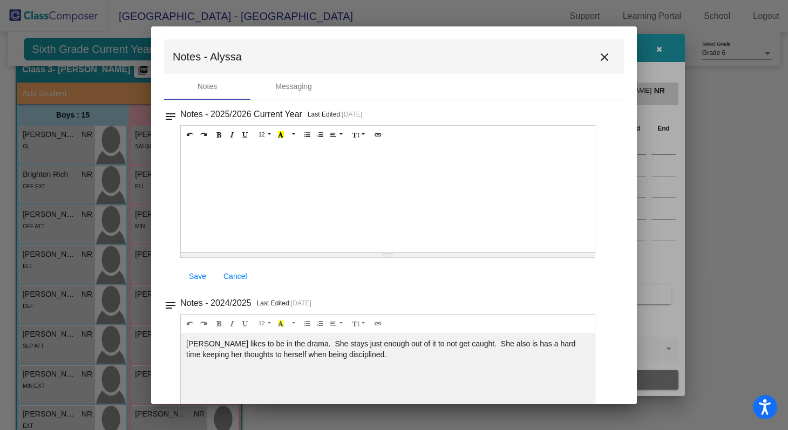
click at [239, 167] on div at bounding box center [388, 198] width 414 height 108
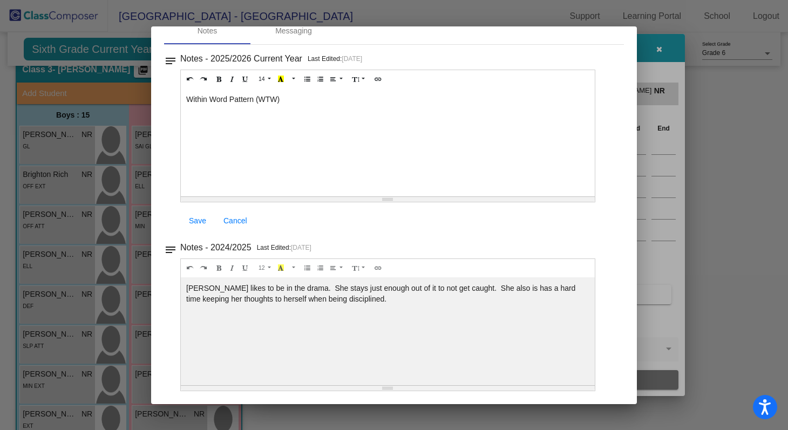
scroll to position [0, 0]
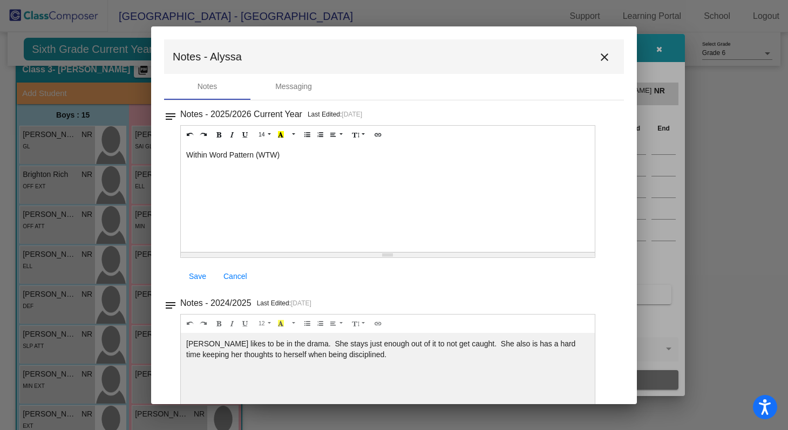
click at [203, 273] on span "Save" at bounding box center [197, 276] width 17 height 9
click at [598, 54] on mat-icon "close" at bounding box center [604, 57] width 13 height 13
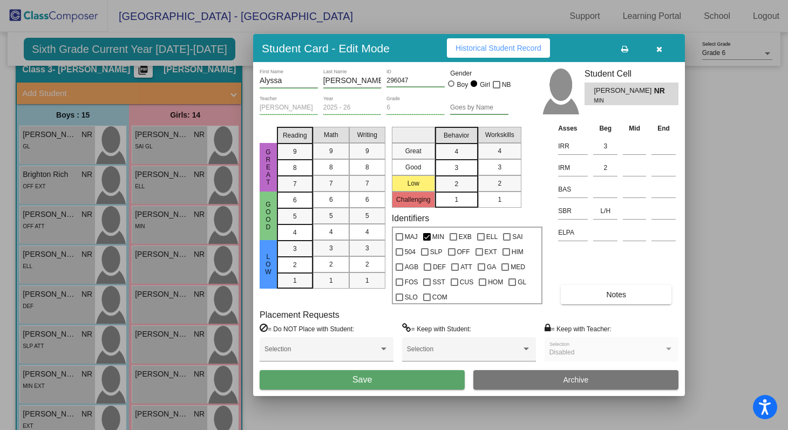
click at [419, 386] on button "Save" at bounding box center [361, 379] width 205 height 19
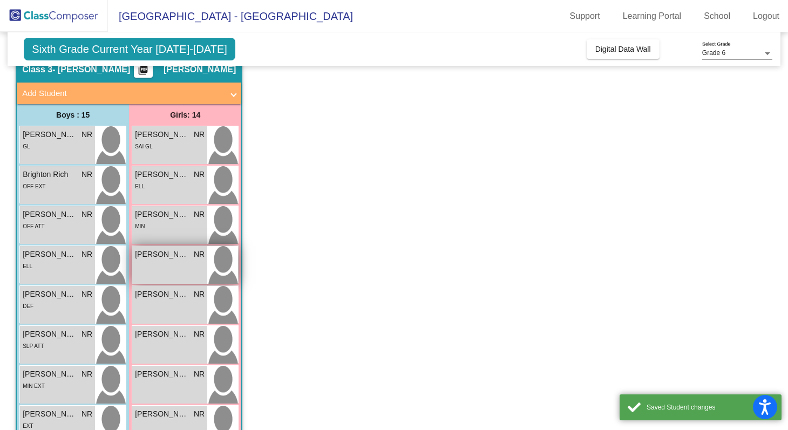
click at [170, 265] on div "[PERSON_NAME] NR lock do_not_disturb_alt" at bounding box center [169, 265] width 75 height 38
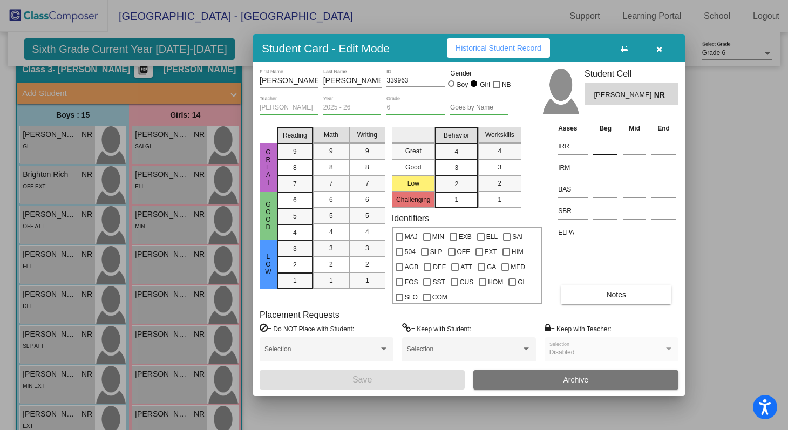
click at [593, 147] on input at bounding box center [605, 146] width 24 height 16
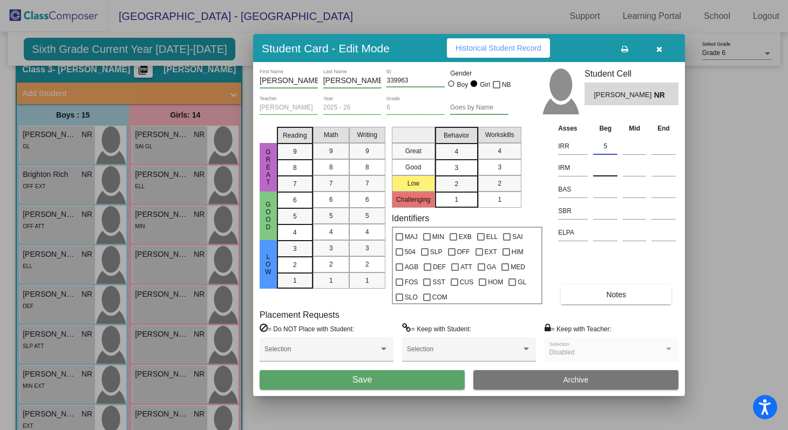
type input "5"
click at [606, 169] on input at bounding box center [605, 168] width 24 height 16
type input "4"
click at [602, 190] on input at bounding box center [605, 189] width 24 height 16
type input "L/S"
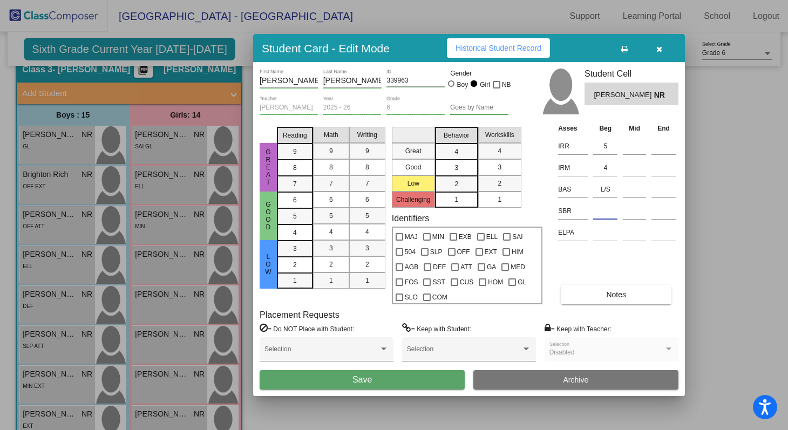
click at [602, 212] on input at bounding box center [605, 211] width 24 height 16
click at [623, 296] on span "Notes" at bounding box center [616, 294] width 20 height 9
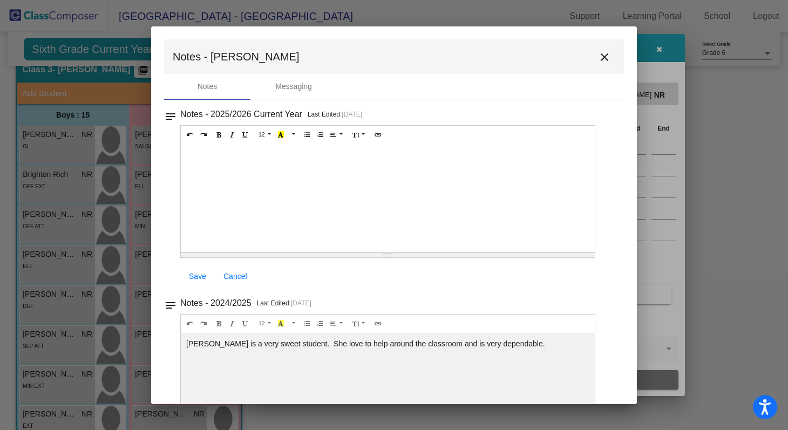
click at [269, 176] on div at bounding box center [388, 198] width 414 height 108
click at [199, 275] on span "Save" at bounding box center [197, 276] width 17 height 9
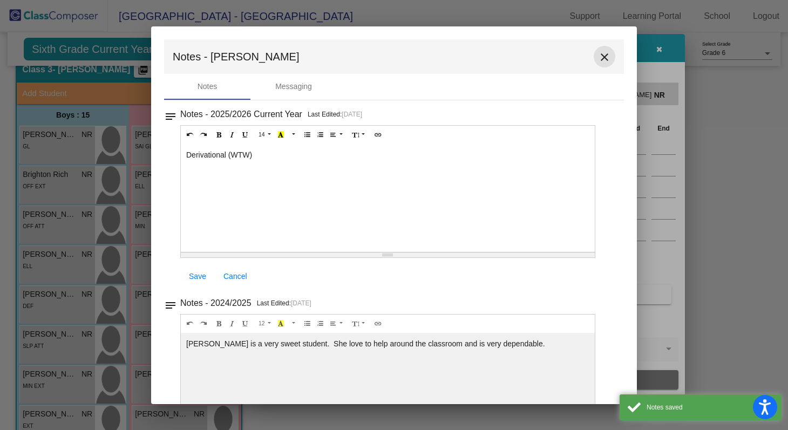
click at [600, 57] on mat-icon "close" at bounding box center [604, 57] width 13 height 13
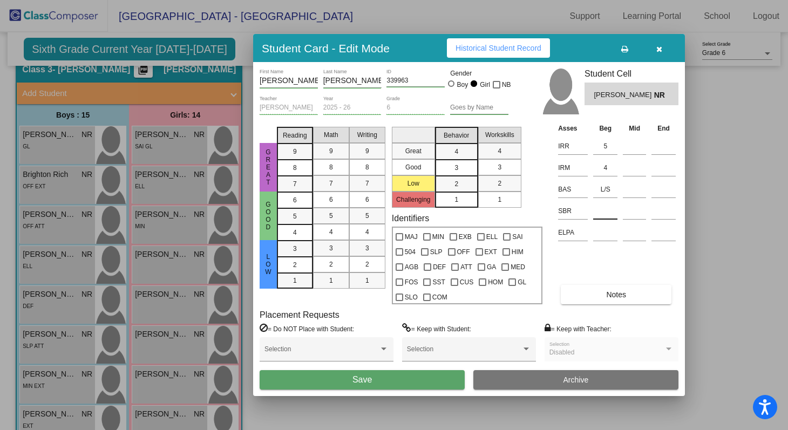
click at [597, 213] on input at bounding box center [605, 211] width 24 height 16
type input "L/S"
click at [612, 186] on input "L/S" at bounding box center [605, 189] width 24 height 16
type input "L"
click at [380, 376] on button "Save" at bounding box center [361, 379] width 205 height 19
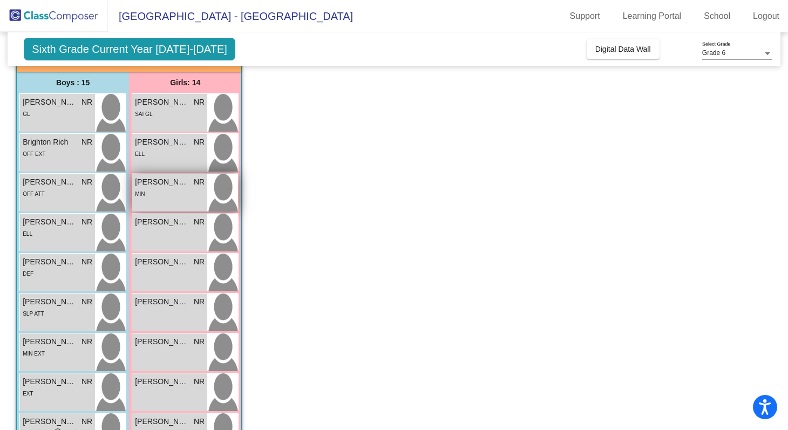
scroll to position [98, 0]
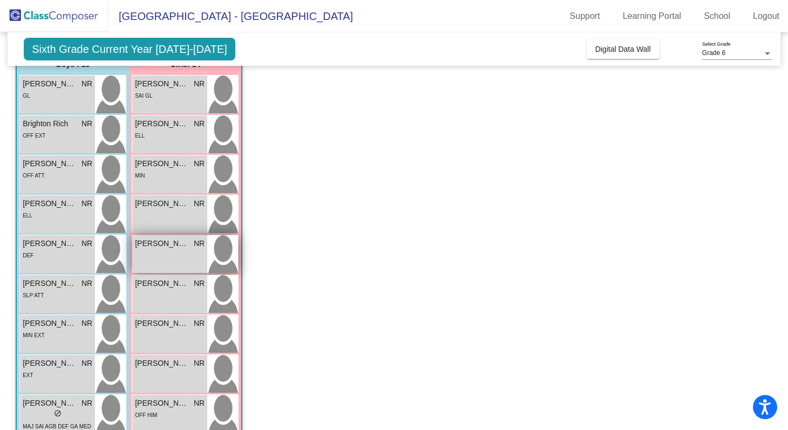
click at [165, 249] on span "[PERSON_NAME]" at bounding box center [162, 243] width 54 height 11
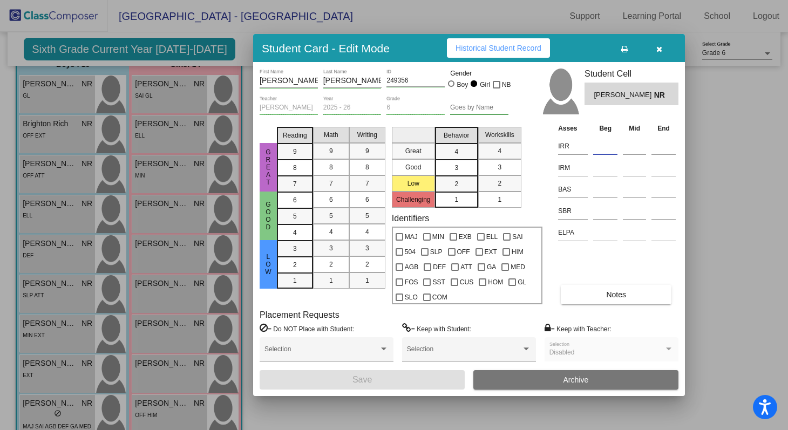
click at [602, 149] on input at bounding box center [605, 146] width 24 height 16
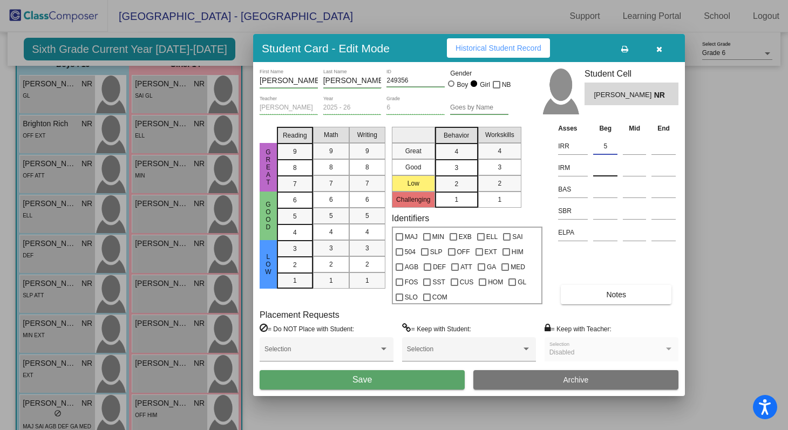
type input "5"
click at [602, 167] on input at bounding box center [605, 168] width 24 height 16
type input "6"
click at [602, 213] on input at bounding box center [605, 211] width 24 height 16
type input "L/L"
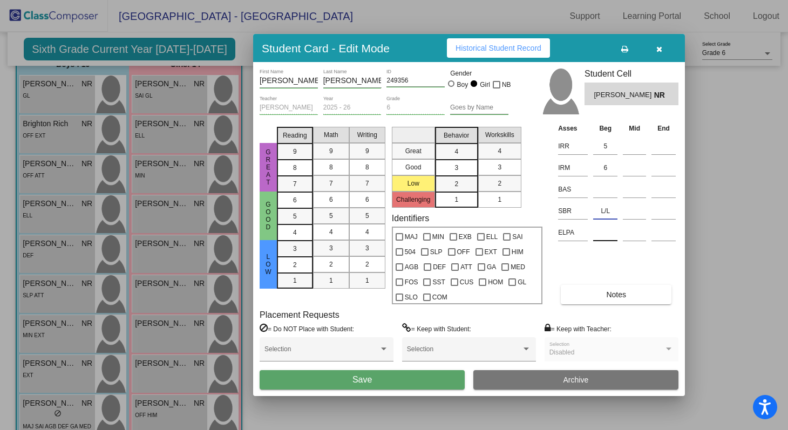
click at [601, 238] on input at bounding box center [605, 232] width 24 height 16
click at [607, 304] on div "[PERSON_NAME] First Name [PERSON_NAME] Last Name 249356 ID Gender Boy Girl NB […" at bounding box center [468, 229] width 419 height 320
click at [606, 299] on button "Notes" at bounding box center [615, 294] width 111 height 19
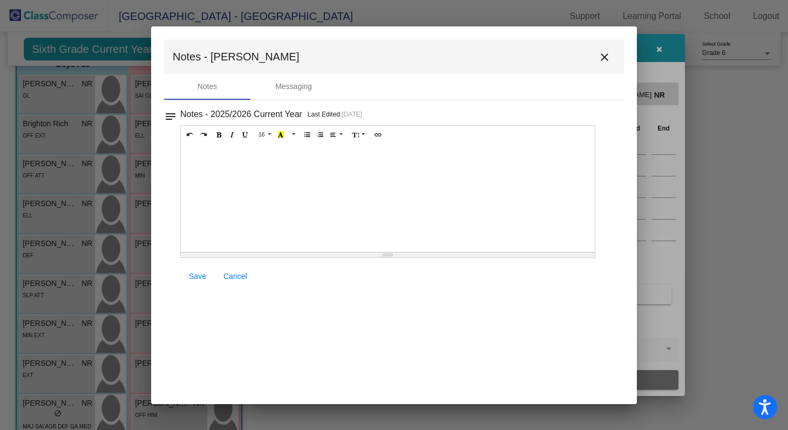
click at [244, 183] on div at bounding box center [388, 198] width 414 height 108
click at [199, 276] on span "Save" at bounding box center [197, 276] width 17 height 9
click at [610, 50] on button "close" at bounding box center [604, 57] width 22 height 22
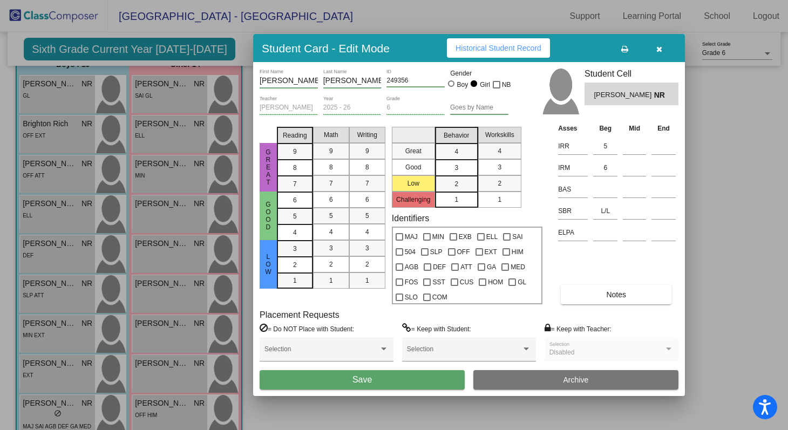
click at [373, 379] on button "Save" at bounding box center [361, 379] width 205 height 19
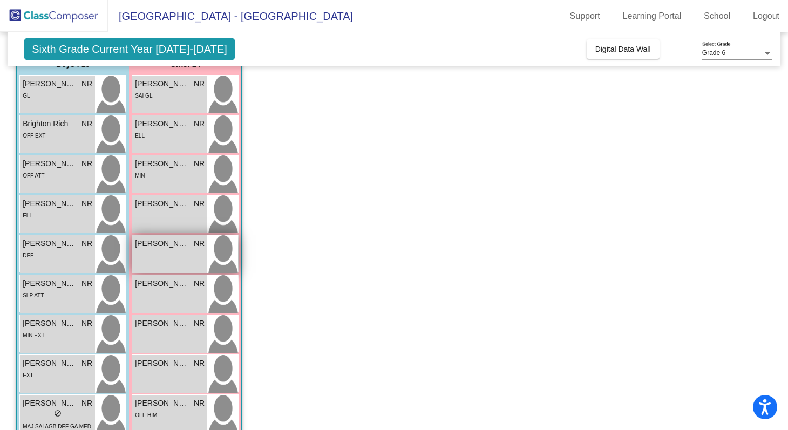
click at [177, 244] on span "[PERSON_NAME]" at bounding box center [162, 243] width 54 height 11
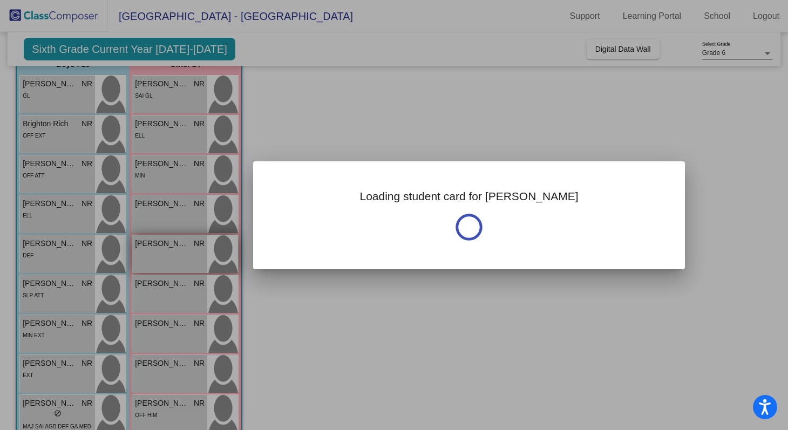
click at [177, 244] on div at bounding box center [394, 215] width 788 height 430
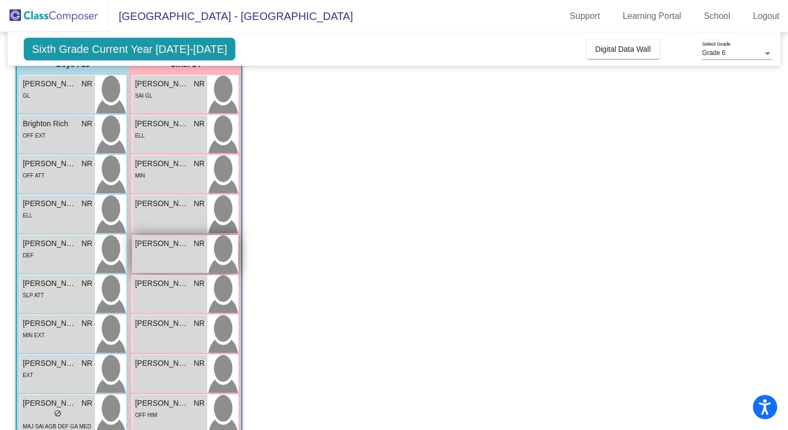
click at [177, 244] on span "[PERSON_NAME]" at bounding box center [162, 243] width 54 height 11
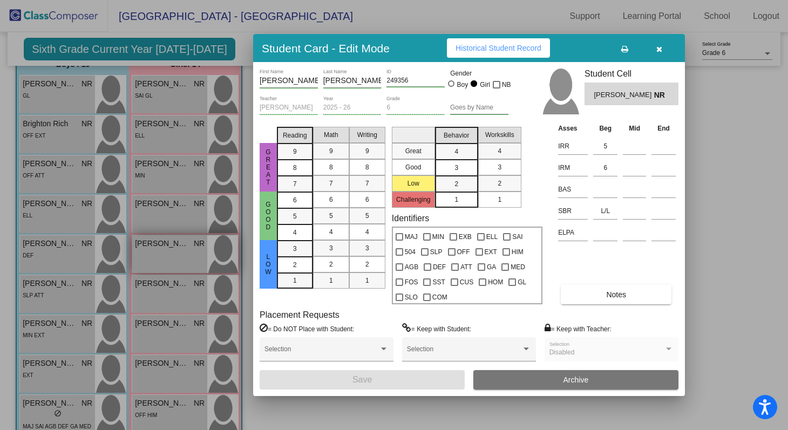
click at [177, 244] on div at bounding box center [394, 215] width 788 height 430
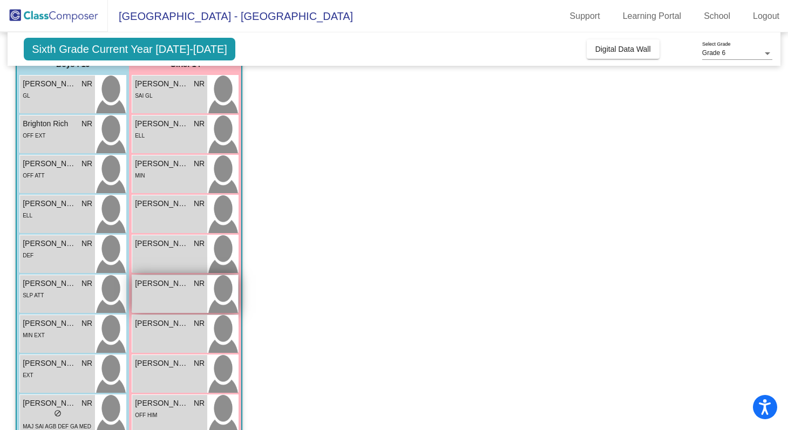
click at [176, 289] on span "[PERSON_NAME]" at bounding box center [162, 283] width 54 height 11
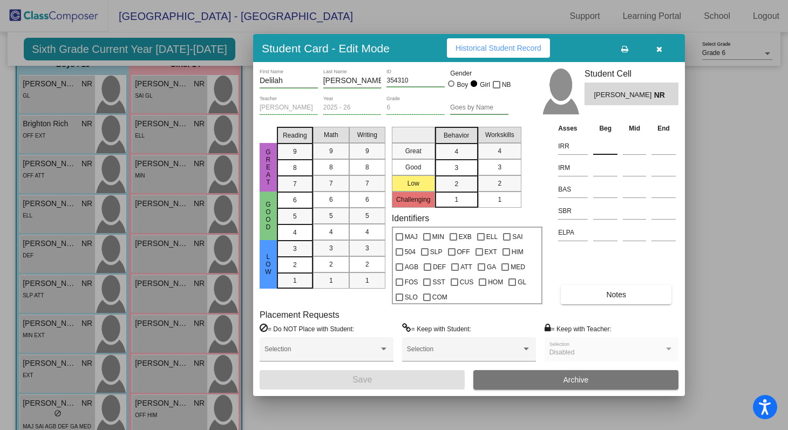
click at [600, 148] on input at bounding box center [605, 146] width 24 height 16
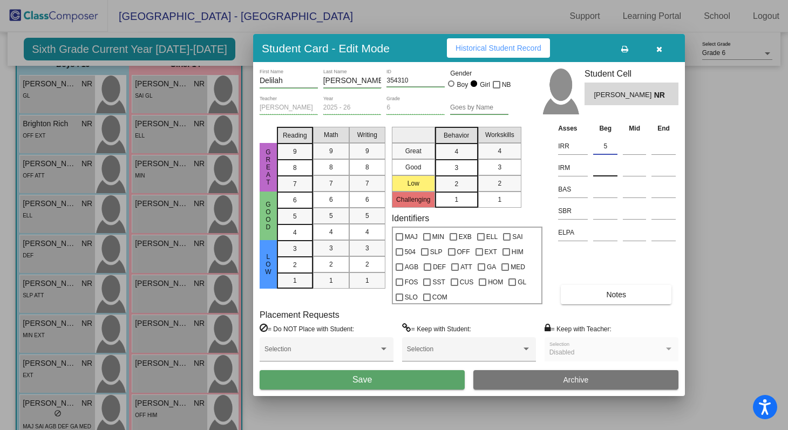
type input "5"
click at [602, 168] on input at bounding box center [605, 168] width 24 height 16
type input "5"
click at [600, 215] on input at bounding box center [605, 211] width 24 height 16
type input "L/L"
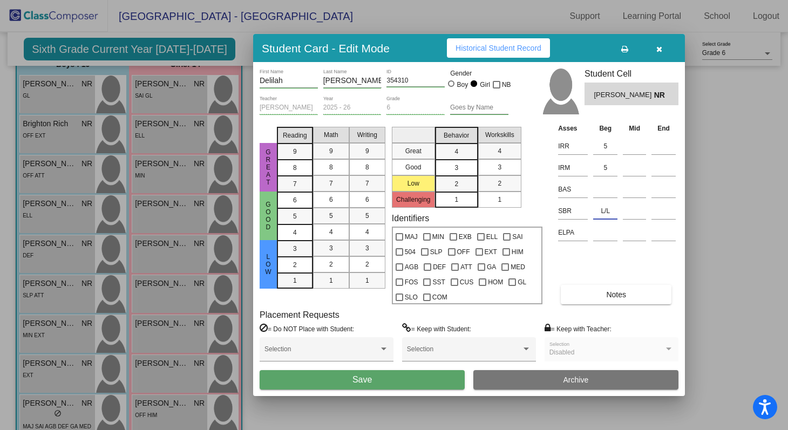
click at [605, 294] on button "Notes" at bounding box center [615, 294] width 111 height 19
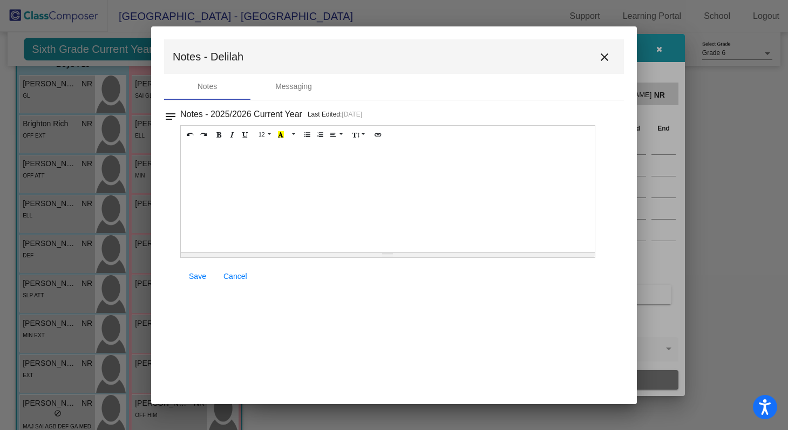
click at [265, 167] on div at bounding box center [388, 198] width 414 height 108
click at [199, 278] on span "Save" at bounding box center [197, 276] width 17 height 9
click at [198, 276] on span "Save" at bounding box center [197, 276] width 17 height 9
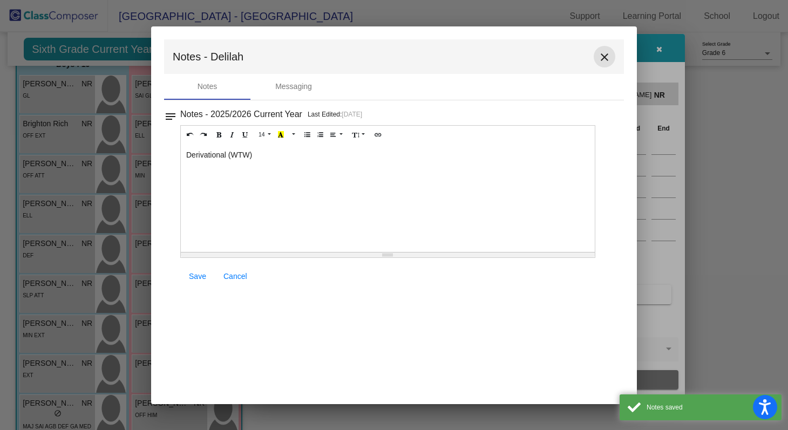
click at [604, 59] on mat-icon "close" at bounding box center [604, 57] width 13 height 13
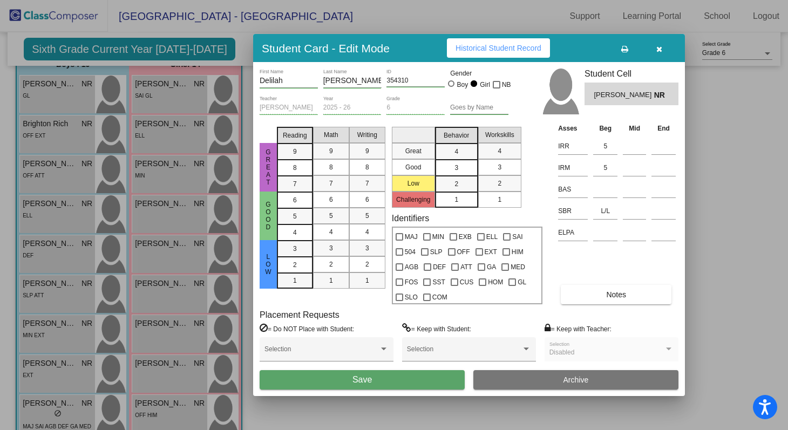
click at [399, 373] on button "Save" at bounding box center [361, 379] width 205 height 19
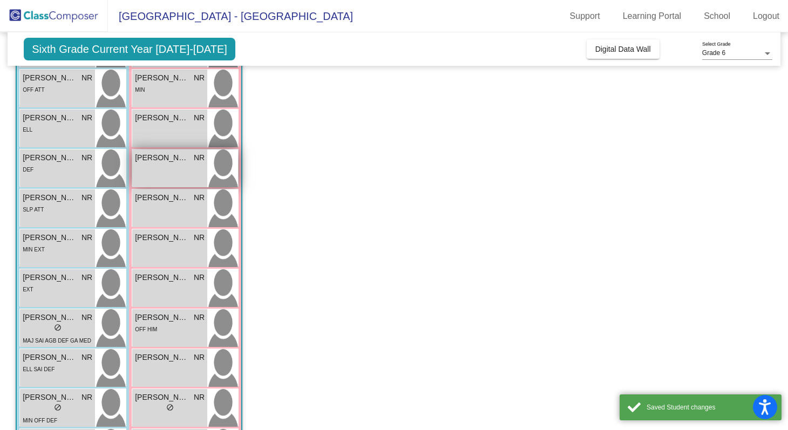
scroll to position [191, 0]
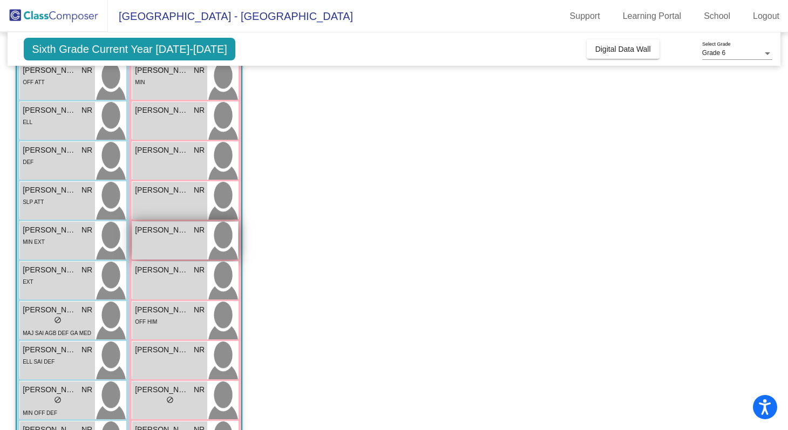
click at [167, 233] on span "[PERSON_NAME]" at bounding box center [162, 229] width 54 height 11
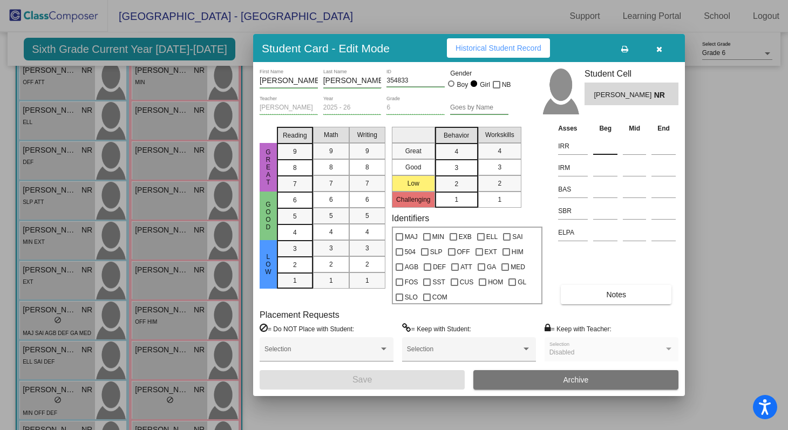
click at [608, 143] on input at bounding box center [605, 146] width 24 height 16
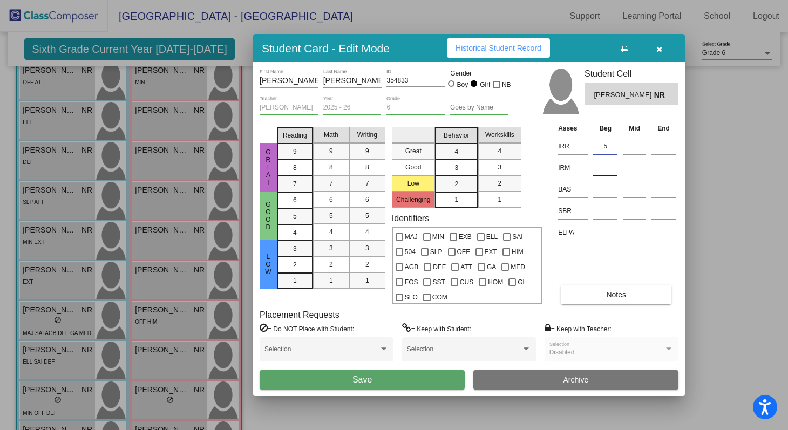
type input "5"
click at [607, 174] on input at bounding box center [605, 168] width 24 height 16
type input "6"
click at [606, 208] on input at bounding box center [605, 211] width 24 height 16
type input "L/L"
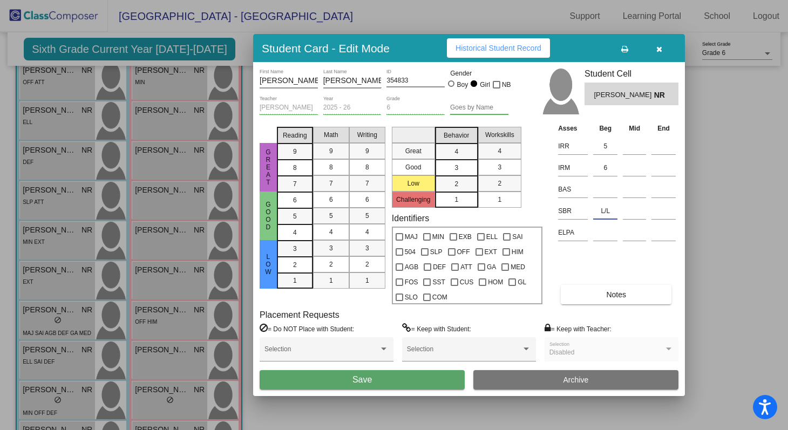
click at [603, 295] on button "Notes" at bounding box center [615, 294] width 111 height 19
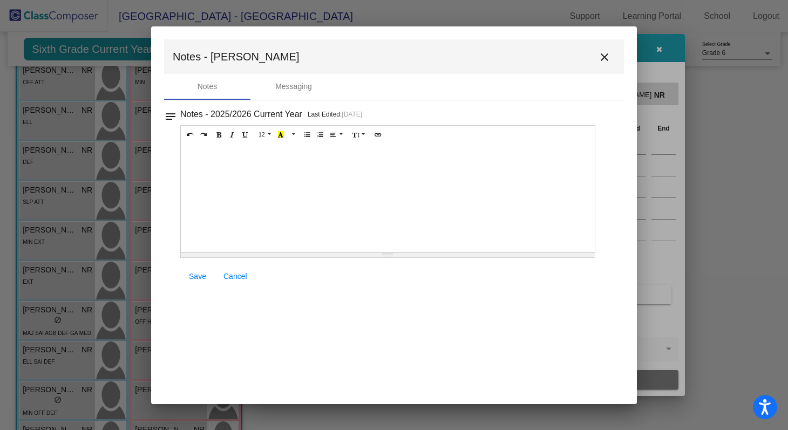
click at [244, 175] on div at bounding box center [388, 198] width 414 height 108
click at [200, 275] on span "Save" at bounding box center [197, 276] width 17 height 9
click at [202, 276] on span "Save" at bounding box center [197, 276] width 17 height 9
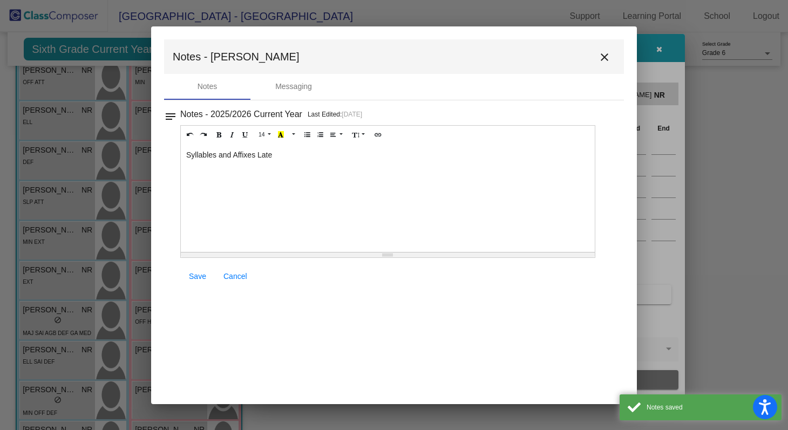
click at [606, 59] on mat-icon "close" at bounding box center [604, 57] width 13 height 13
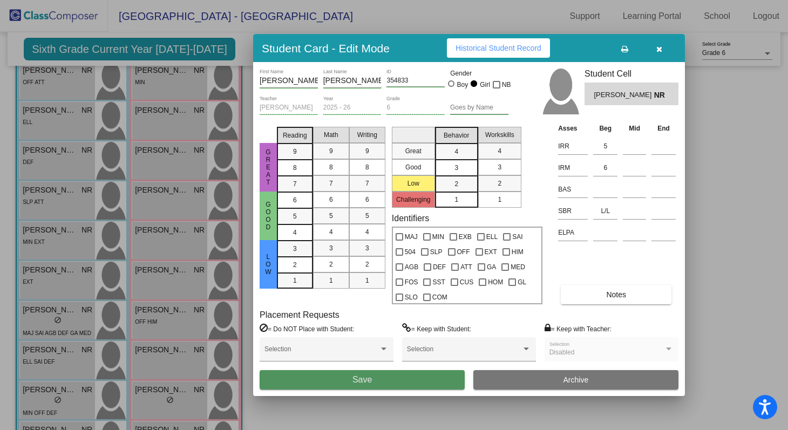
click at [419, 384] on button "Save" at bounding box center [361, 379] width 205 height 19
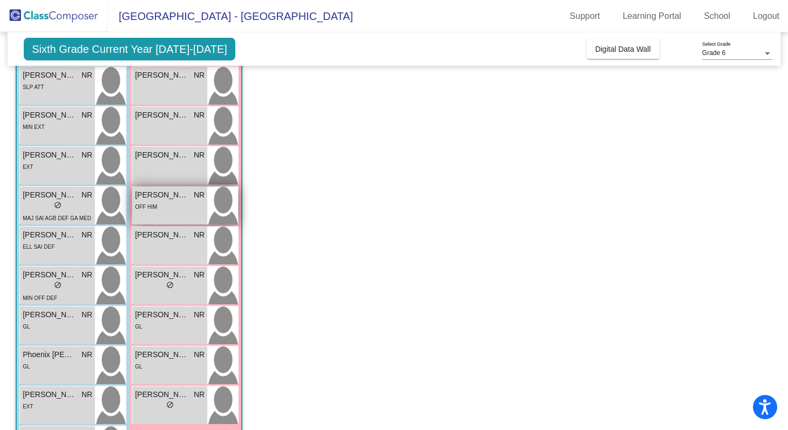
scroll to position [303, 0]
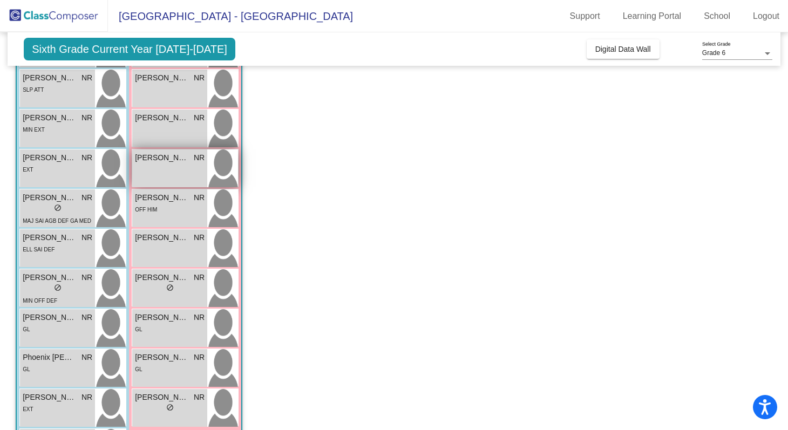
click at [187, 165] on div "[PERSON_NAME] [PERSON_NAME] NR lock do_not_disturb_alt" at bounding box center [169, 168] width 75 height 38
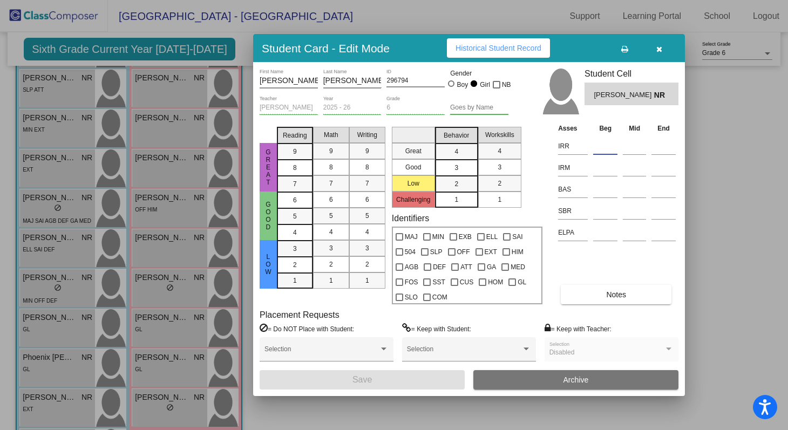
click at [602, 146] on input at bounding box center [605, 146] width 24 height 16
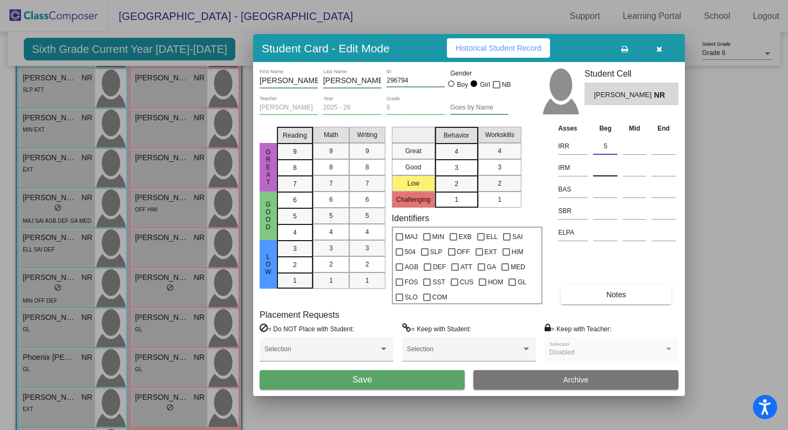
type input "5"
click at [606, 172] on input at bounding box center [605, 168] width 24 height 16
type input "4"
click at [604, 214] on input at bounding box center [605, 211] width 24 height 16
type input "l/l"
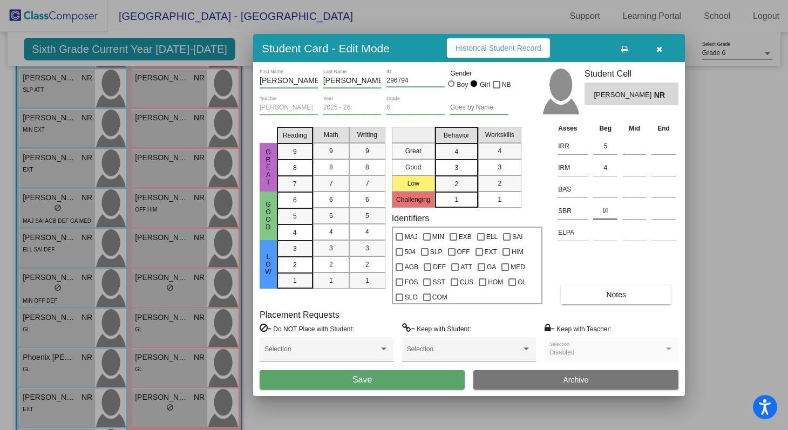
click at [602, 296] on button "Notes" at bounding box center [615, 294] width 111 height 19
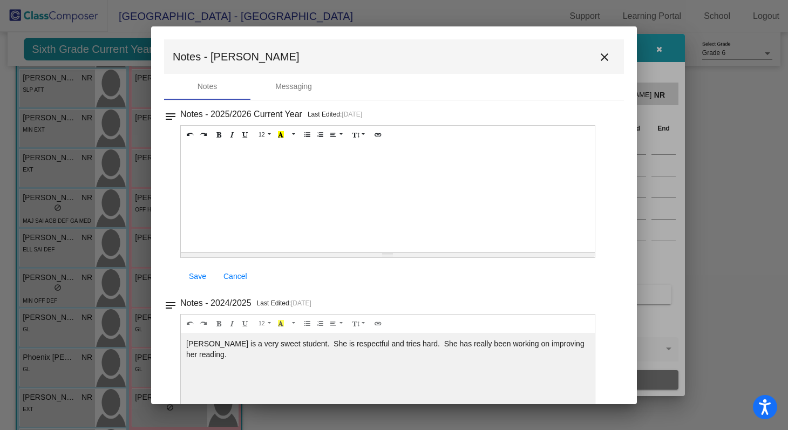
click at [313, 170] on div at bounding box center [388, 198] width 414 height 108
click at [198, 273] on span "Save" at bounding box center [197, 276] width 17 height 9
click at [599, 56] on mat-icon "close" at bounding box center [604, 57] width 13 height 13
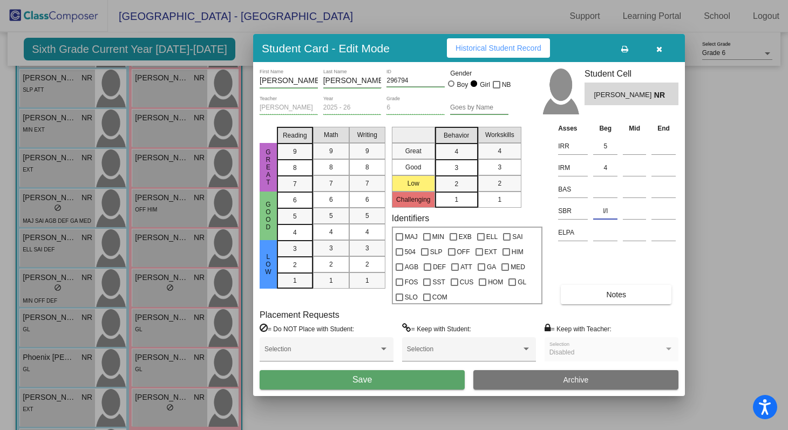
click at [610, 211] on input "l/l" at bounding box center [605, 211] width 24 height 16
type input "l"
type input "L/L"
click at [396, 386] on button "Save" at bounding box center [361, 379] width 205 height 19
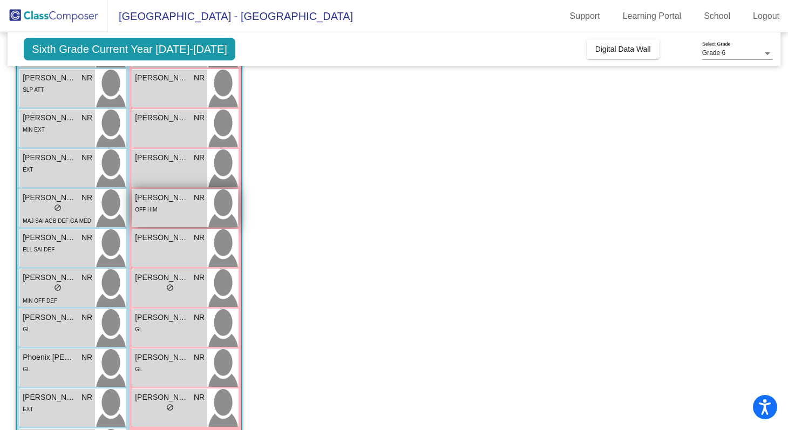
click at [180, 207] on div "OFF HIM" at bounding box center [170, 208] width 70 height 11
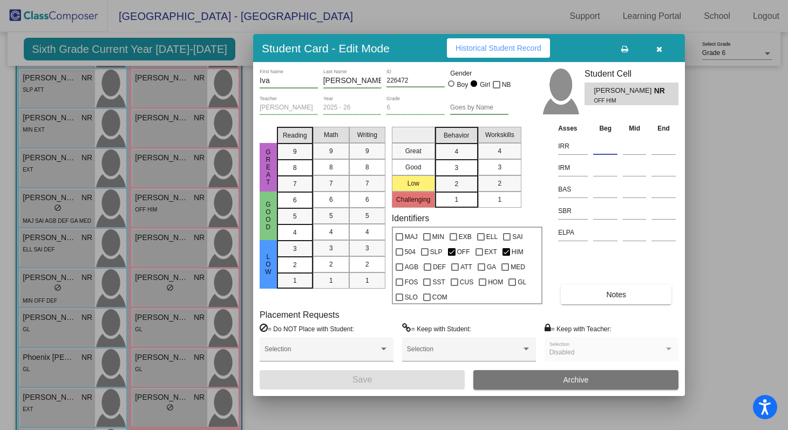
click at [604, 147] on input at bounding box center [605, 146] width 24 height 16
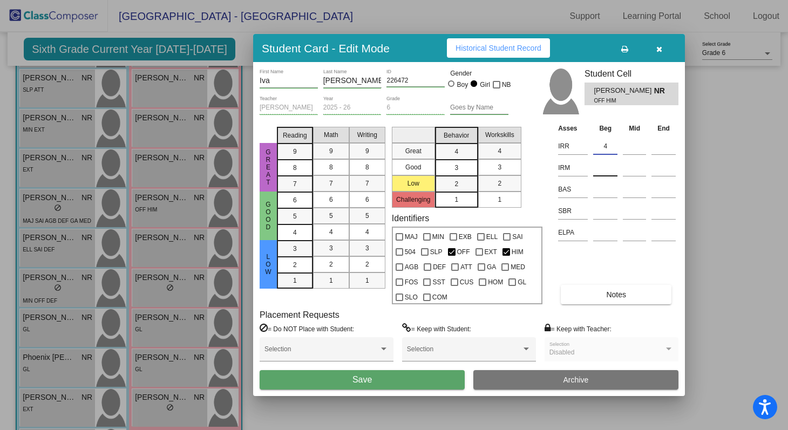
type input "4"
click at [601, 165] on input at bounding box center [605, 168] width 24 height 16
type input "3"
click at [602, 214] on input at bounding box center [605, 211] width 24 height 16
type input "L/S"
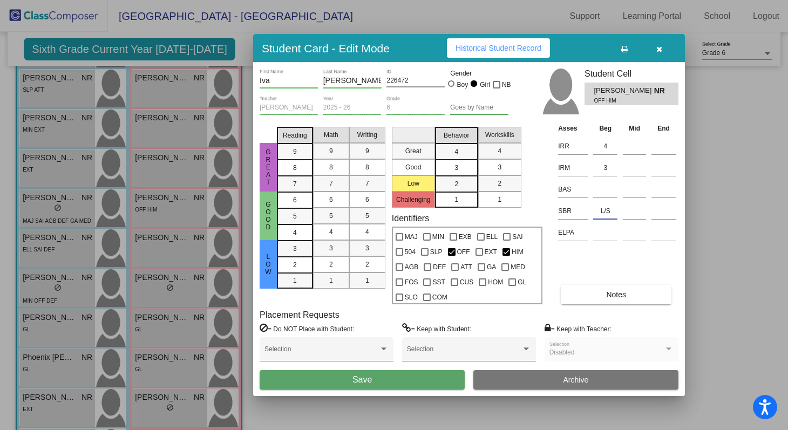
click at [604, 293] on button "Notes" at bounding box center [615, 294] width 111 height 19
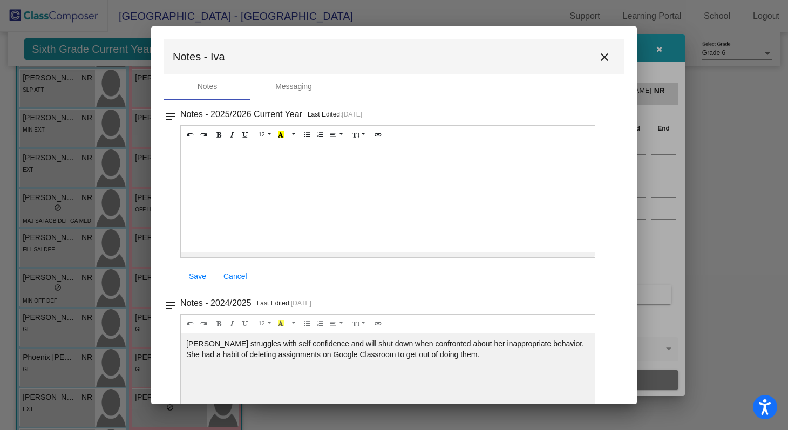
click at [296, 200] on div at bounding box center [388, 198] width 414 height 108
click at [222, 152] on div "Within WOrd Pattern" at bounding box center [388, 198] width 414 height 108
click at [195, 272] on span "Save" at bounding box center [197, 276] width 17 height 9
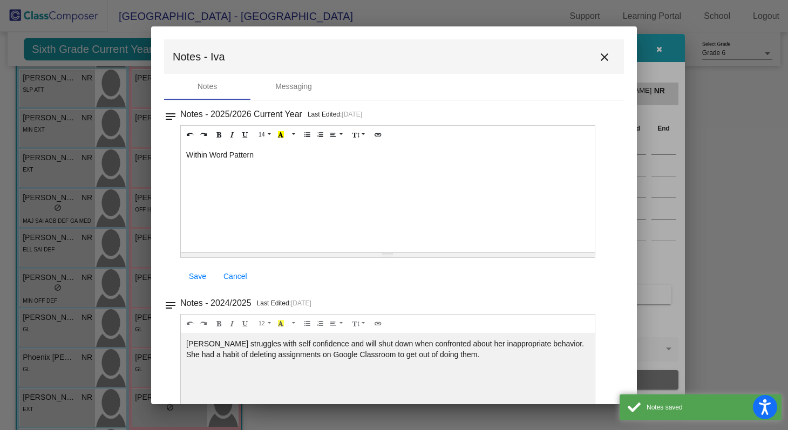
click at [593, 58] on button "close" at bounding box center [604, 57] width 22 height 22
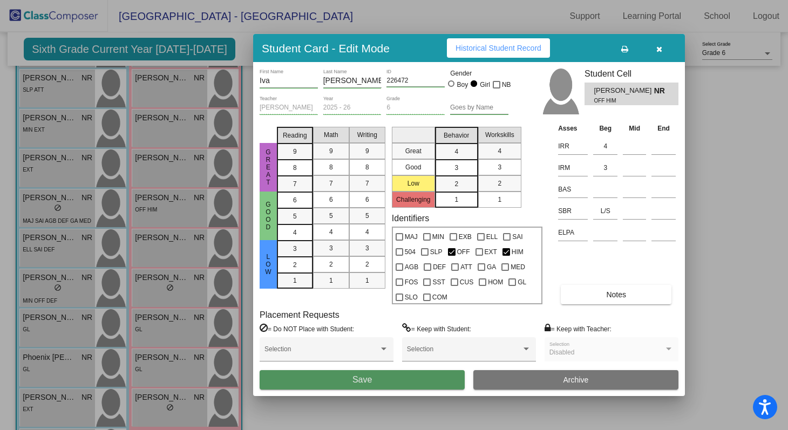
click at [411, 377] on button "Save" at bounding box center [361, 379] width 205 height 19
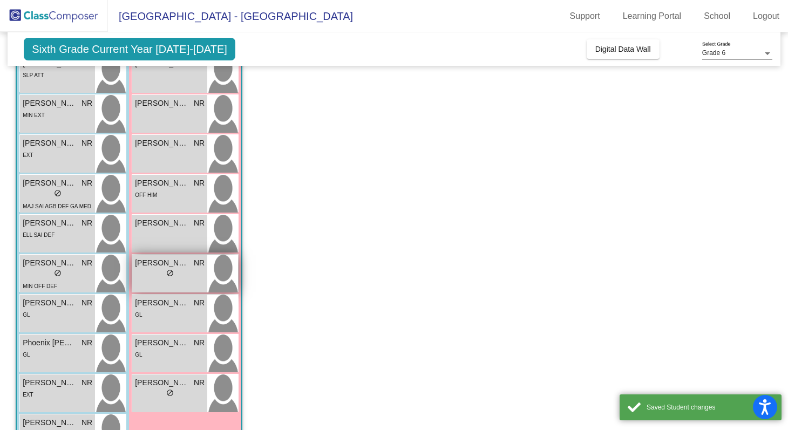
scroll to position [324, 0]
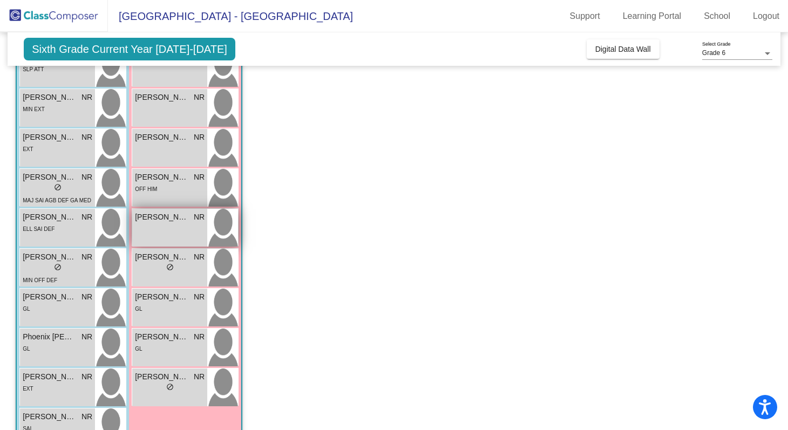
click at [173, 221] on span "[PERSON_NAME]" at bounding box center [162, 216] width 54 height 11
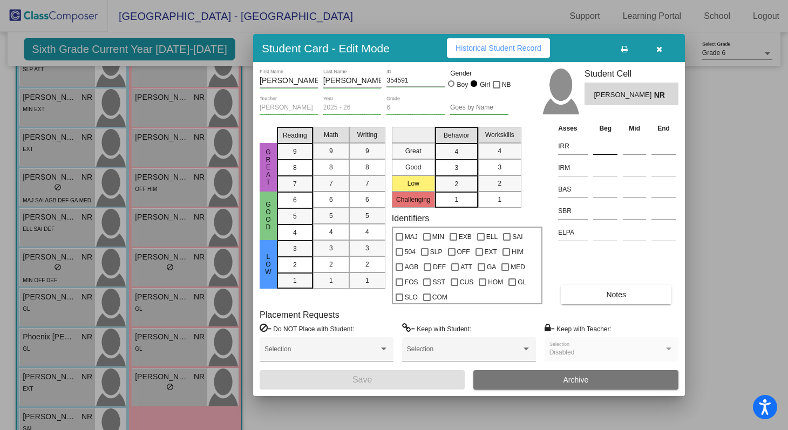
click at [601, 144] on input at bounding box center [605, 146] width 24 height 16
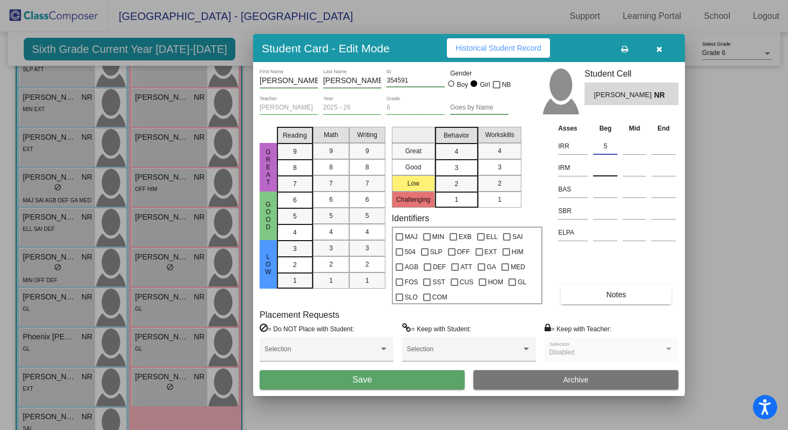
type input "5"
click at [601, 162] on input at bounding box center [605, 168] width 24 height 16
type input "4"
click at [604, 213] on input at bounding box center [605, 211] width 24 height 16
type input "S/S"
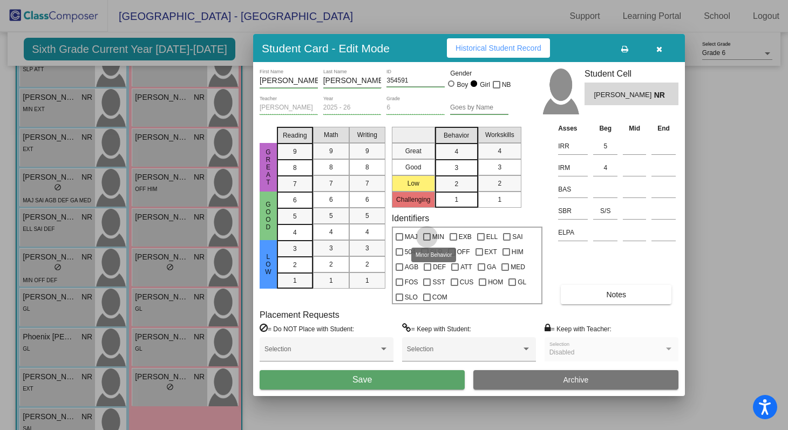
click at [427, 234] on div at bounding box center [427, 237] width 8 height 8
click at [427, 241] on input "MIN" at bounding box center [426, 241] width 1 height 1
checkbox input "true"
click at [401, 235] on div at bounding box center [399, 237] width 8 height 8
click at [399, 241] on input "MAJ" at bounding box center [399, 241] width 1 height 1
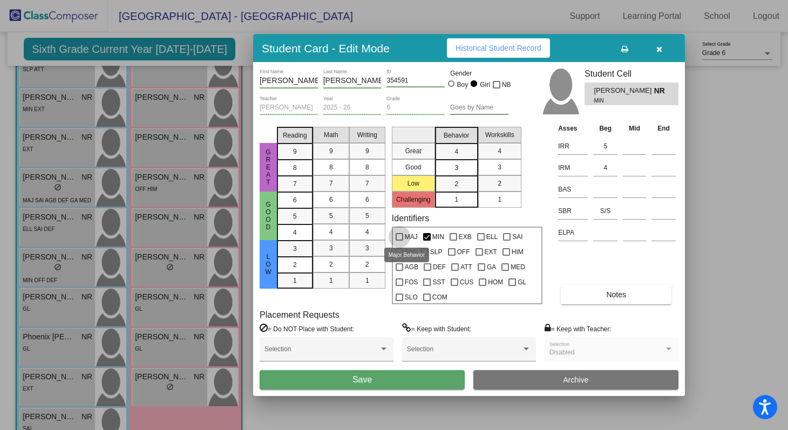
checkbox input "true"
click at [428, 237] on div at bounding box center [427, 237] width 8 height 8
click at [427, 241] on input "MIN" at bounding box center [426, 241] width 1 height 1
checkbox input "false"
click at [590, 289] on button "Notes" at bounding box center [615, 294] width 111 height 19
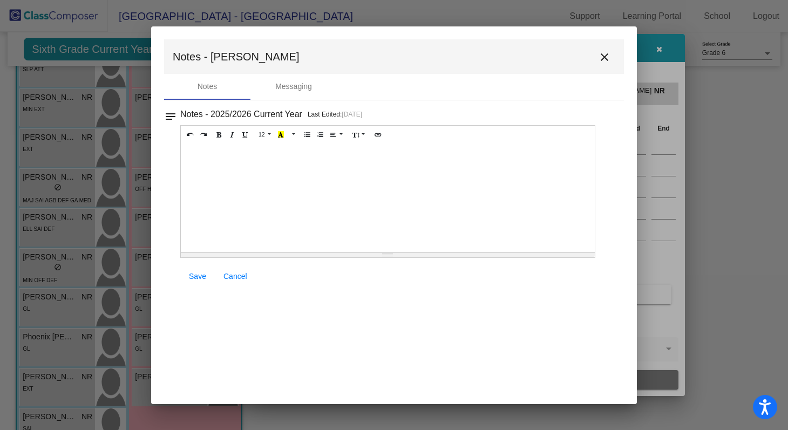
click at [262, 170] on div at bounding box center [388, 198] width 414 height 108
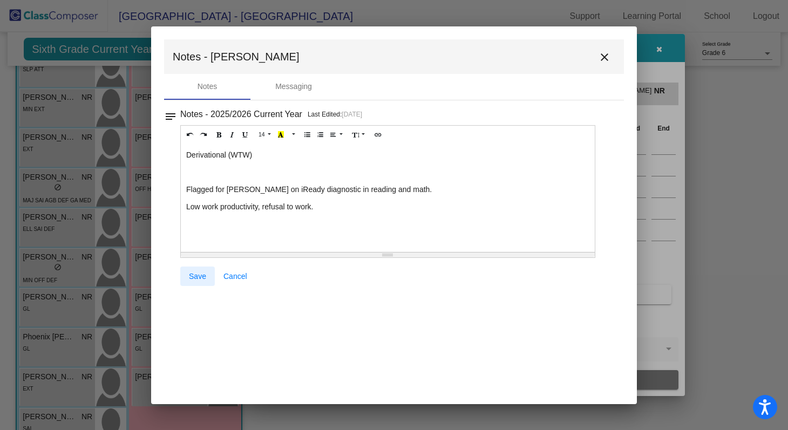
click at [199, 275] on span "Save" at bounding box center [197, 276] width 17 height 9
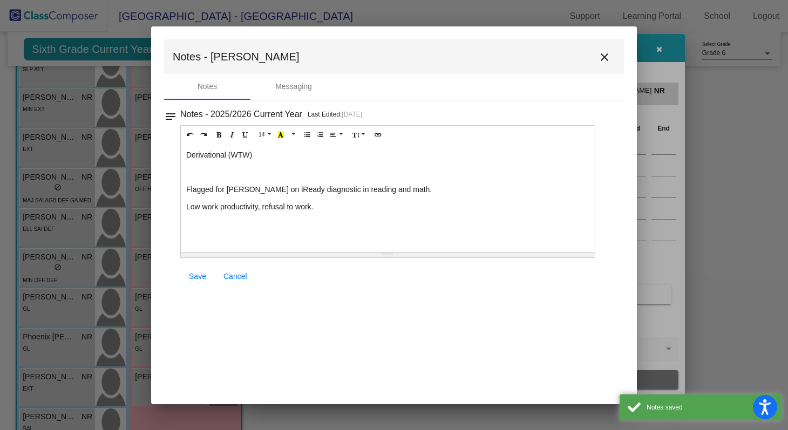
click at [194, 275] on span "Save" at bounding box center [197, 276] width 17 height 9
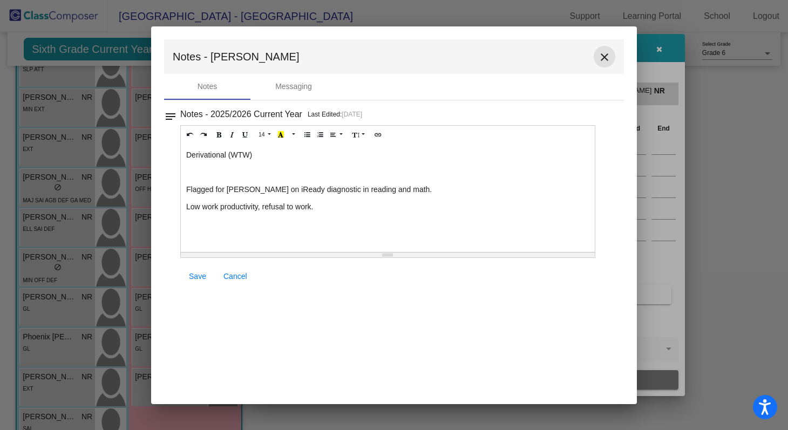
click at [602, 61] on mat-icon "close" at bounding box center [604, 57] width 13 height 13
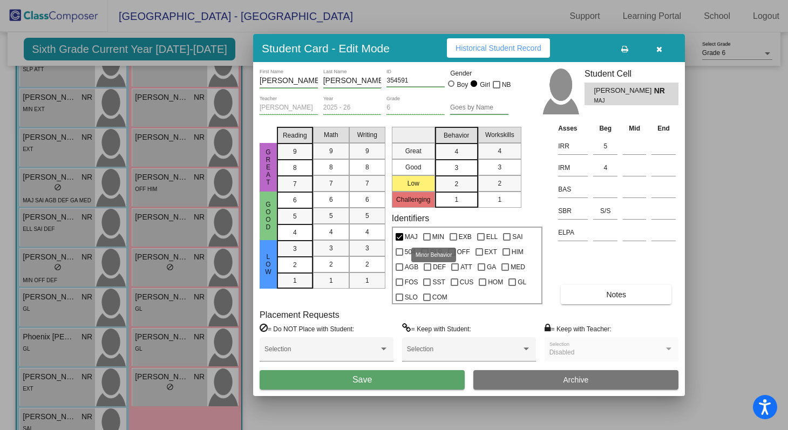
click at [423, 236] on div at bounding box center [427, 237] width 8 height 8
click at [426, 241] on input "MIN" at bounding box center [426, 241] width 1 height 1
click at [429, 236] on div at bounding box center [427, 237] width 8 height 8
click at [427, 241] on input "MIN" at bounding box center [426, 241] width 1 height 1
checkbox input "false"
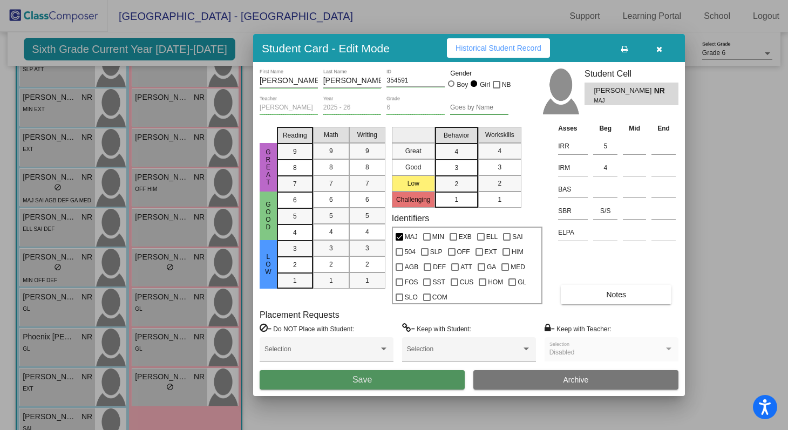
click at [408, 385] on button "Save" at bounding box center [361, 379] width 205 height 19
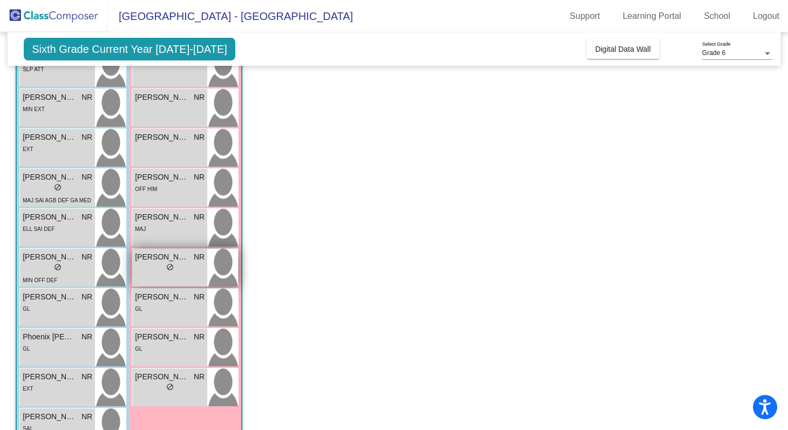
click at [163, 260] on span "[PERSON_NAME]" at bounding box center [162, 256] width 54 height 11
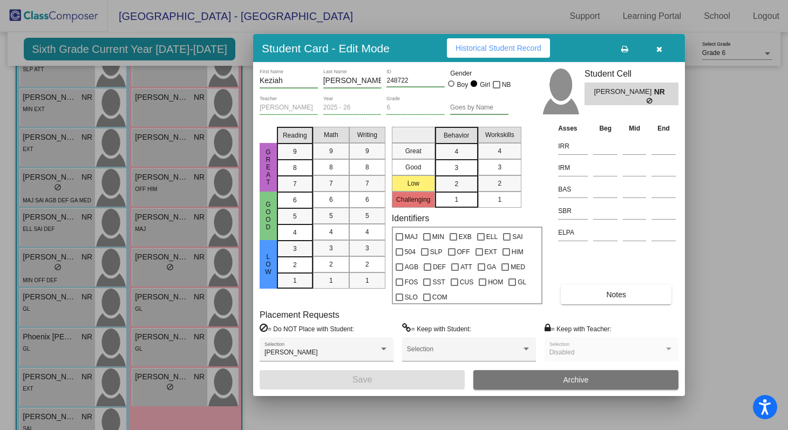
click at [649, 99] on icon at bounding box center [649, 101] width 7 height 6
click at [480, 238] on div at bounding box center [481, 237] width 8 height 8
click at [480, 241] on input "ELL" at bounding box center [480, 241] width 1 height 1
checkbox input "true"
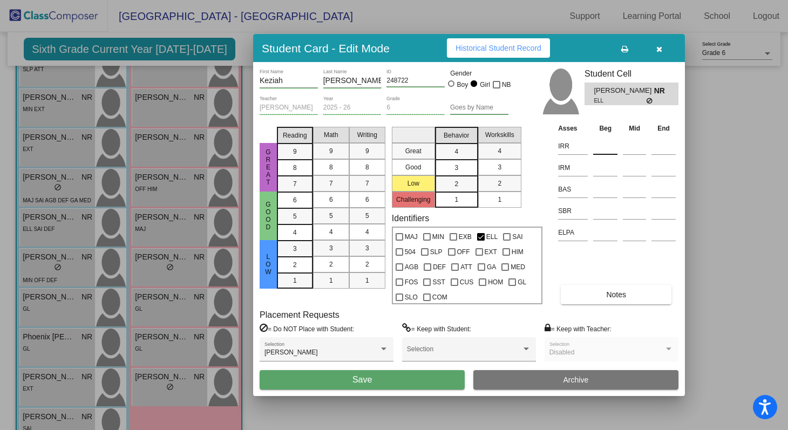
click at [610, 146] on input at bounding box center [605, 146] width 24 height 16
type input "3"
click at [605, 166] on input at bounding box center [605, 168] width 24 height 16
type input "3"
click at [606, 210] on input at bounding box center [605, 211] width 24 height 16
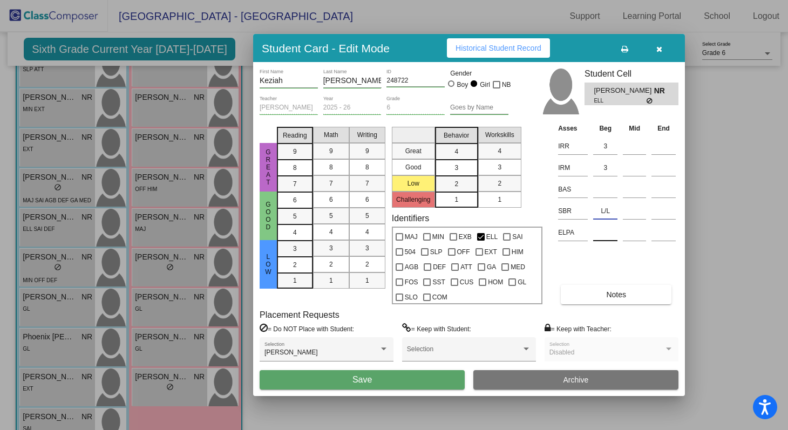
type input "L/L"
click at [601, 235] on input at bounding box center [605, 232] width 24 height 16
type input "2"
click at [580, 296] on button "Notes" at bounding box center [615, 294] width 111 height 19
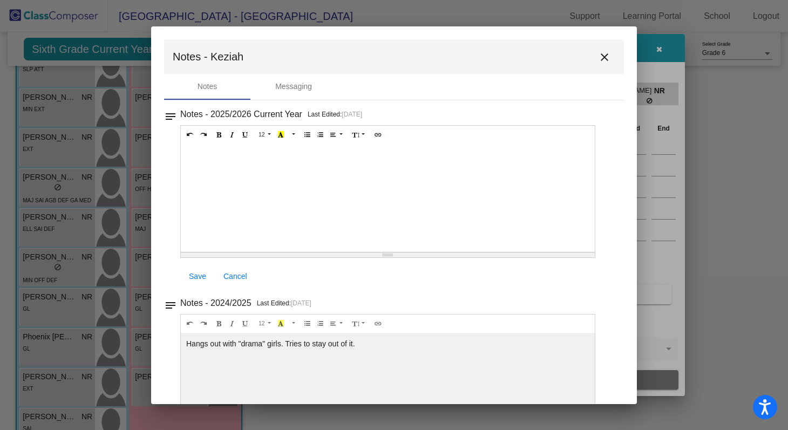
click at [226, 172] on div at bounding box center [388, 198] width 414 height 108
click at [189, 152] on p "Attendance?" at bounding box center [387, 154] width 403 height 11
click at [187, 153] on p "Attendance?" at bounding box center [387, 154] width 403 height 11
click at [201, 276] on span "Save" at bounding box center [197, 276] width 17 height 9
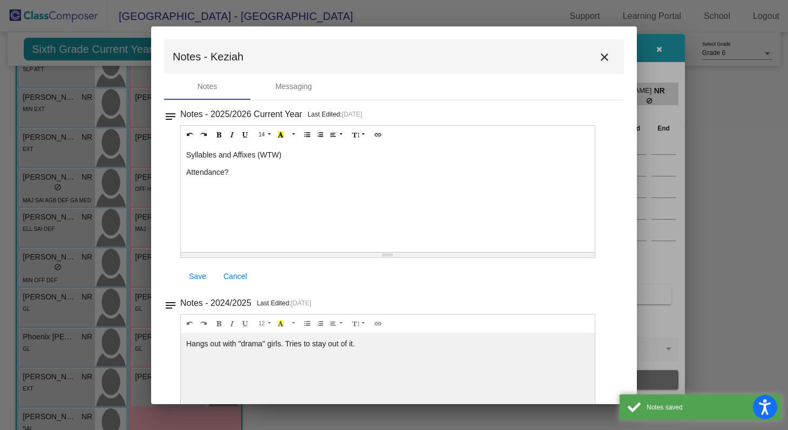
click at [598, 62] on mat-icon "close" at bounding box center [604, 57] width 13 height 13
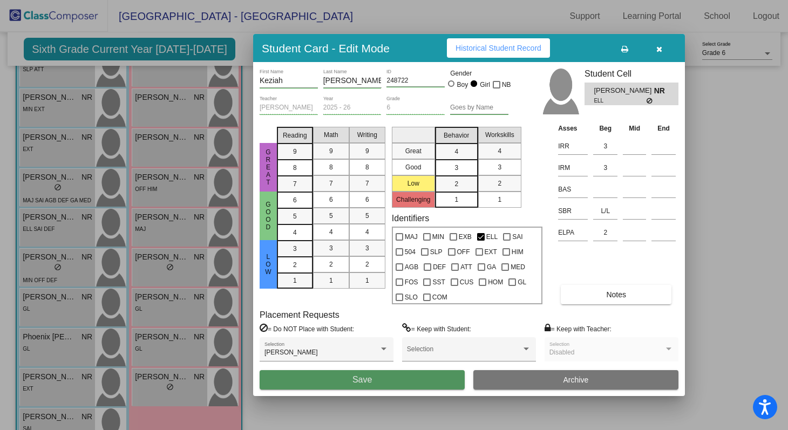
click at [435, 377] on button "Save" at bounding box center [361, 379] width 205 height 19
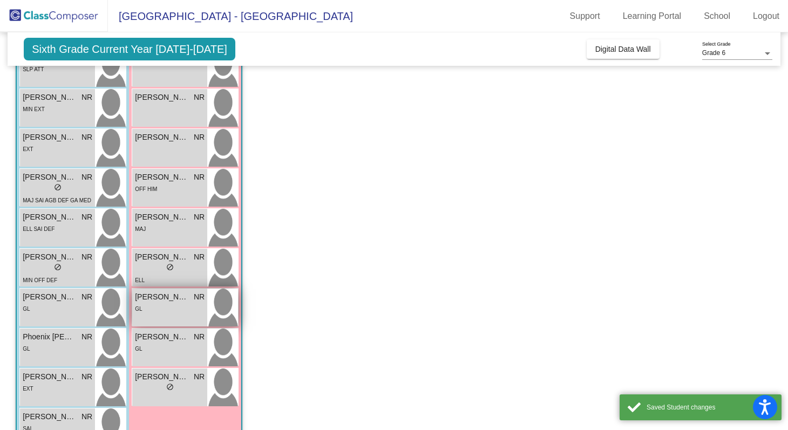
click at [176, 299] on span "[PERSON_NAME]" at bounding box center [162, 296] width 54 height 11
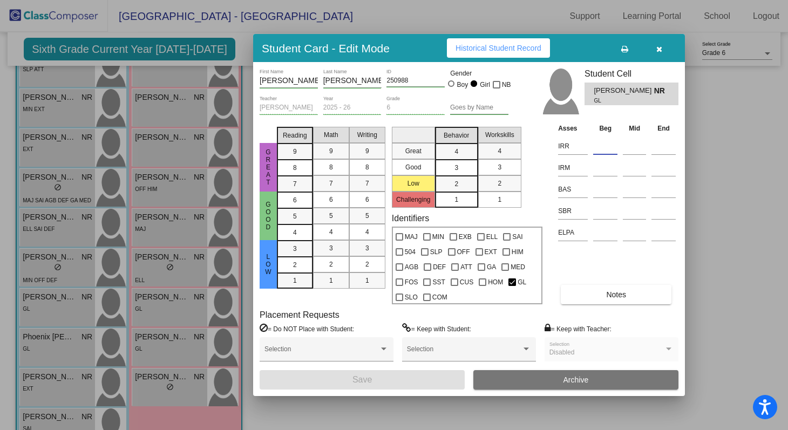
click at [603, 145] on input at bounding box center [605, 146] width 24 height 16
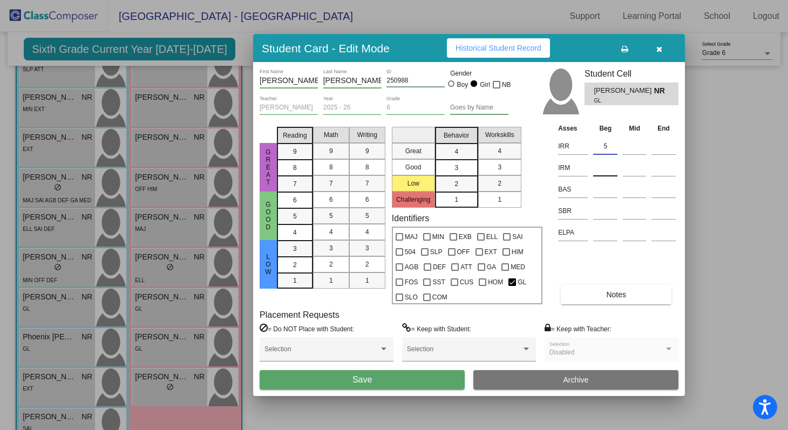
type input "5"
click at [607, 164] on input at bounding box center [605, 168] width 24 height 16
type input "5"
click at [602, 210] on input at bounding box center [605, 211] width 24 height 16
type input "L/L"
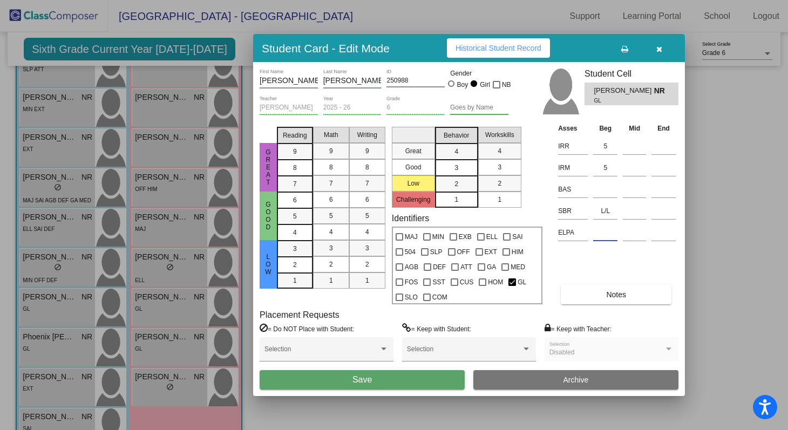
click at [610, 236] on input at bounding box center [605, 232] width 24 height 16
click at [610, 289] on button "Notes" at bounding box center [615, 294] width 111 height 19
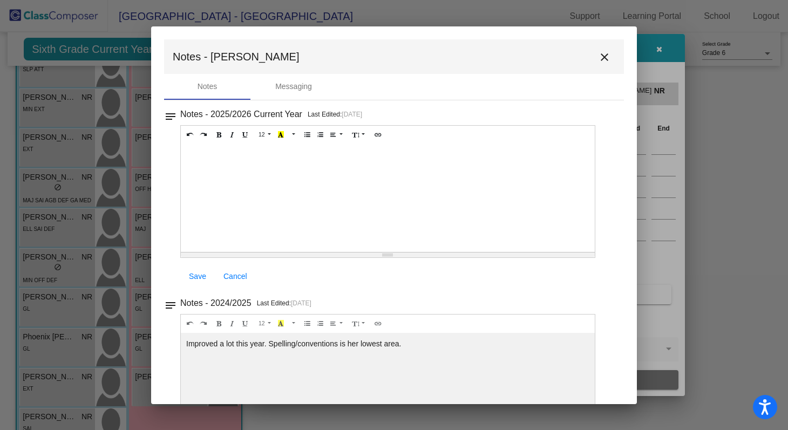
click at [231, 173] on div at bounding box center [388, 198] width 414 height 108
click at [204, 274] on span "Save" at bounding box center [197, 276] width 17 height 9
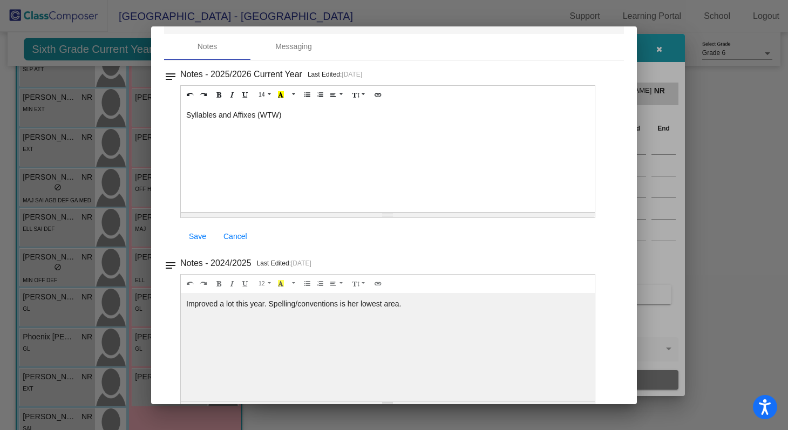
scroll to position [0, 0]
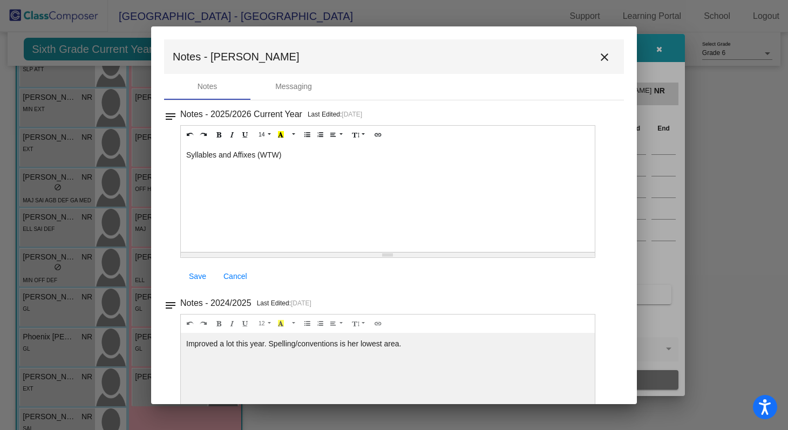
click at [601, 57] on mat-icon "close" at bounding box center [604, 57] width 13 height 13
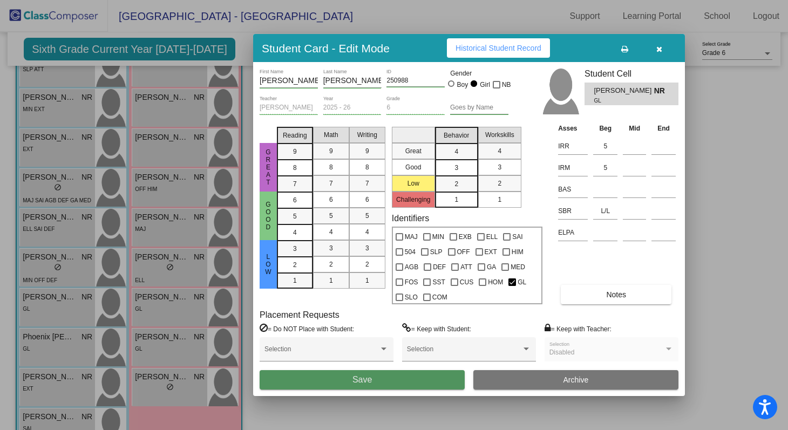
click at [395, 383] on button "Save" at bounding box center [361, 379] width 205 height 19
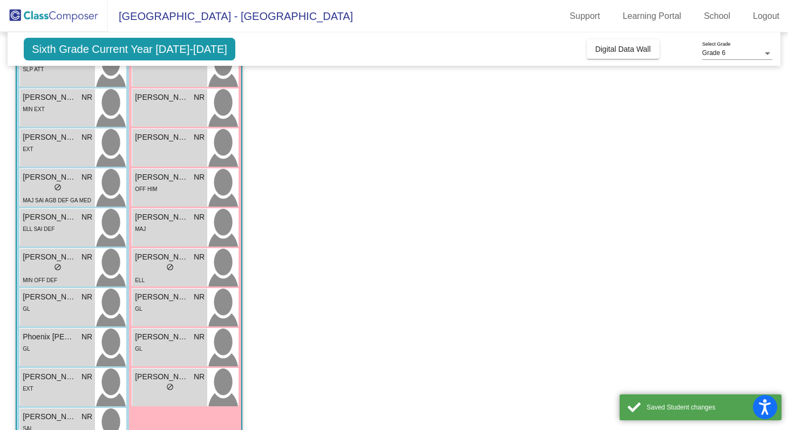
scroll to position [359, 0]
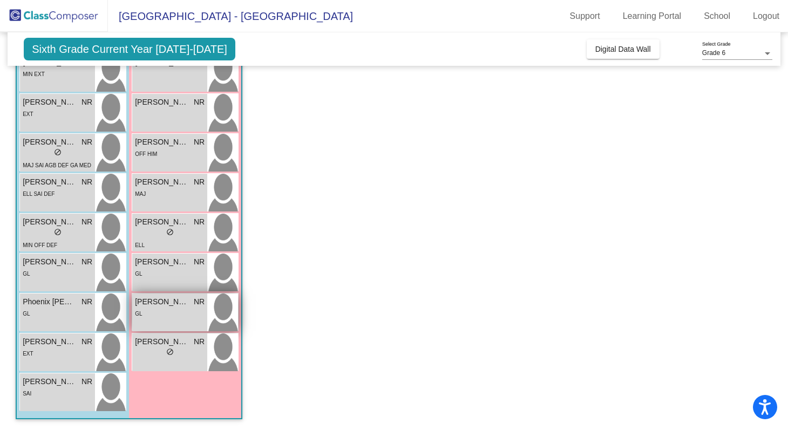
click at [181, 314] on div "GL" at bounding box center [170, 312] width 70 height 11
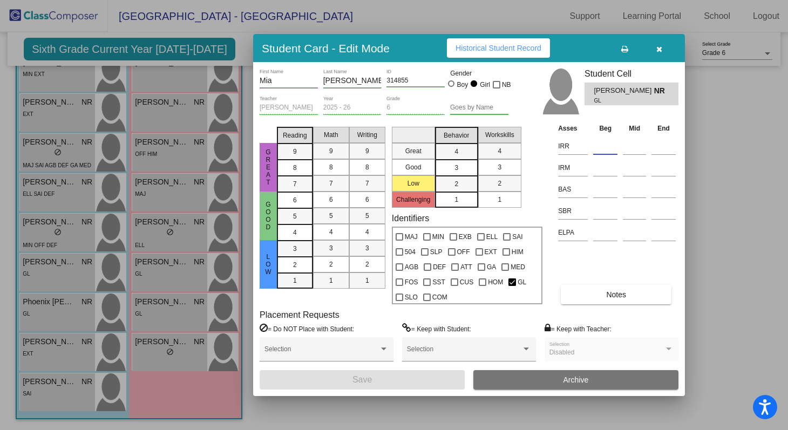
click at [604, 150] on input at bounding box center [605, 146] width 24 height 16
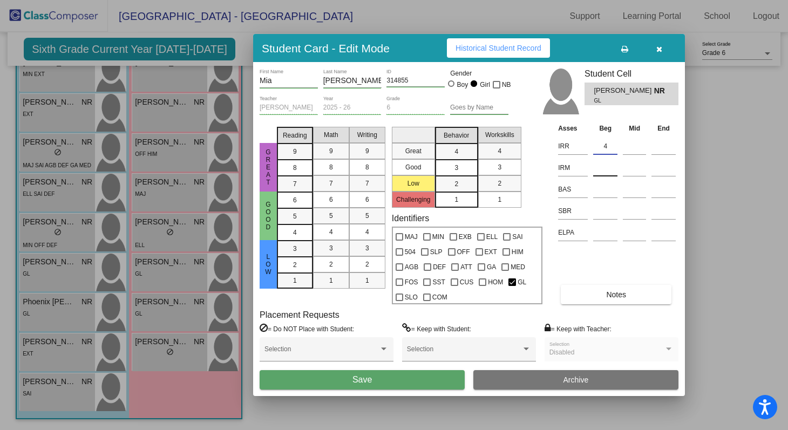
type input "4"
click at [608, 172] on input at bounding box center [605, 168] width 24 height 16
type input "5"
click at [607, 214] on input at bounding box center [605, 211] width 24 height 16
type input "l"
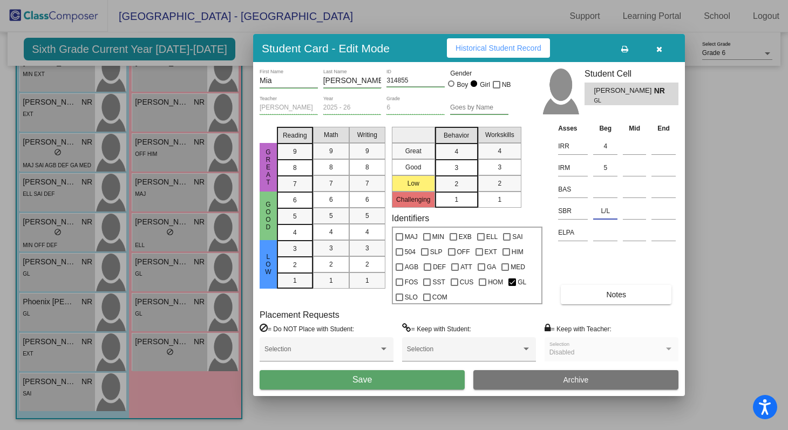
type input "L/L"
click at [602, 291] on button "Notes" at bounding box center [615, 294] width 111 height 19
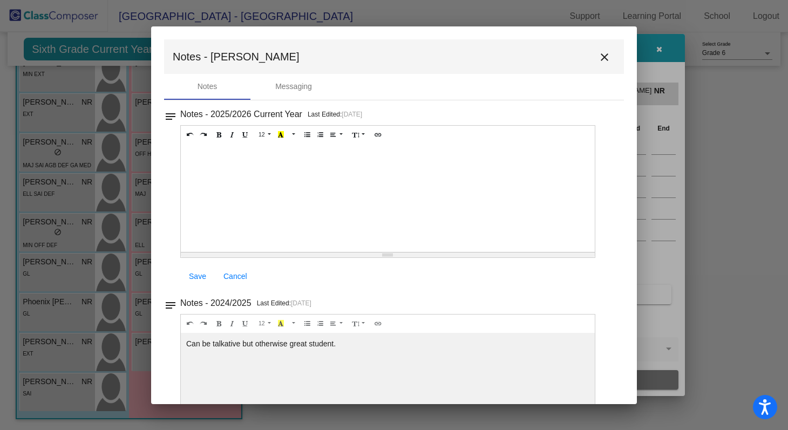
click at [249, 147] on div at bounding box center [388, 198] width 414 height 108
click at [249, 154] on div at bounding box center [388, 198] width 414 height 108
click at [197, 277] on span "Save" at bounding box center [197, 276] width 17 height 9
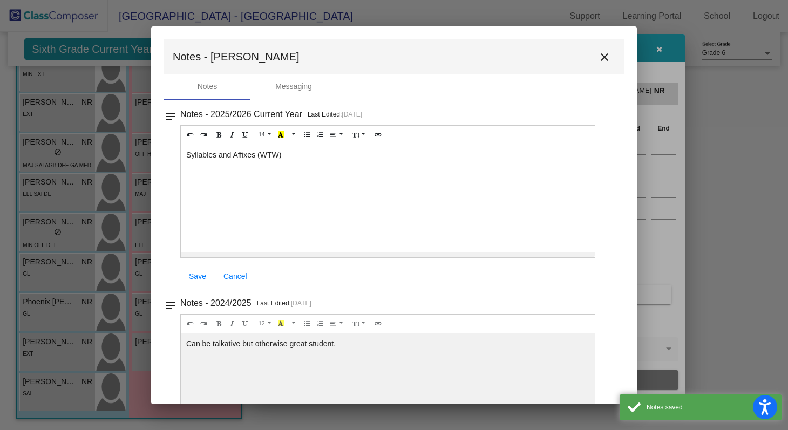
click at [598, 57] on mat-icon "close" at bounding box center [604, 57] width 13 height 13
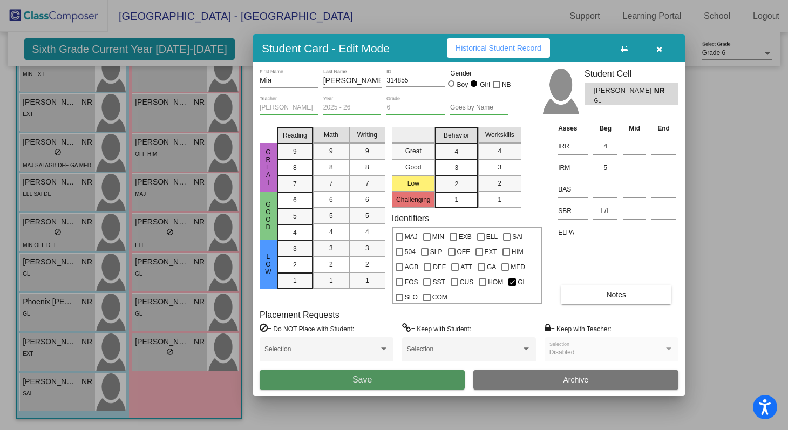
click at [385, 381] on button "Save" at bounding box center [361, 379] width 205 height 19
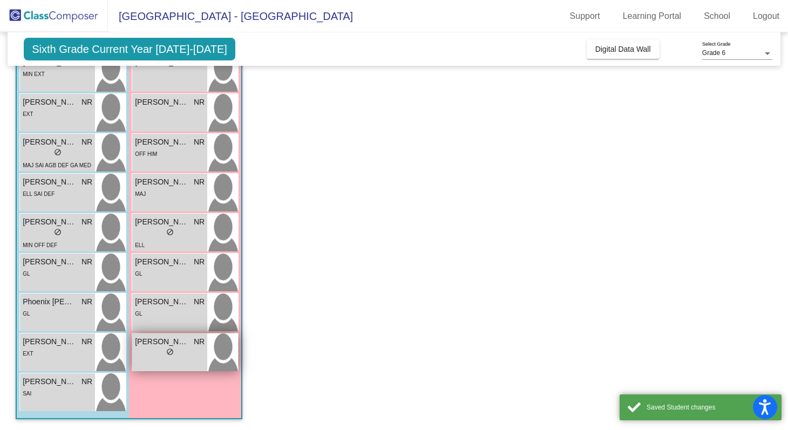
click at [171, 356] on div "lock do_not_disturb_alt" at bounding box center [170, 352] width 8 height 11
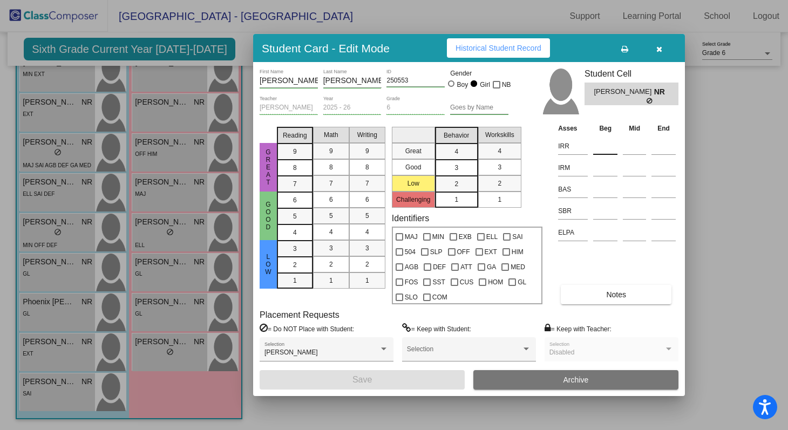
click at [602, 149] on input at bounding box center [605, 146] width 24 height 16
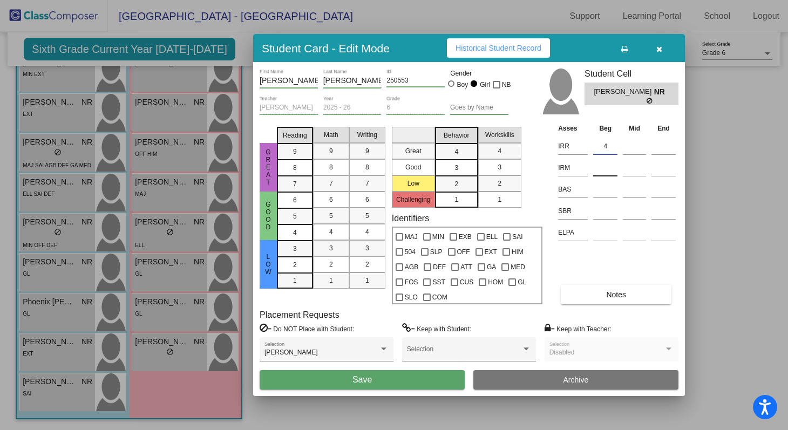
type input "4"
click at [604, 168] on input at bounding box center [605, 168] width 24 height 16
type input "4"
type input "3"
click at [602, 193] on input at bounding box center [605, 189] width 24 height 16
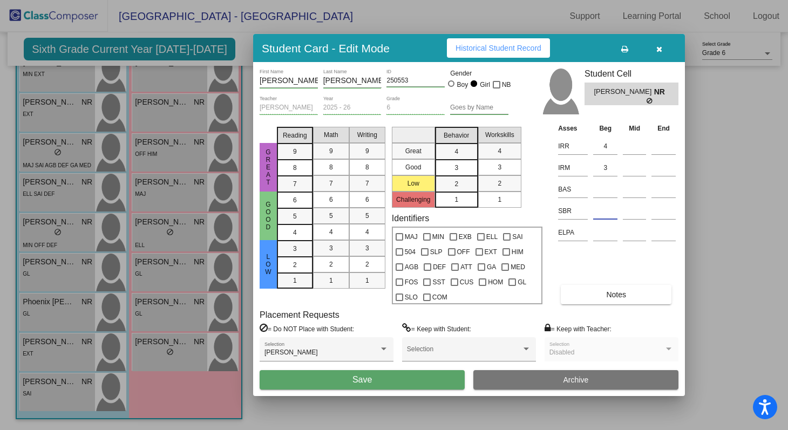
click at [609, 211] on input at bounding box center [605, 211] width 24 height 16
type input "L/L"
click at [606, 293] on span "Notes" at bounding box center [616, 294] width 20 height 9
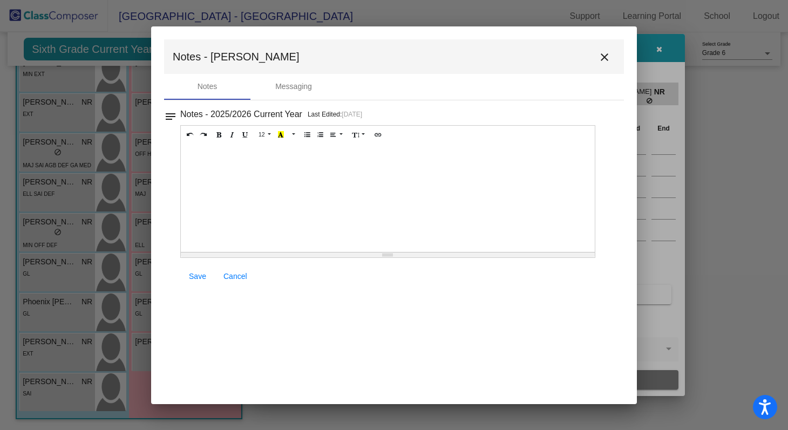
click at [392, 176] on div at bounding box center [388, 198] width 414 height 108
click at [198, 273] on span "Save" at bounding box center [197, 276] width 17 height 9
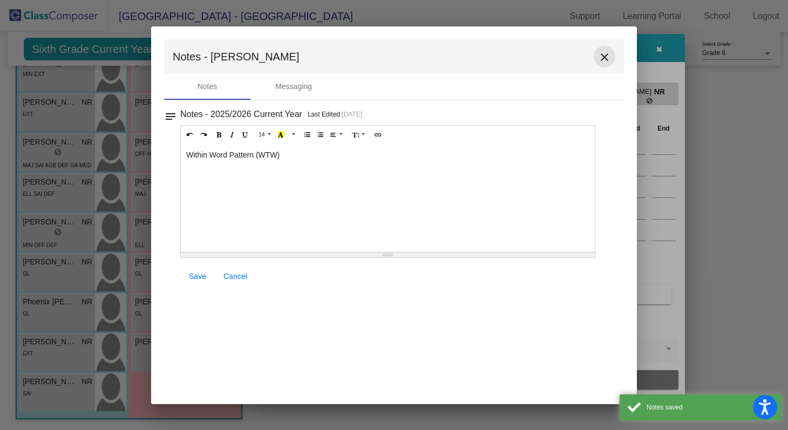
click at [607, 58] on mat-icon "close" at bounding box center [604, 57] width 13 height 13
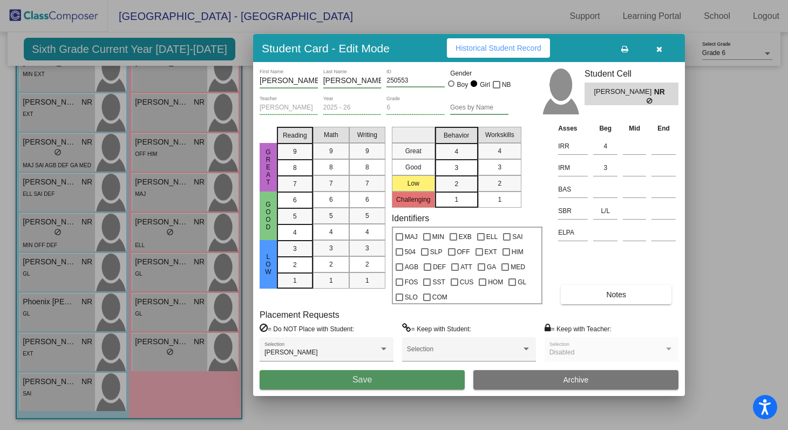
click at [362, 384] on span "Save" at bounding box center [361, 379] width 19 height 9
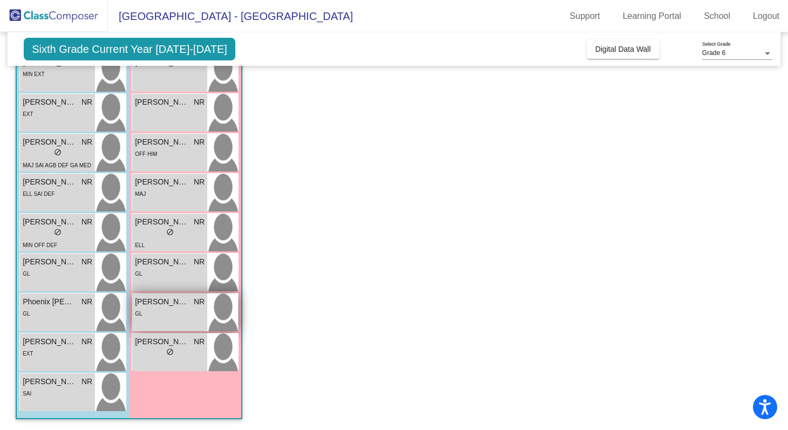
click at [157, 305] on span "[PERSON_NAME]" at bounding box center [162, 301] width 54 height 11
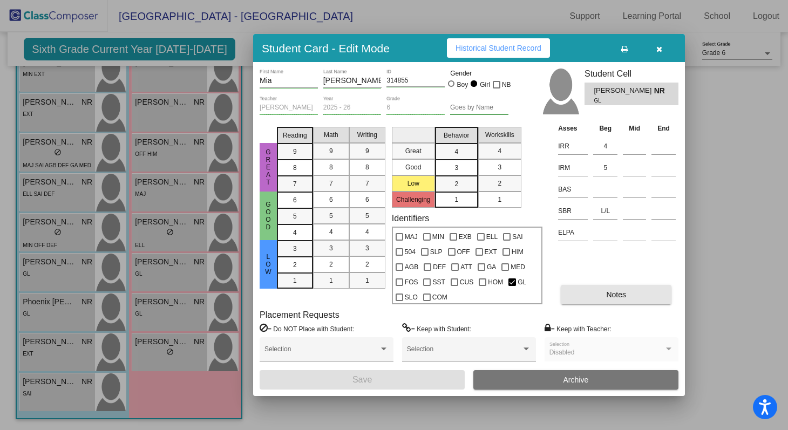
click at [601, 292] on button "Notes" at bounding box center [615, 294] width 111 height 19
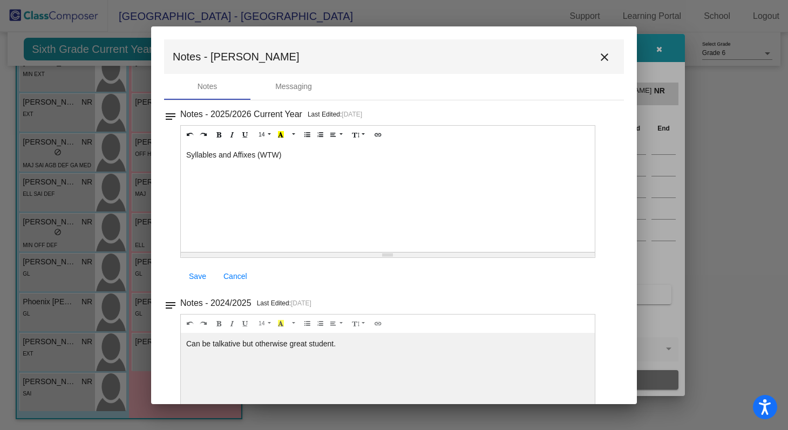
click at [598, 59] on mat-icon "close" at bounding box center [604, 57] width 13 height 13
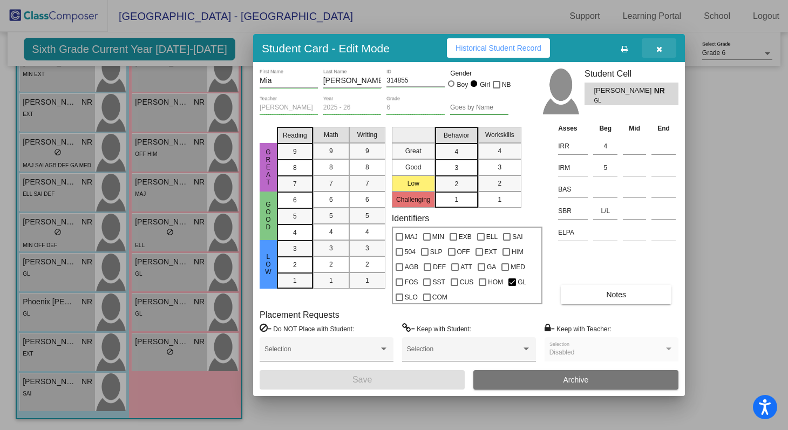
click at [660, 50] on icon "button" at bounding box center [659, 49] width 6 height 8
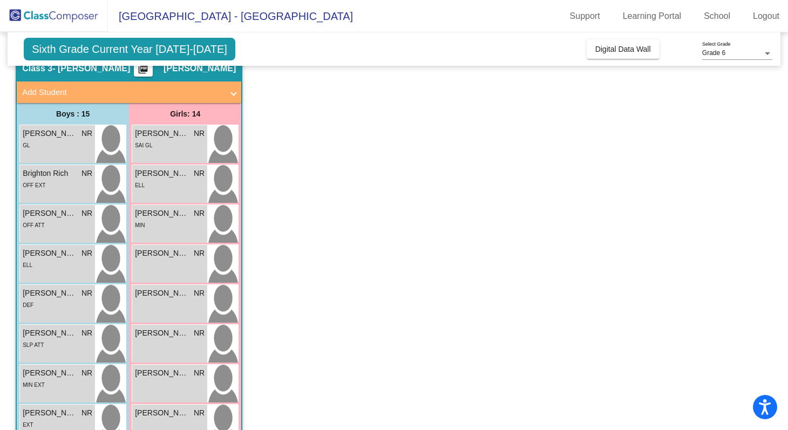
scroll to position [0, 0]
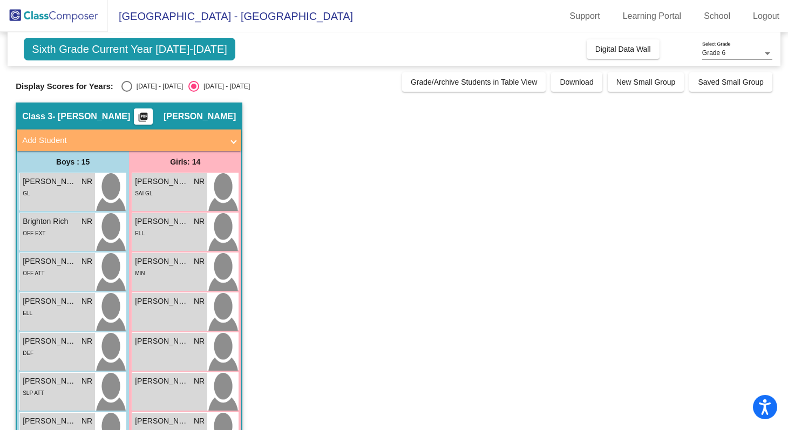
click at [162, 48] on span "Sixth Grade Current Year [DATE]-[DATE]" at bounding box center [129, 49] width 211 height 23
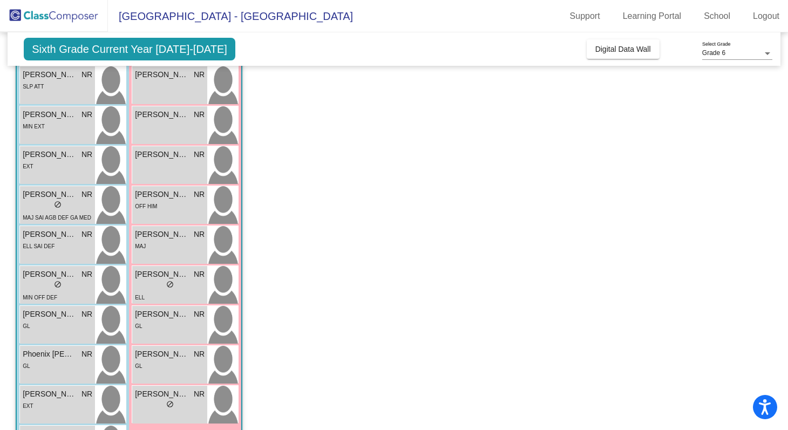
scroll to position [359, 0]
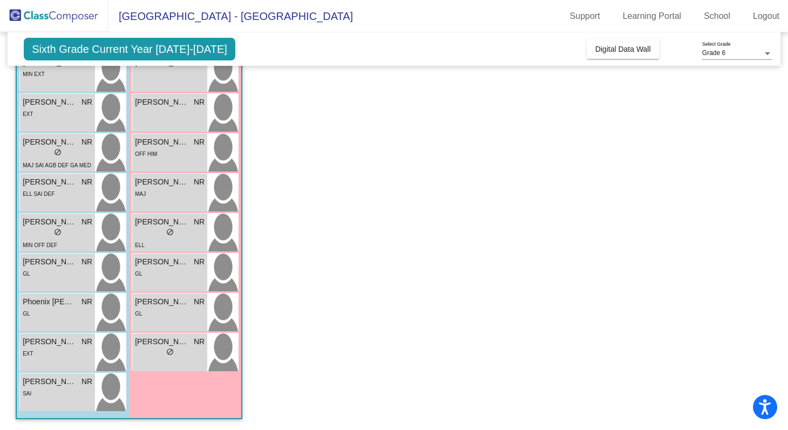
click at [176, 384] on div "Girls: 14 Addison Flowers NR lock do_not_disturb_alt SAI GL [PERSON_NAME] NR lo…" at bounding box center [185, 105] width 112 height 626
click at [764, 408] on icon "Open accessiBe: accessibility options, statement and help" at bounding box center [764, 409] width 13 height 14
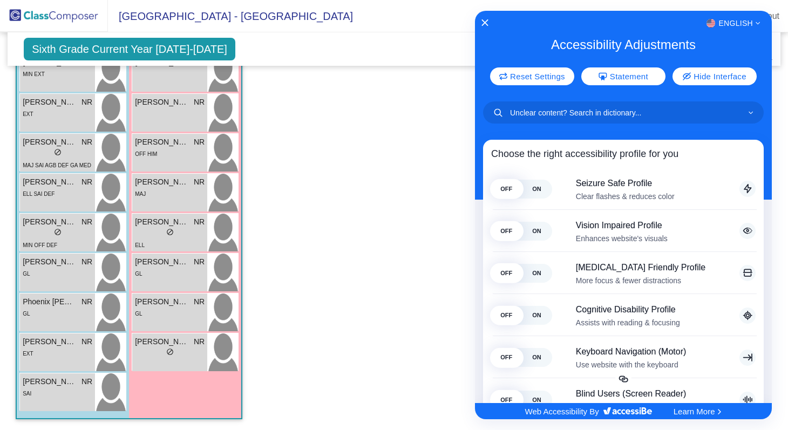
click at [412, 321] on div at bounding box center [394, 215] width 788 height 430
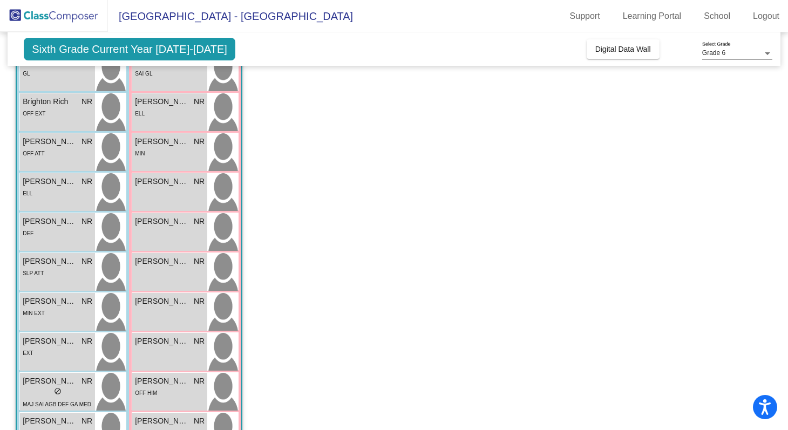
scroll to position [0, 0]
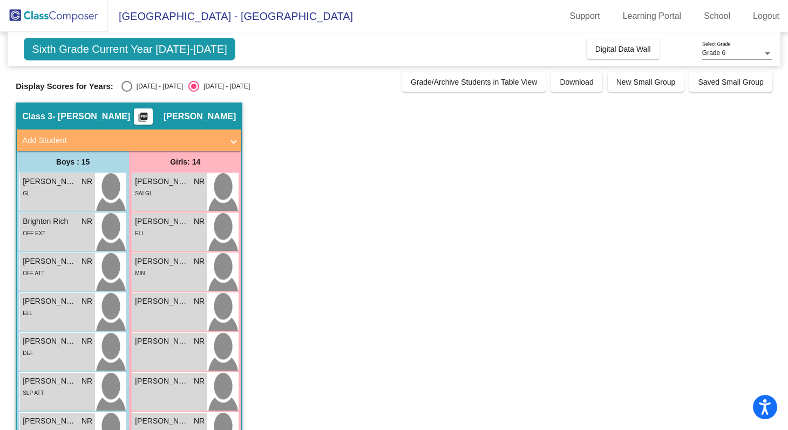
click at [47, 20] on img at bounding box center [54, 16] width 108 height 32
click at [69, 52] on span "Sixth Grade Current Year [DATE]-[DATE]" at bounding box center [129, 49] width 211 height 23
click at [628, 50] on span "Digital Data Wall" at bounding box center [623, 49] width 56 height 9
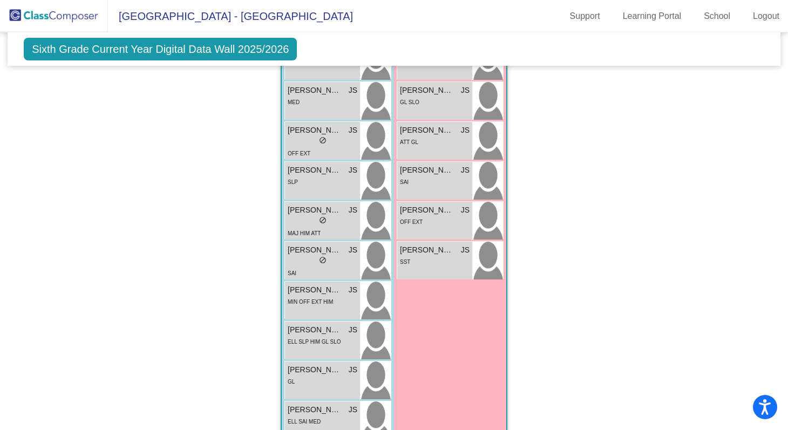
scroll to position [1509, 0]
